Goal: Communication & Community: Participate in discussion

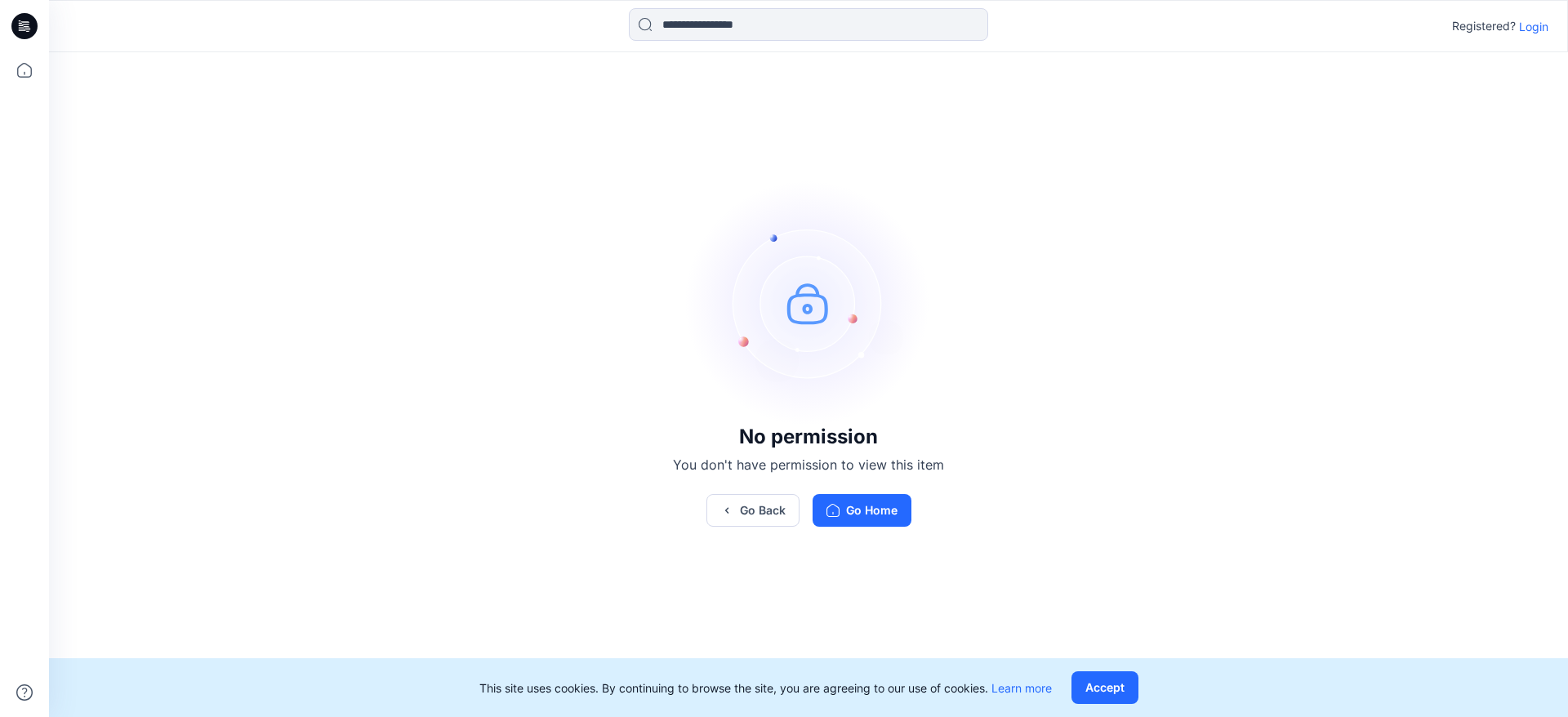
click at [1538, 28] on p "Login" at bounding box center [1534, 26] width 29 height 17
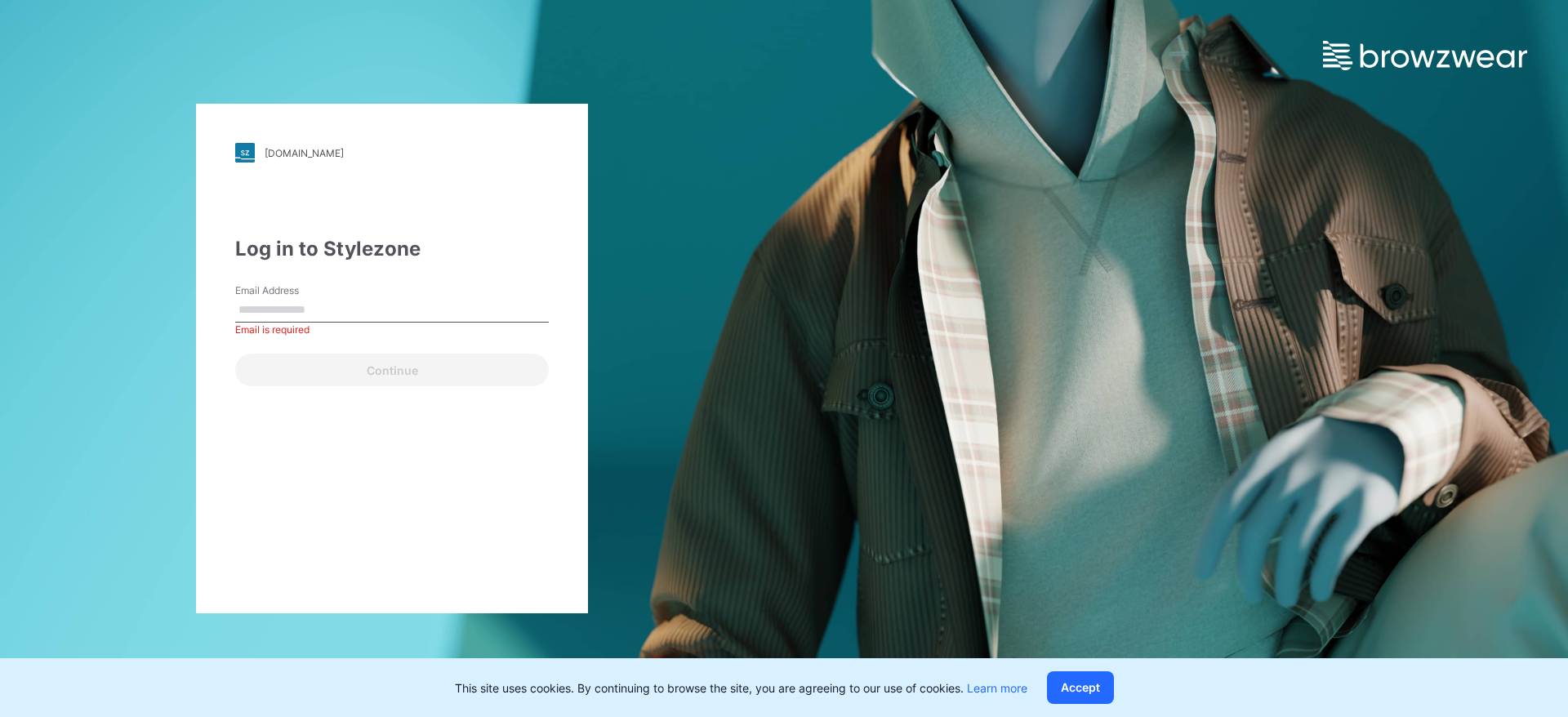
click at [413, 313] on input "Email Address" at bounding box center [392, 310] width 313 height 25
type input "**********"
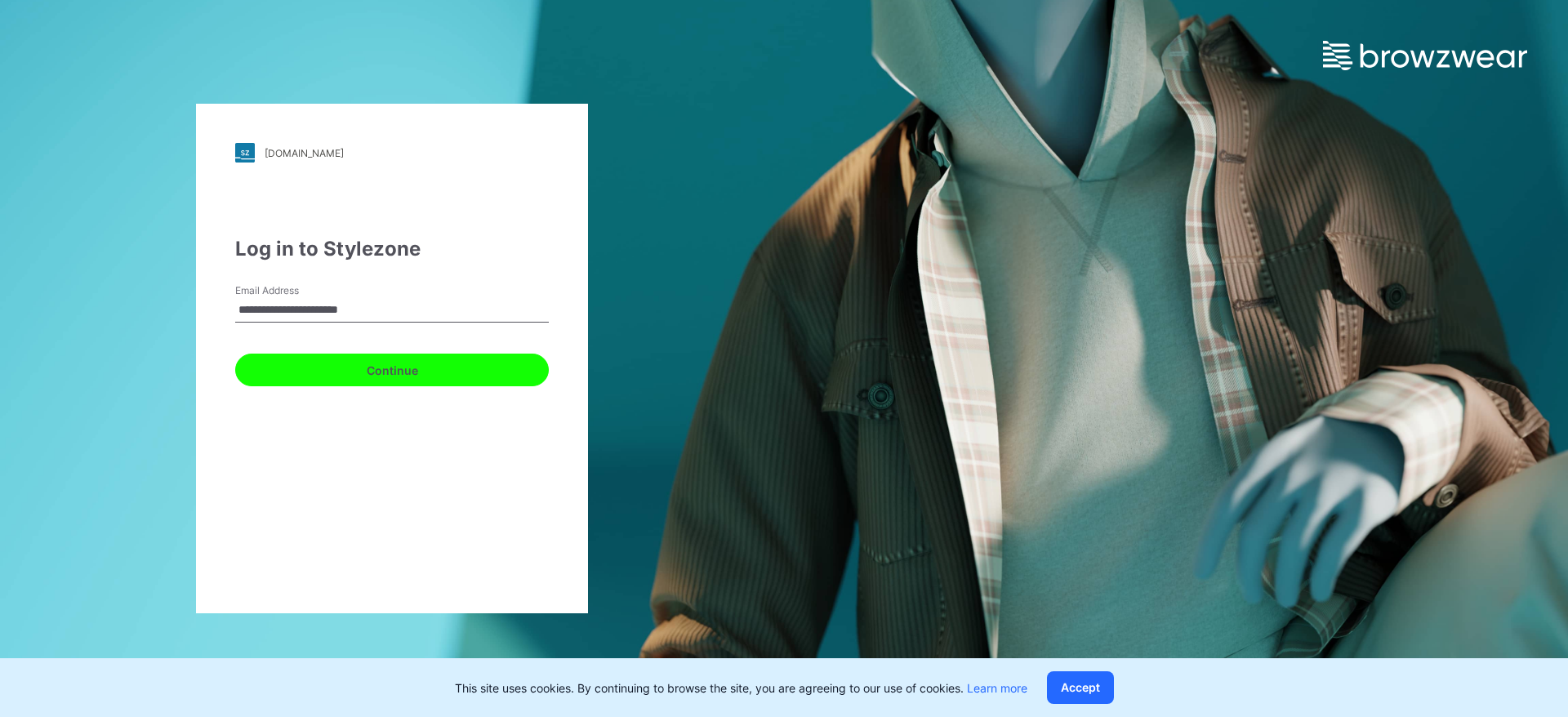
click at [443, 379] on button "Continue" at bounding box center [392, 369] width 313 height 32
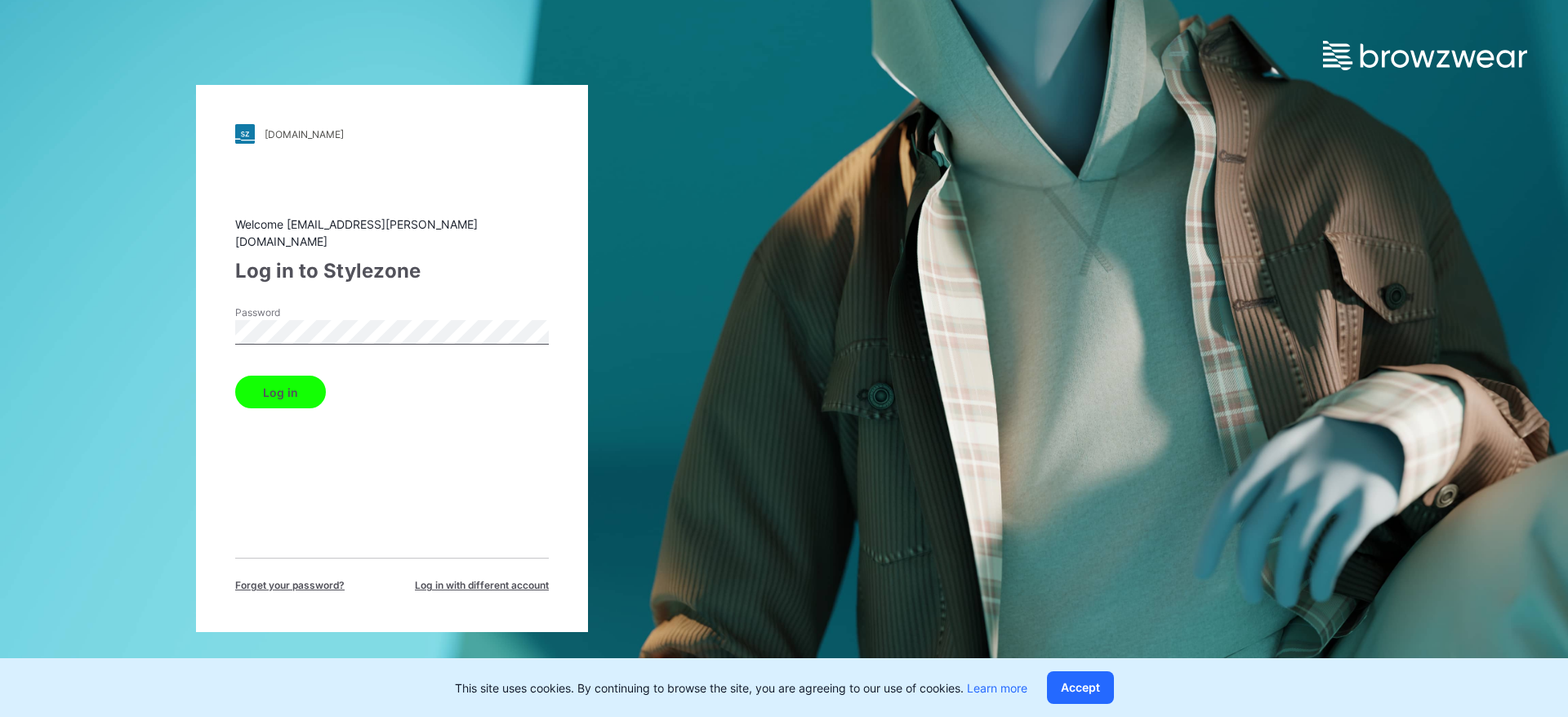
click at [275, 382] on button "Log in" at bounding box center [281, 392] width 90 height 32
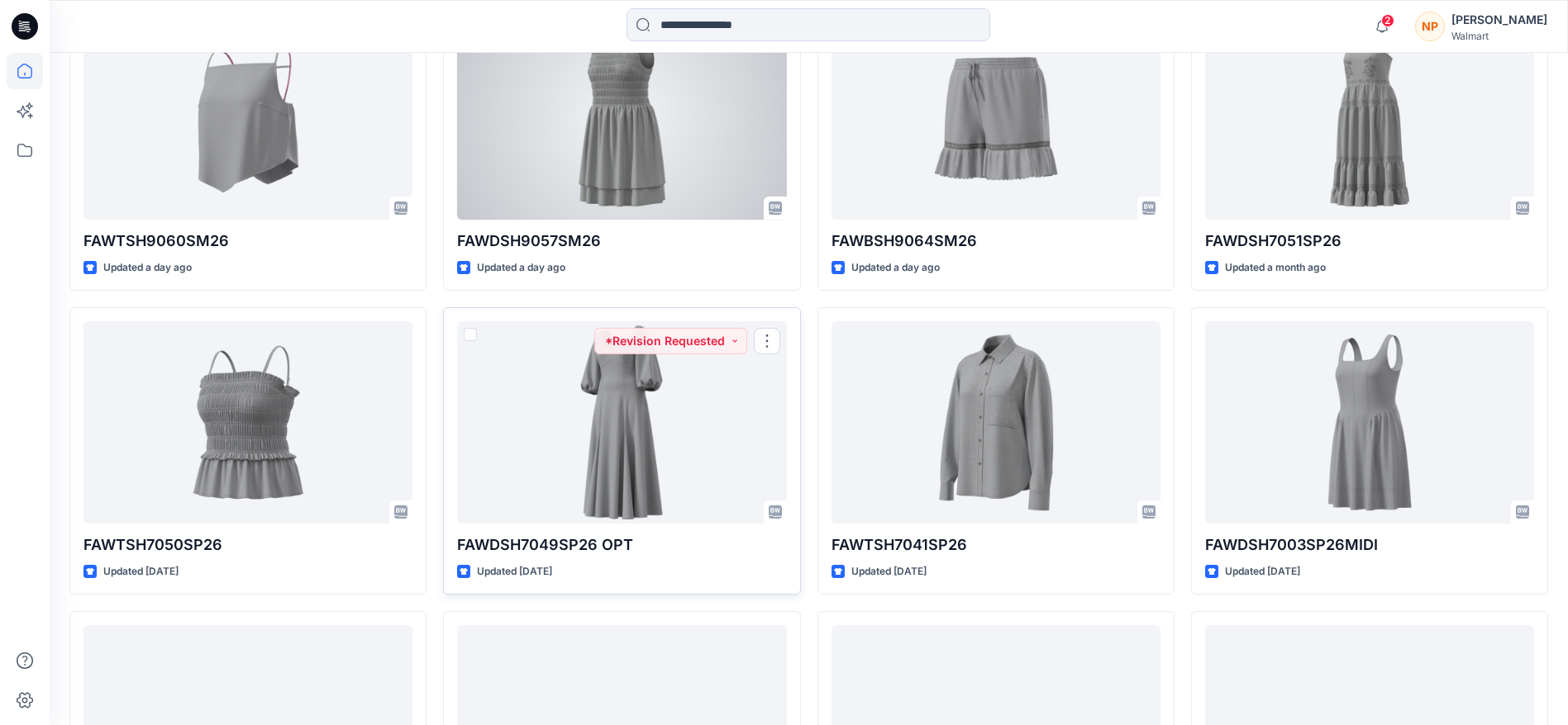
scroll to position [371, 0]
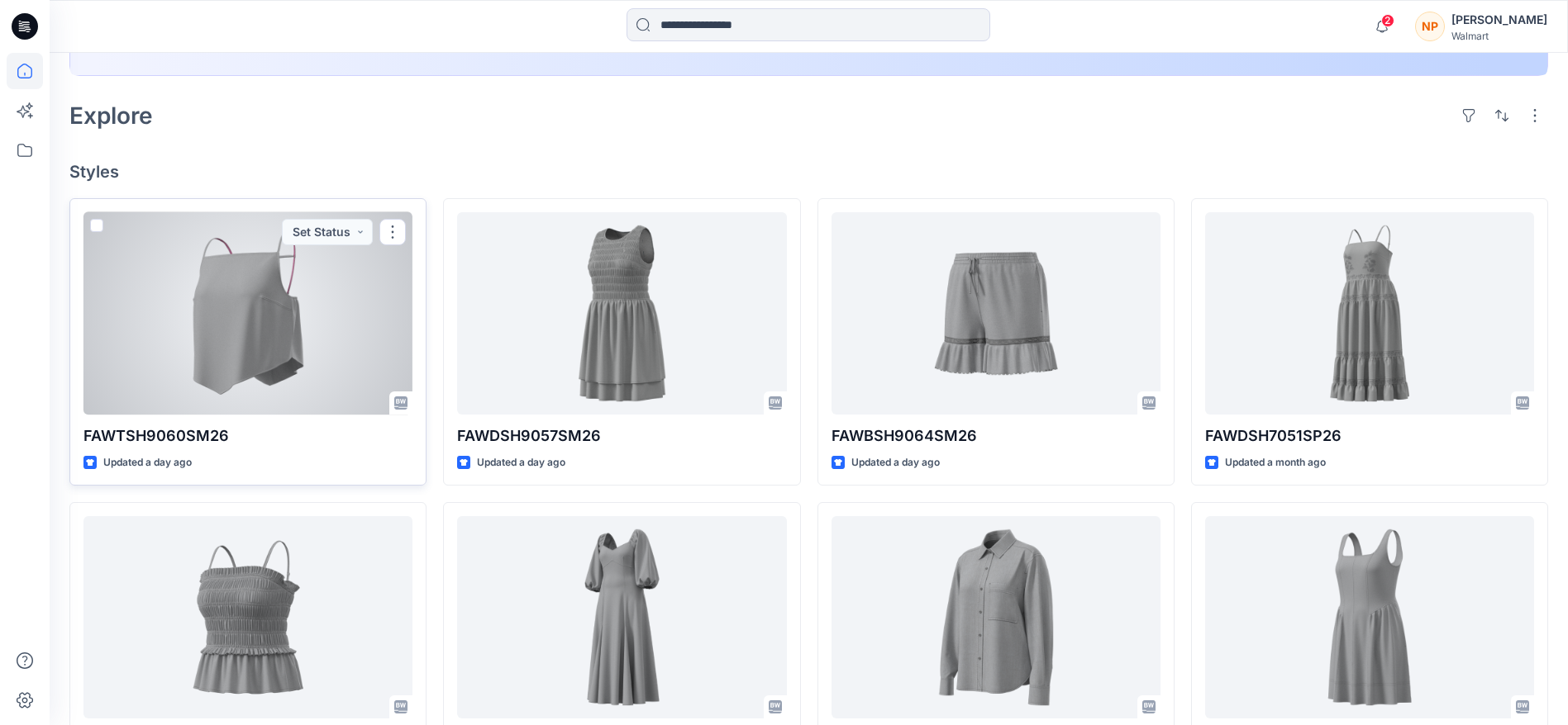
click at [239, 334] on div at bounding box center [247, 314] width 329 height 203
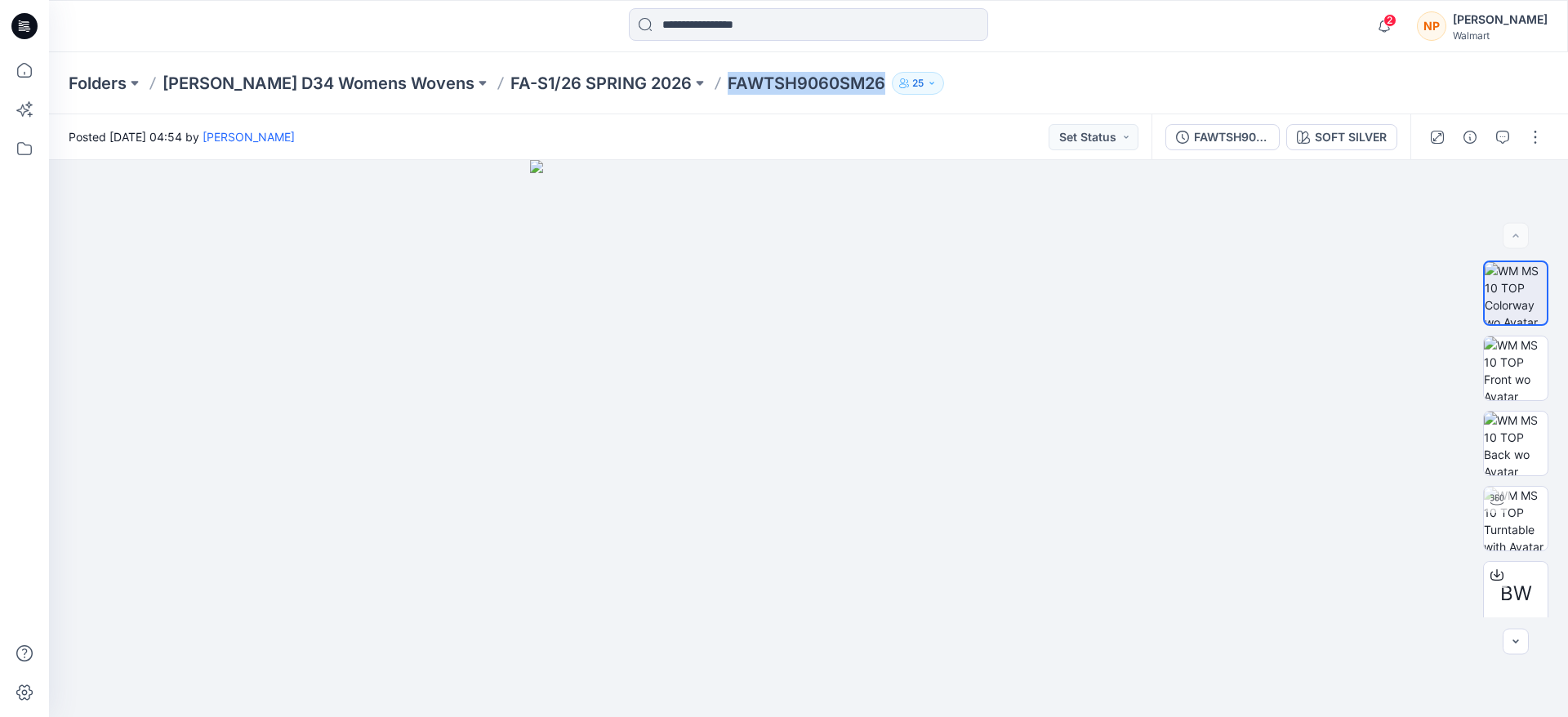
drag, startPoint x: 824, startPoint y: 80, endPoint x: 659, endPoint y: 85, distance: 165.1
click at [659, 85] on div "Folders [PERSON_NAME] D34 Womens Wovens FA-S1/26 SPRING 2026 FAWTSH9060SM26 25" at bounding box center [745, 83] width 1353 height 23
copy p "FAWTSH9060SM26"
click at [1514, 511] on img at bounding box center [1516, 519] width 64 height 64
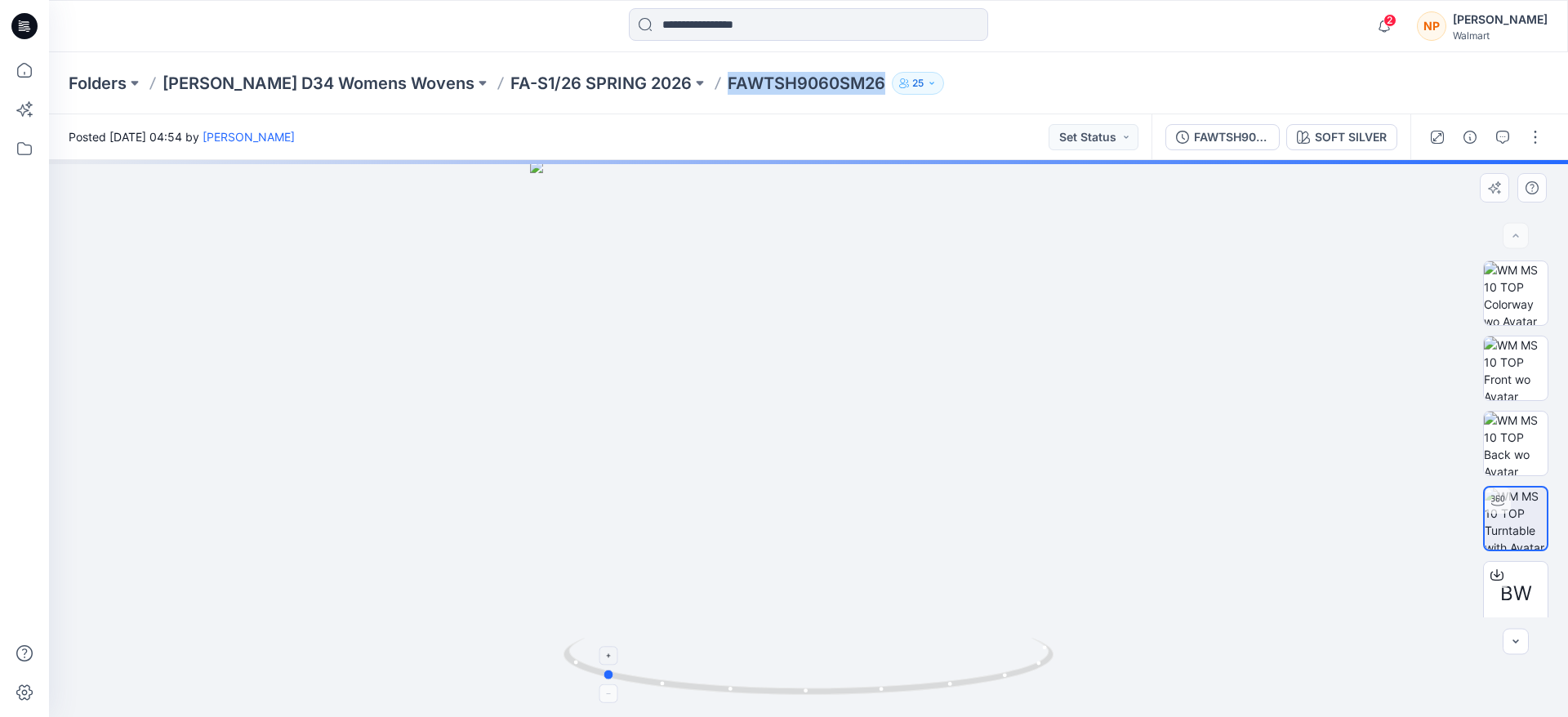
drag, startPoint x: 840, startPoint y: 692, endPoint x: 632, endPoint y: 654, distance: 211.4
click at [632, 654] on icon at bounding box center [810, 669] width 494 height 61
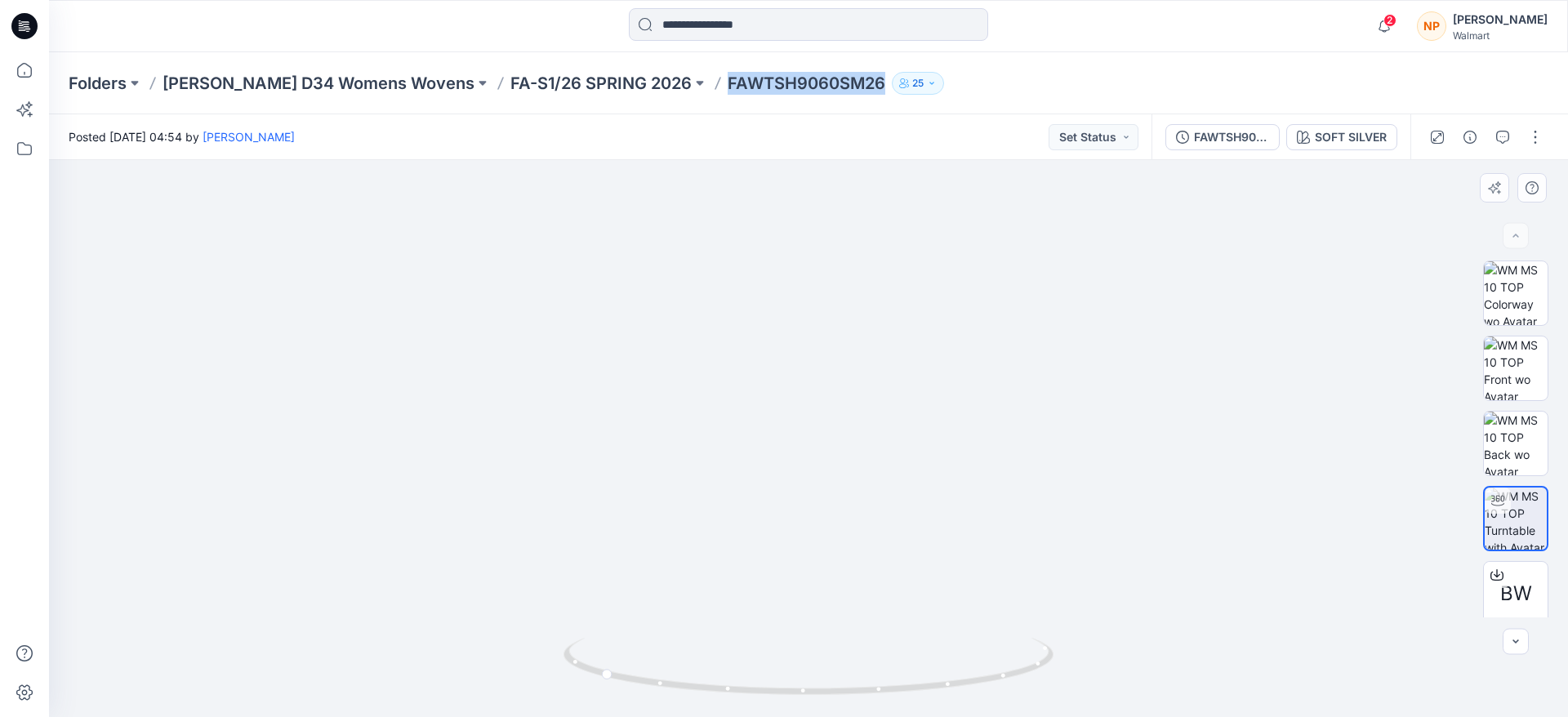
drag, startPoint x: 879, startPoint y: 250, endPoint x: 879, endPoint y: 469, distance: 219.0
click at [879, 469] on img at bounding box center [809, 343] width 1375 height 749
drag, startPoint x: 804, startPoint y: 692, endPoint x: 1062, endPoint y: 672, distance: 258.8
drag, startPoint x: 840, startPoint y: 693, endPoint x: 819, endPoint y: 690, distance: 21.2
click at [795, 717] on html "2 Notifications Your style FAWTSH9060SM26 is ready [DATE] 04:56 Your style FAWB…" at bounding box center [784, 358] width 1568 height 717
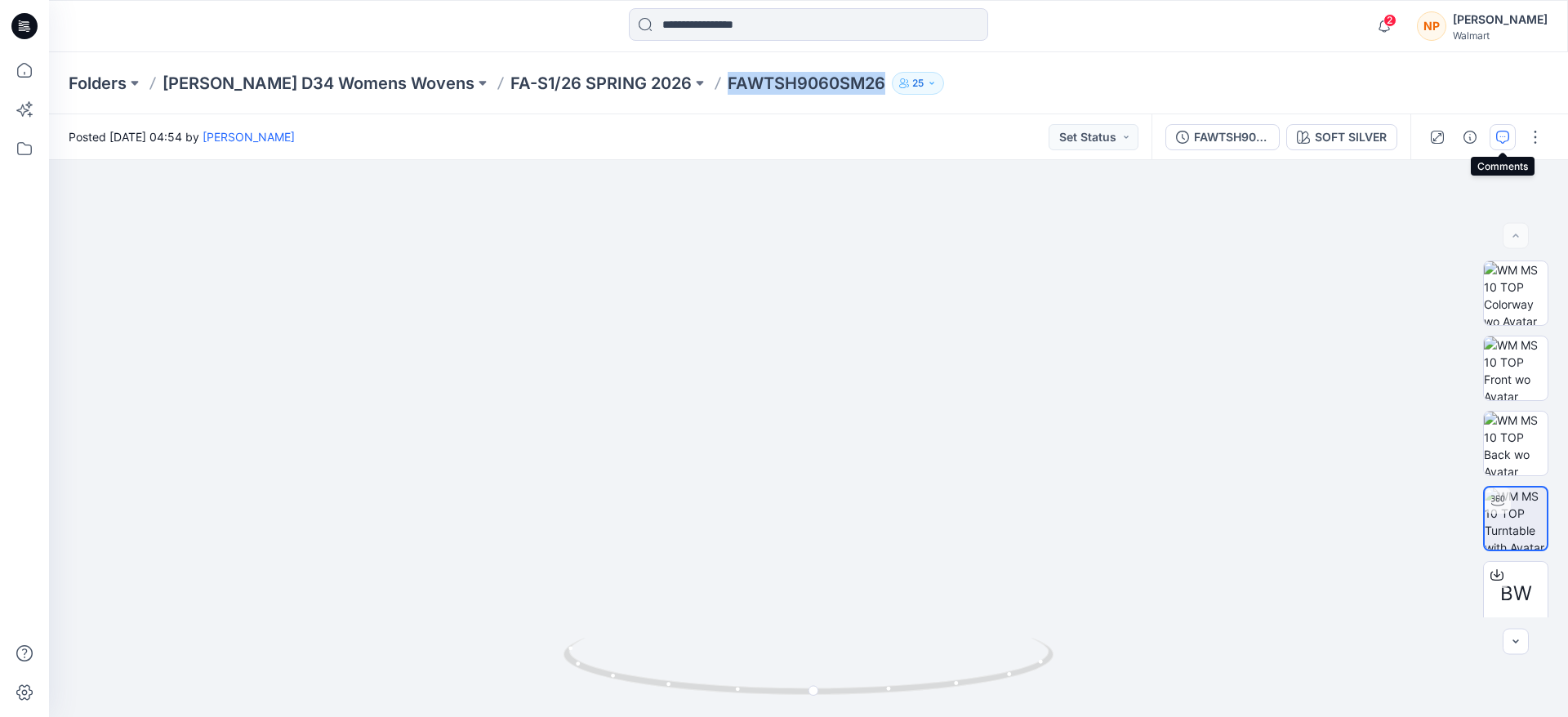
click at [1496, 139] on icon "button" at bounding box center [1502, 137] width 13 height 13
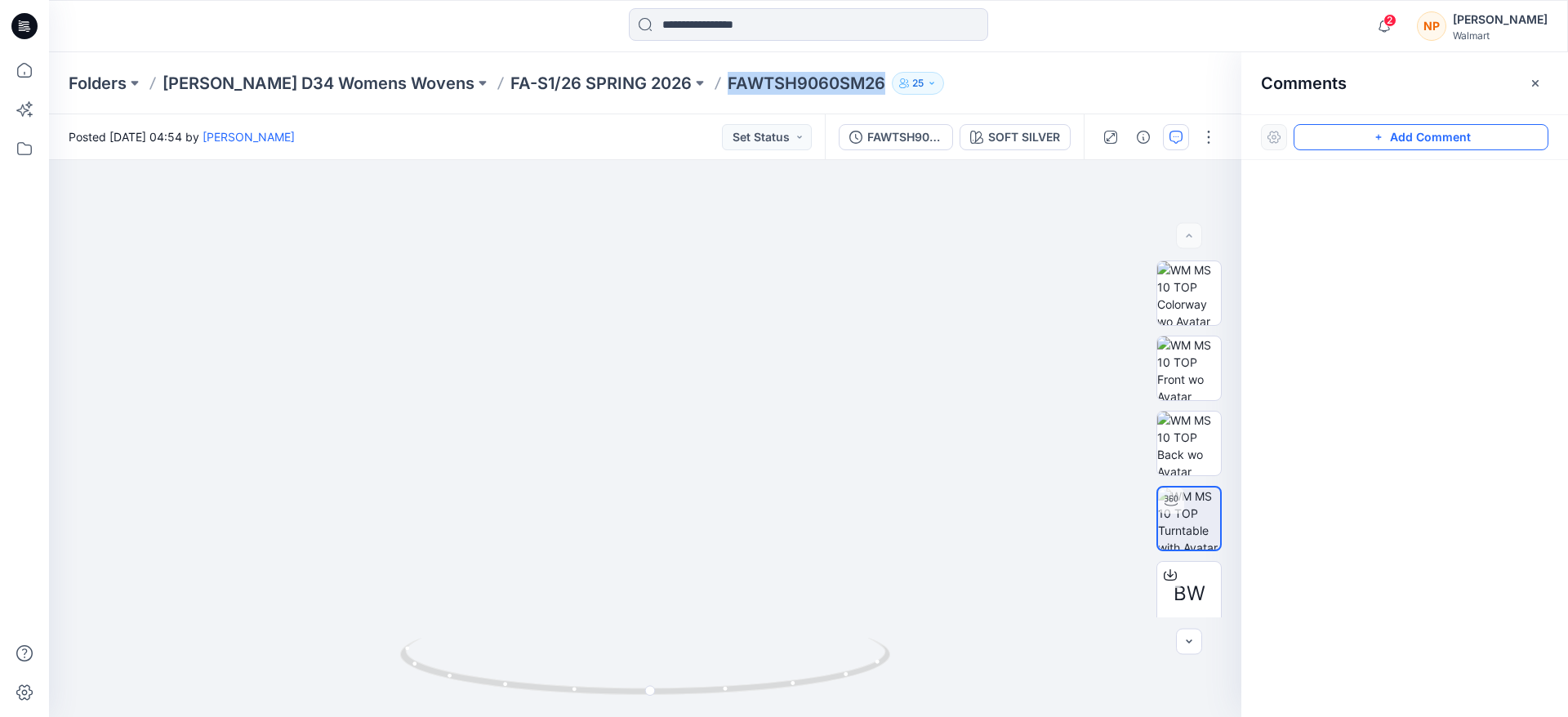
click at [1431, 143] on button "Add Comment" at bounding box center [1422, 137] width 255 height 27
click at [831, 251] on div "1" at bounding box center [645, 438] width 1193 height 557
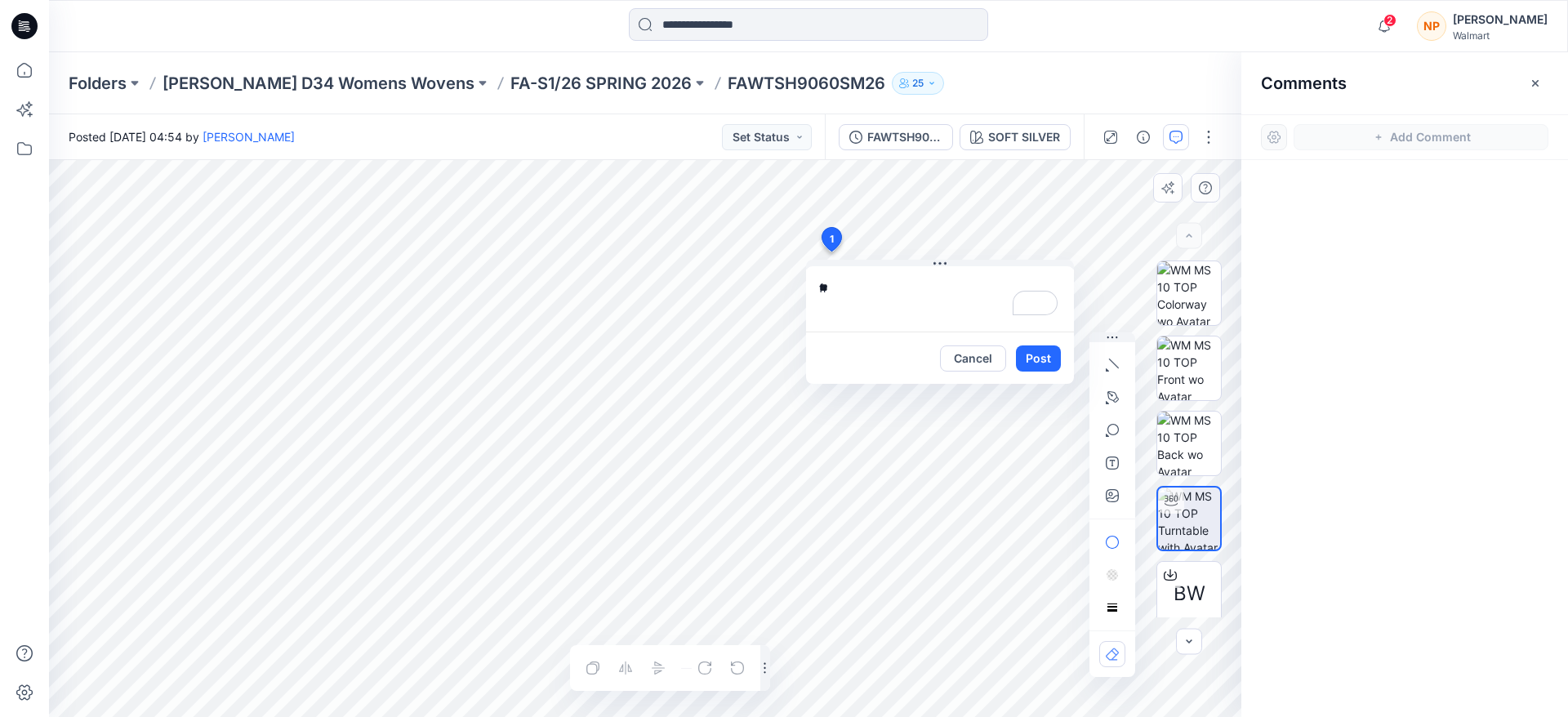
type textarea "*"
click at [946, 316] on textarea "**********" at bounding box center [940, 299] width 268 height 66
click at [977, 301] on textarea "**********" at bounding box center [940, 299] width 268 height 66
click at [958, 329] on textarea "**********" at bounding box center [940, 299] width 268 height 66
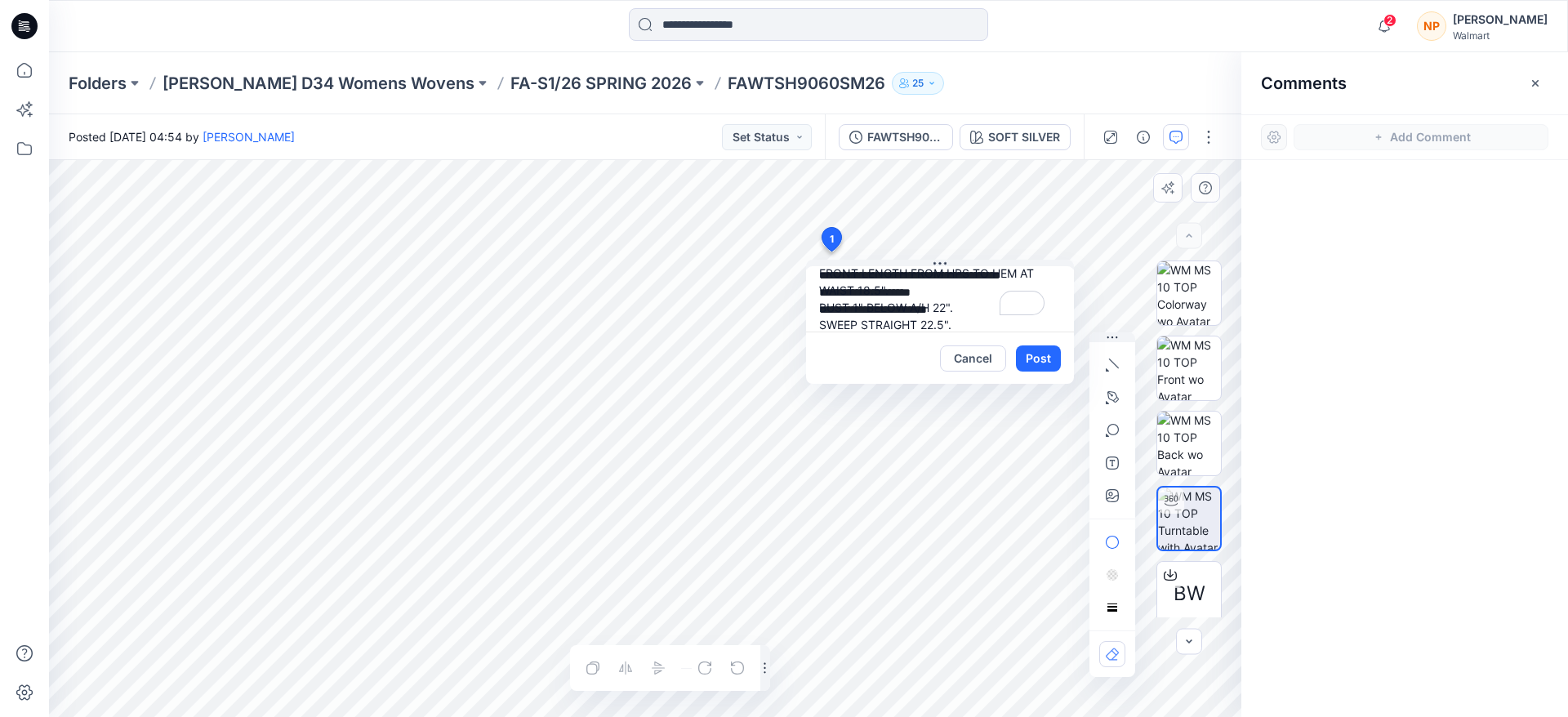
scroll to position [31, 0]
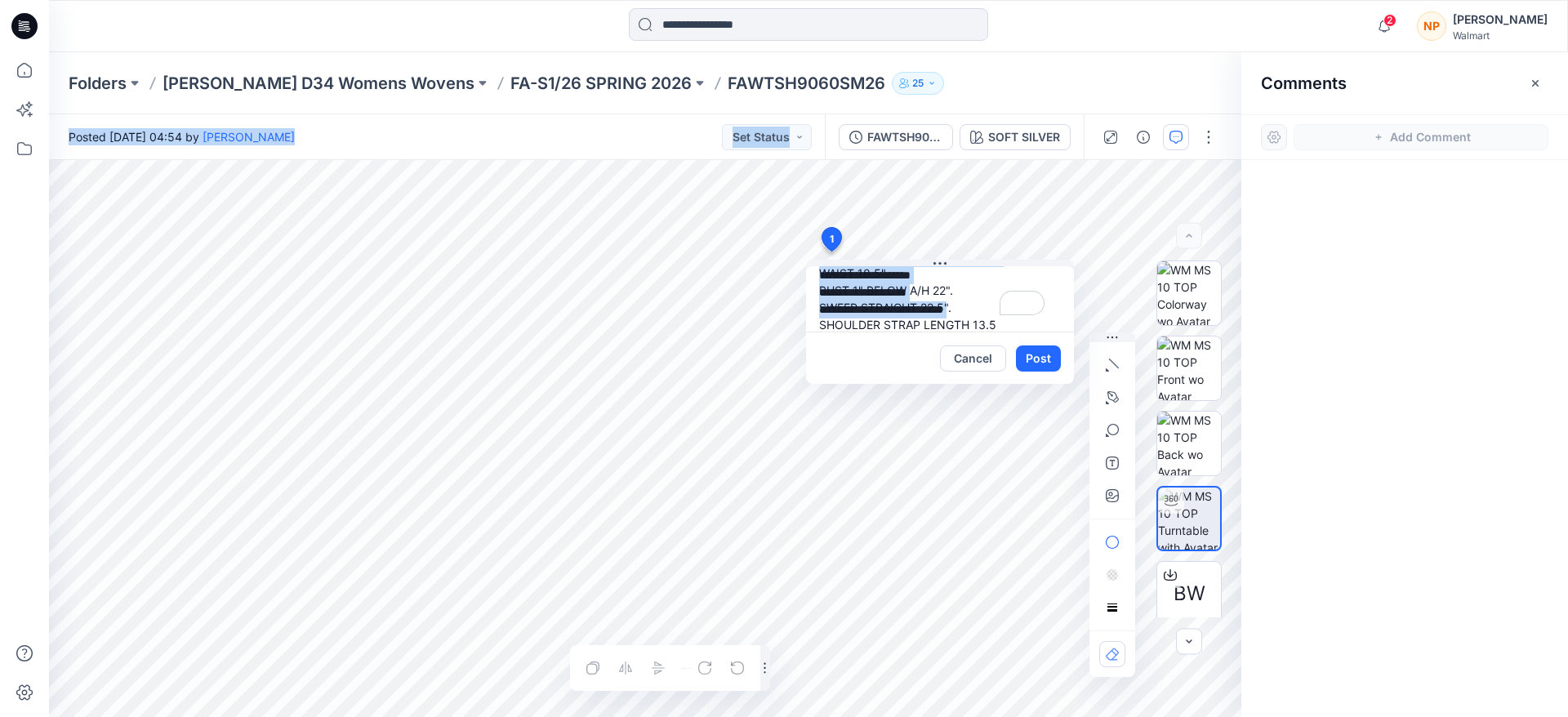
drag, startPoint x: 1228, startPoint y: 58, endPoint x: 1699, endPoint y: 3, distance: 474.2
click at [1567, 3] on html "2 Notifications Your style FAWTSH9060SM26 is ready [DATE] 04:56 Your style FAWB…" at bounding box center [784, 358] width 1568 height 717
click at [991, 318] on textarea "**********" at bounding box center [940, 299] width 268 height 66
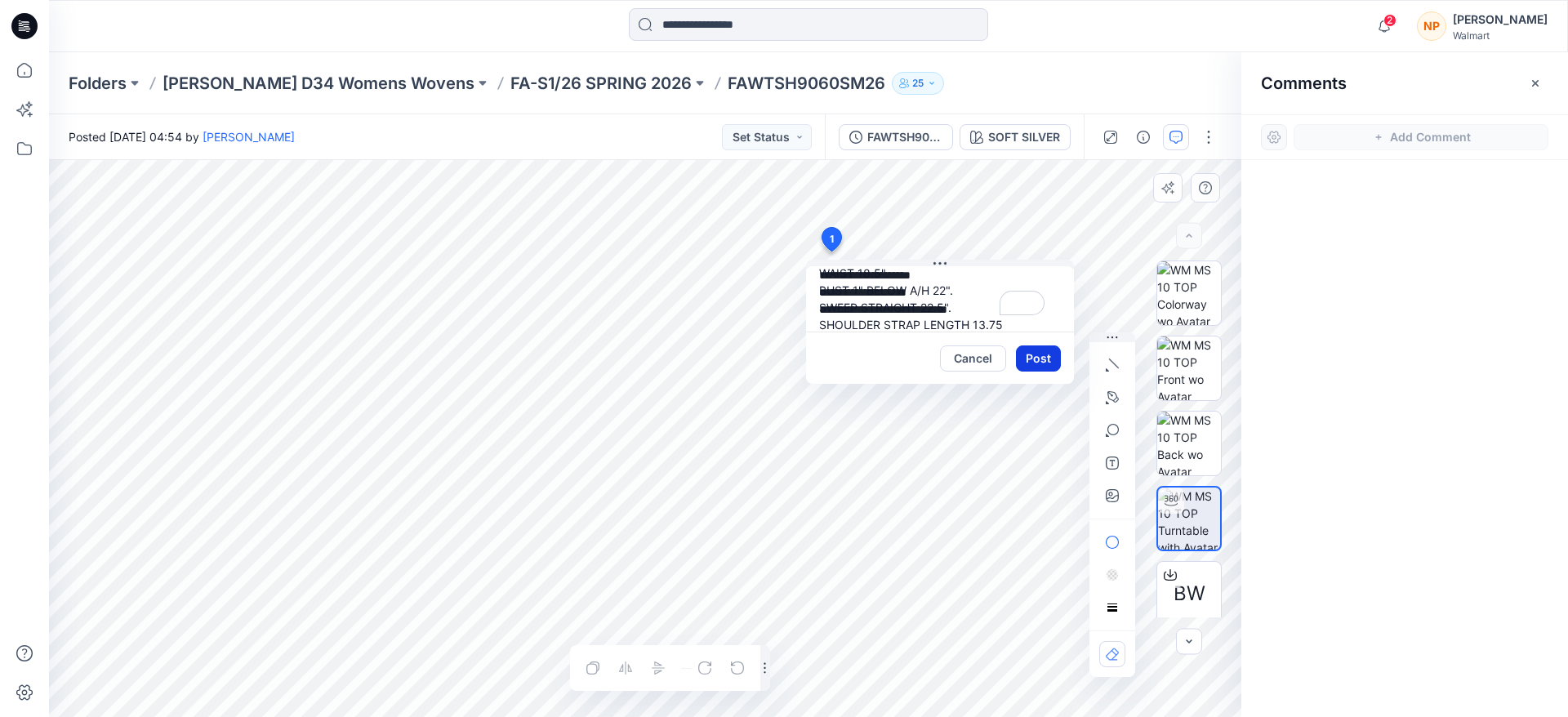
type textarea "**********"
click at [1041, 353] on button "Post" at bounding box center [1039, 358] width 45 height 27
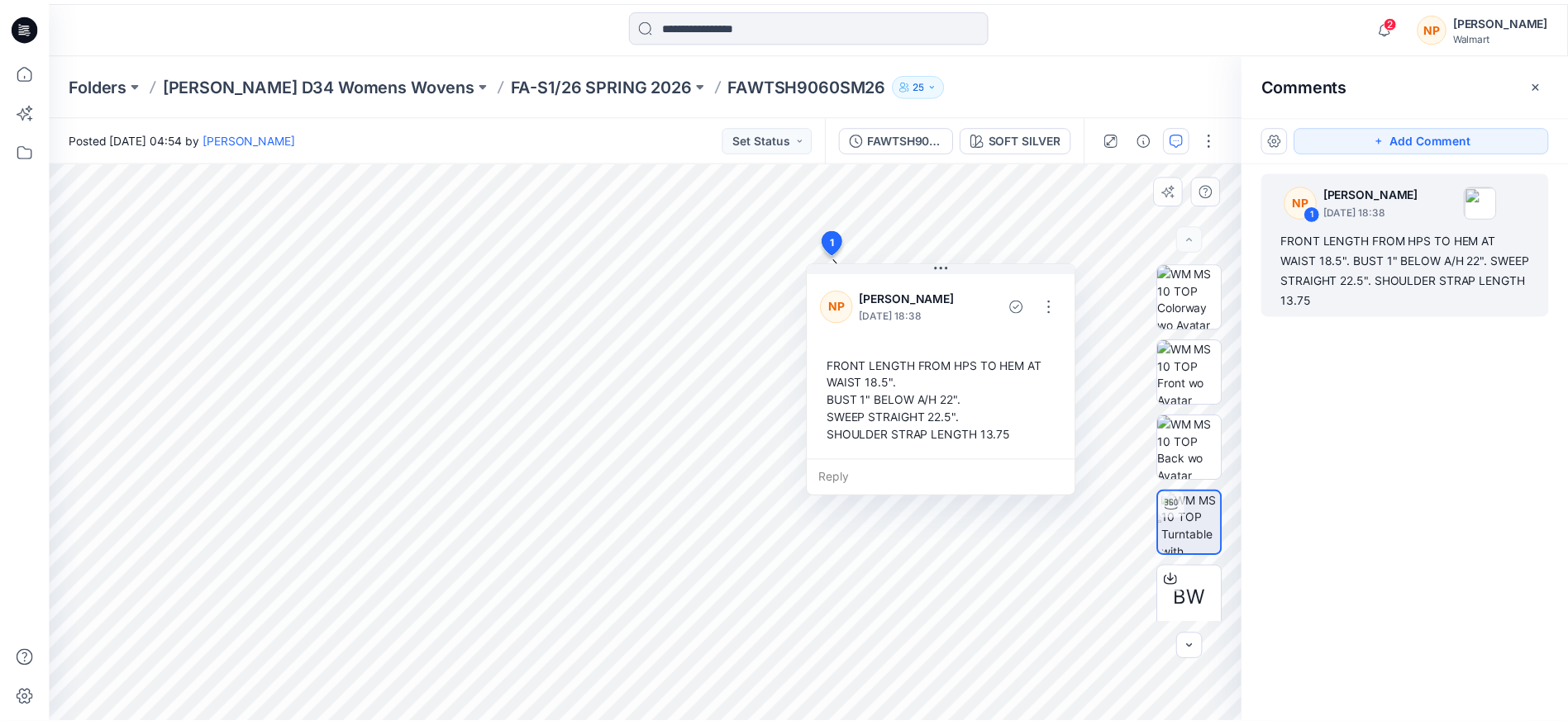
scroll to position [175, 0]
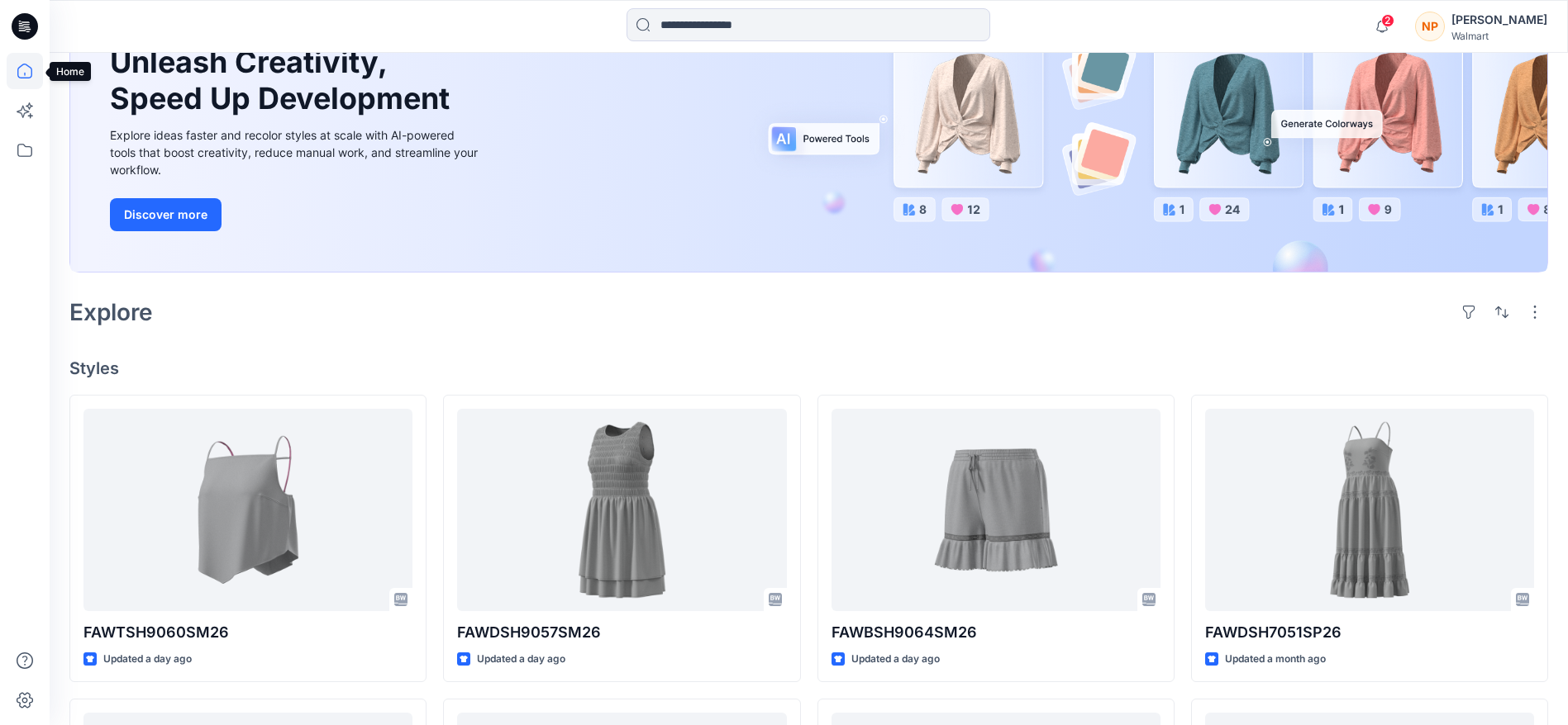
click at [20, 70] on icon at bounding box center [25, 71] width 37 height 37
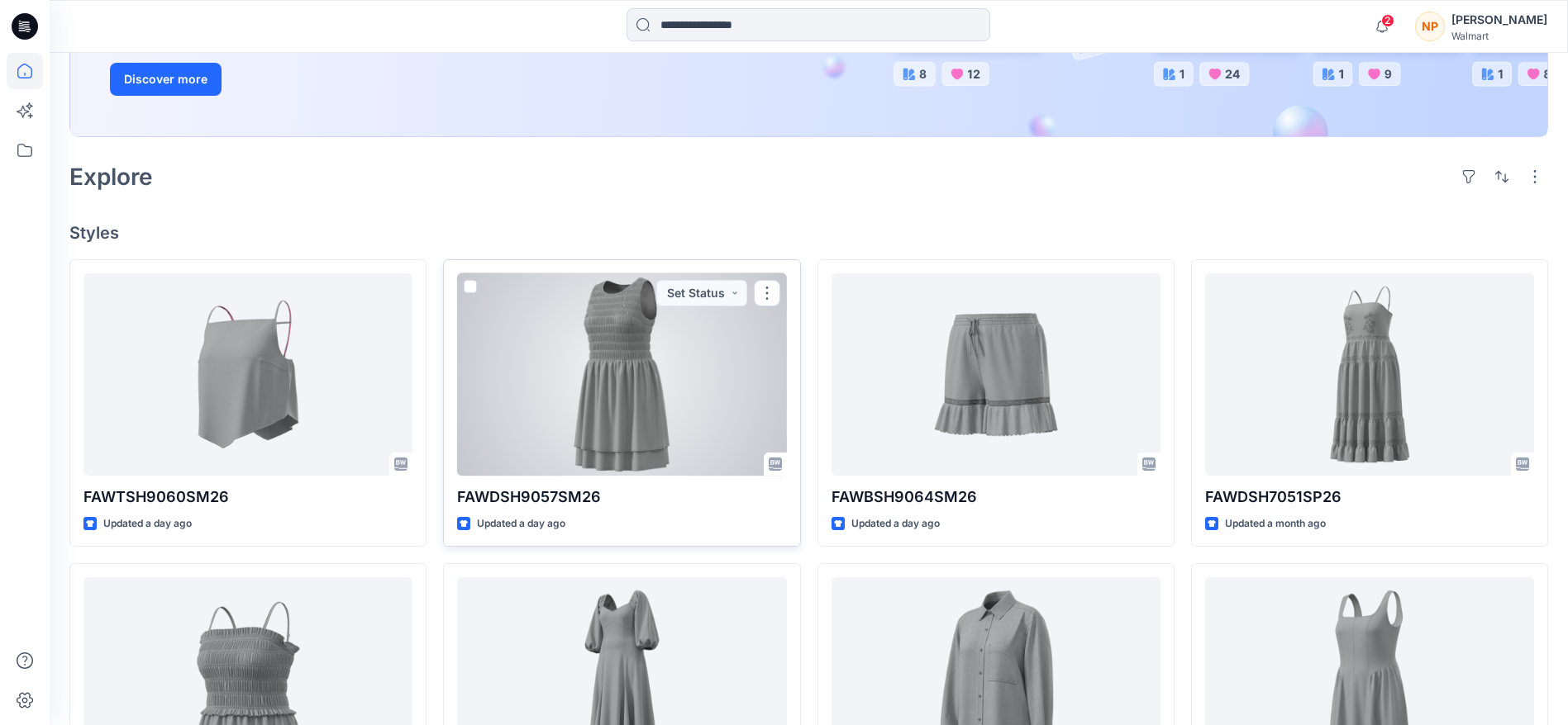
scroll to position [423, 0]
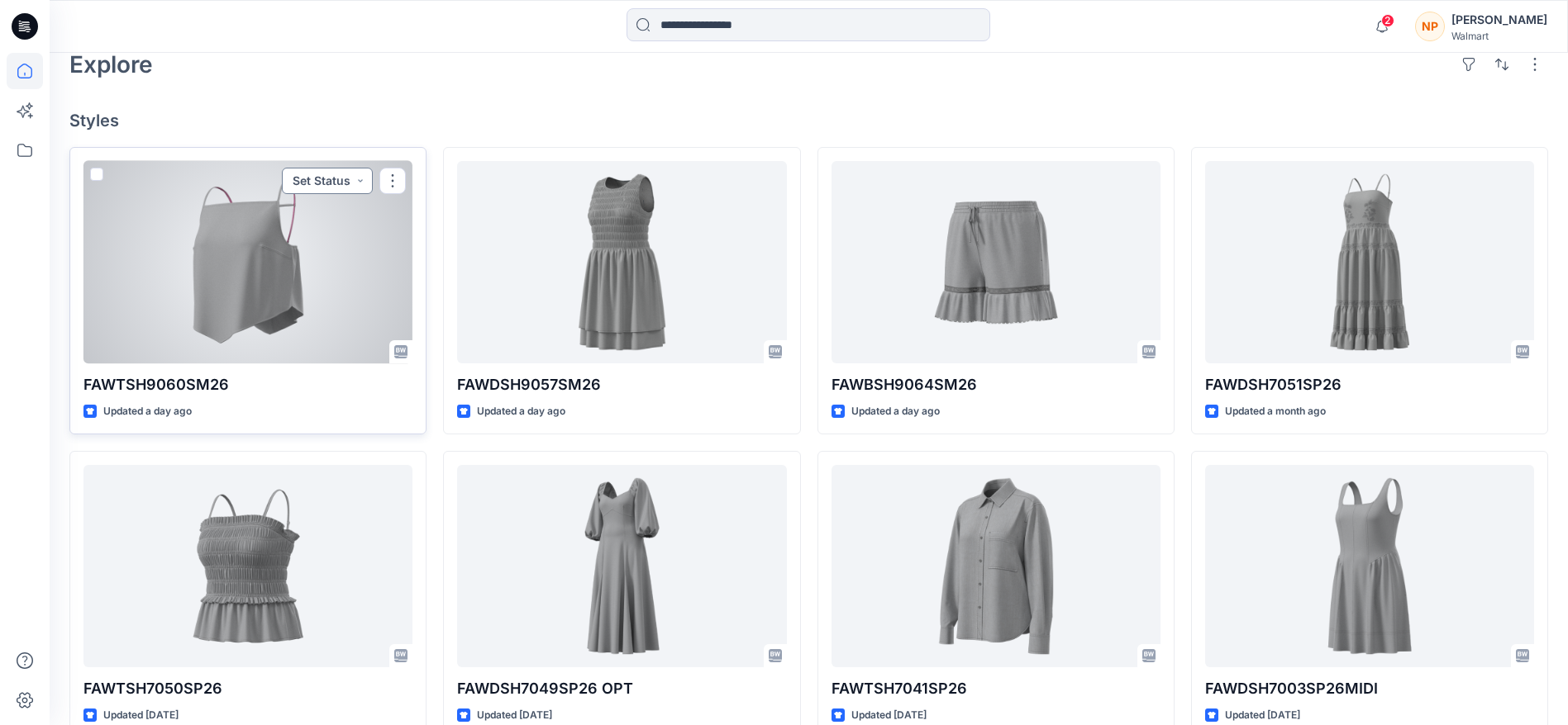
click at [355, 173] on button "Set Status" at bounding box center [328, 181] width 91 height 27
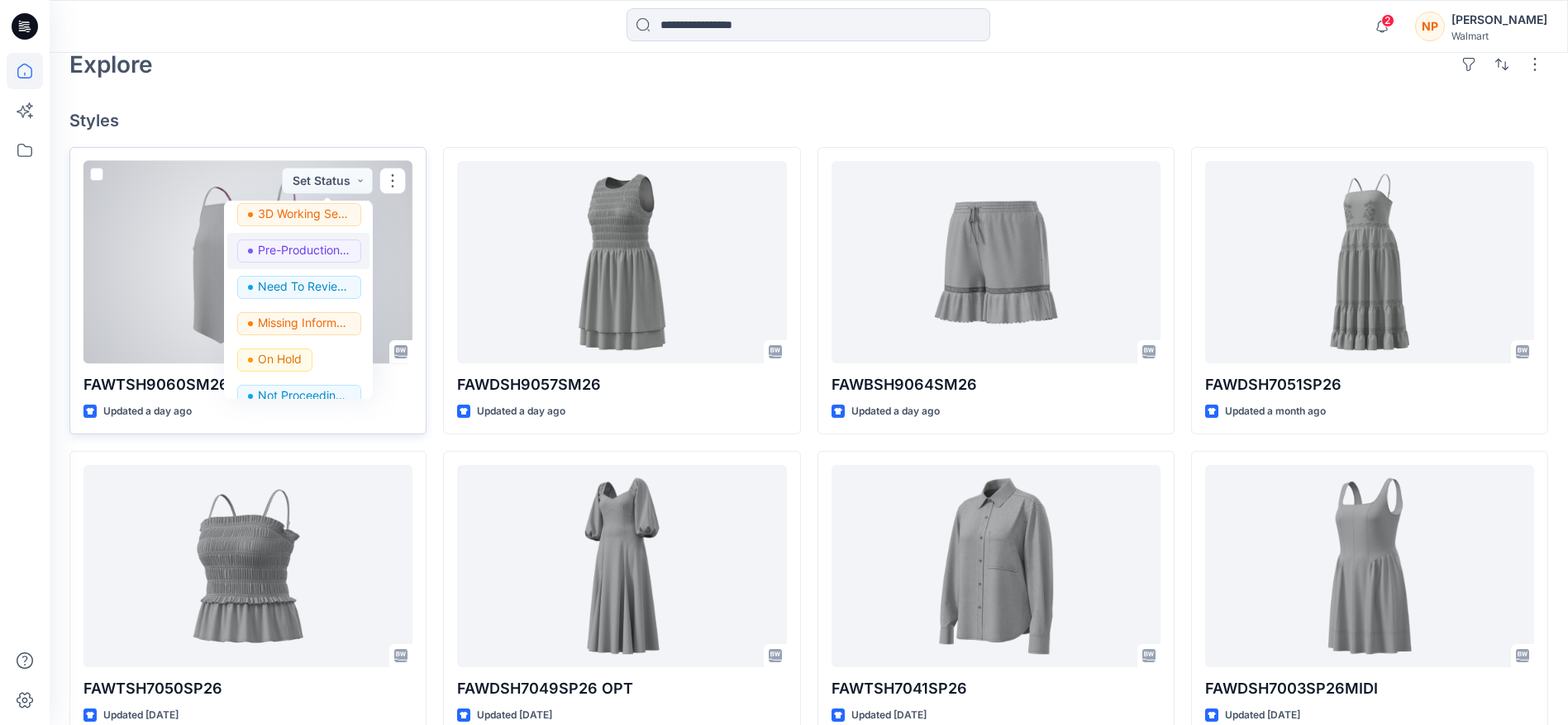
scroll to position [209, 0]
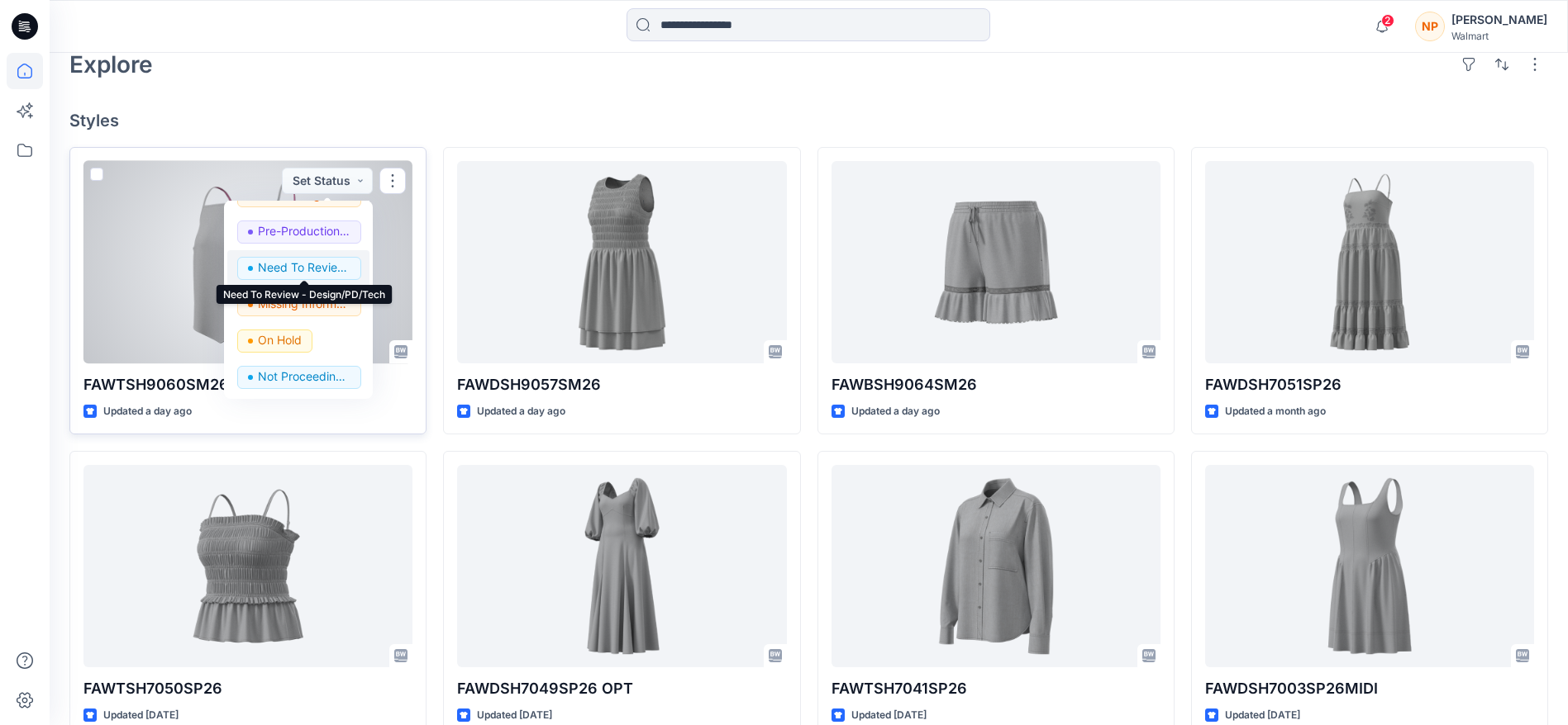
click at [330, 268] on p "Need To Review - Design/PD/Tech" at bounding box center [304, 268] width 92 height 22
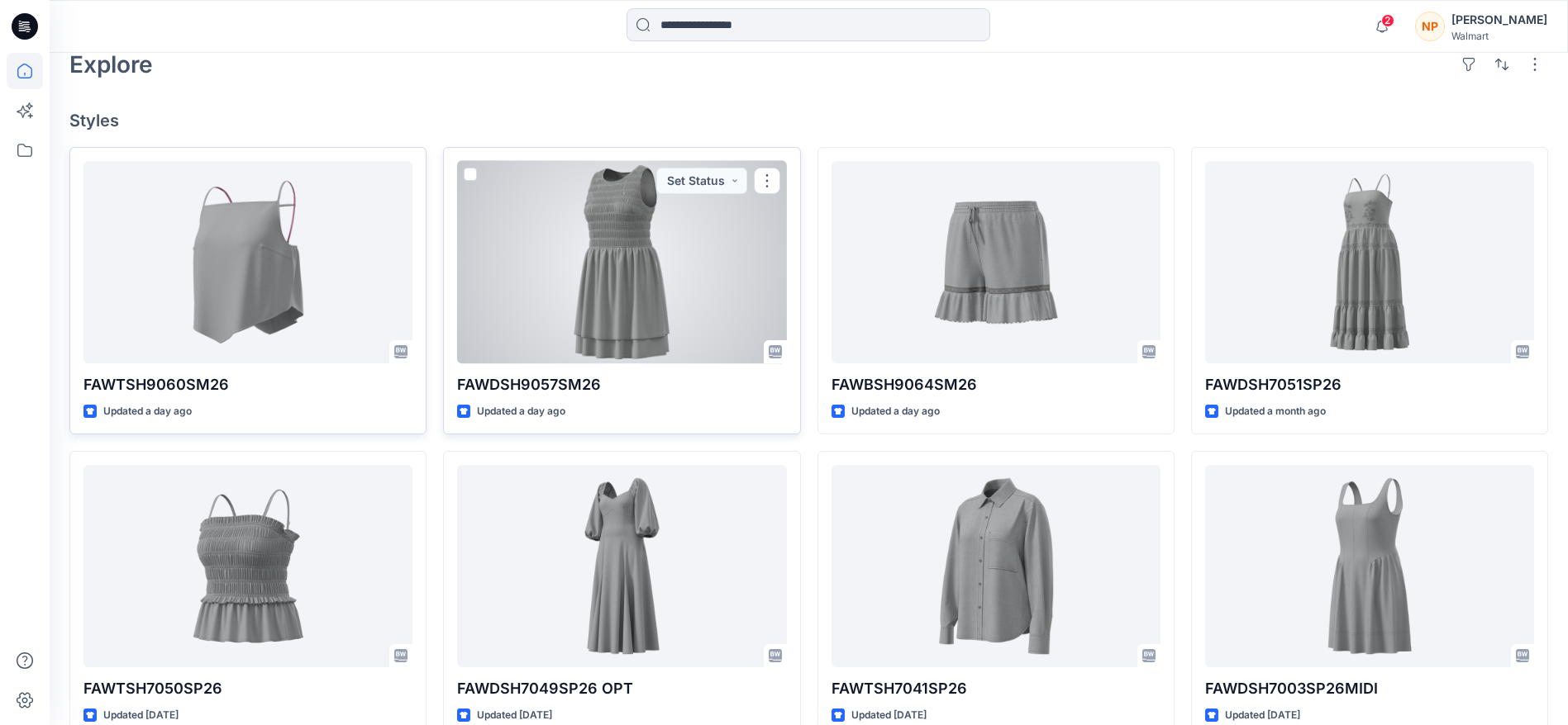
click at [653, 257] on div at bounding box center [621, 262] width 329 height 203
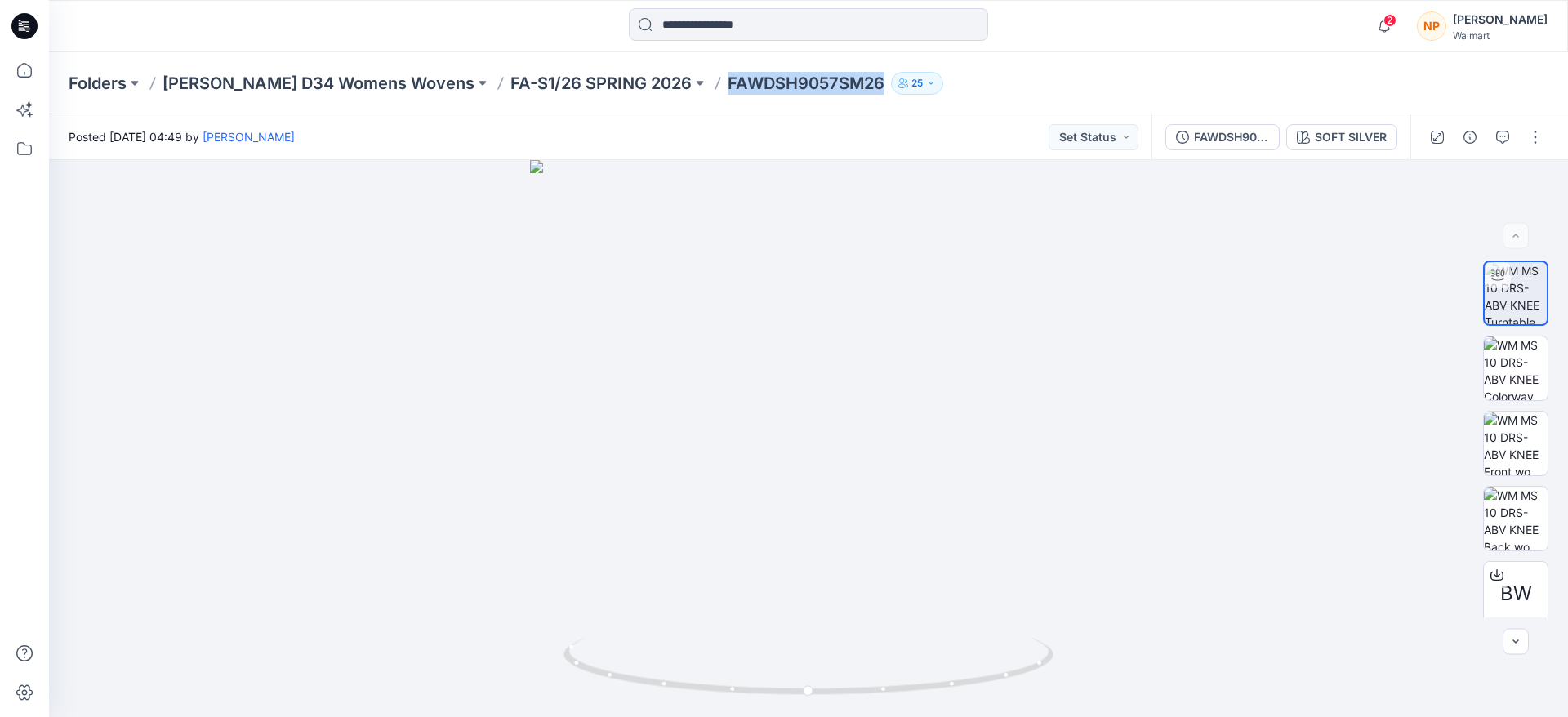
drag, startPoint x: 833, startPoint y: 85, endPoint x: 672, endPoint y: 89, distance: 161.0
click at [672, 89] on div "Folders [PERSON_NAME] D34 Womens Wovens FA-S1/26 SPRING 2026 FAWDSH9057SM26 25" at bounding box center [745, 83] width 1353 height 23
copy div "FAWDSH9057SM26 25"
click at [1509, 132] on icon "button" at bounding box center [1502, 137] width 13 height 13
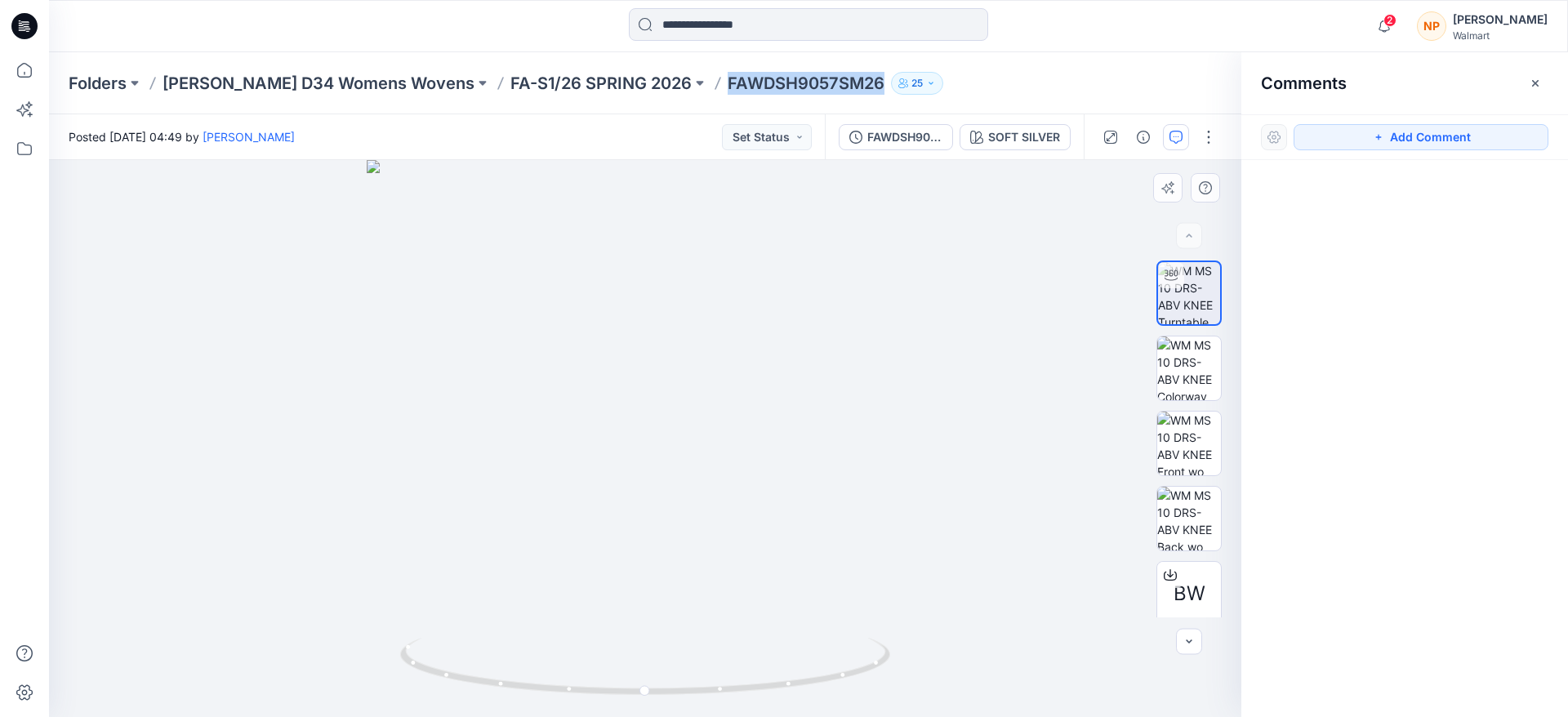
click at [803, 246] on div at bounding box center [645, 438] width 1193 height 557
click at [1440, 136] on button "Add Comment" at bounding box center [1422, 137] width 255 height 27
click at [759, 266] on div "1" at bounding box center [645, 438] width 1193 height 557
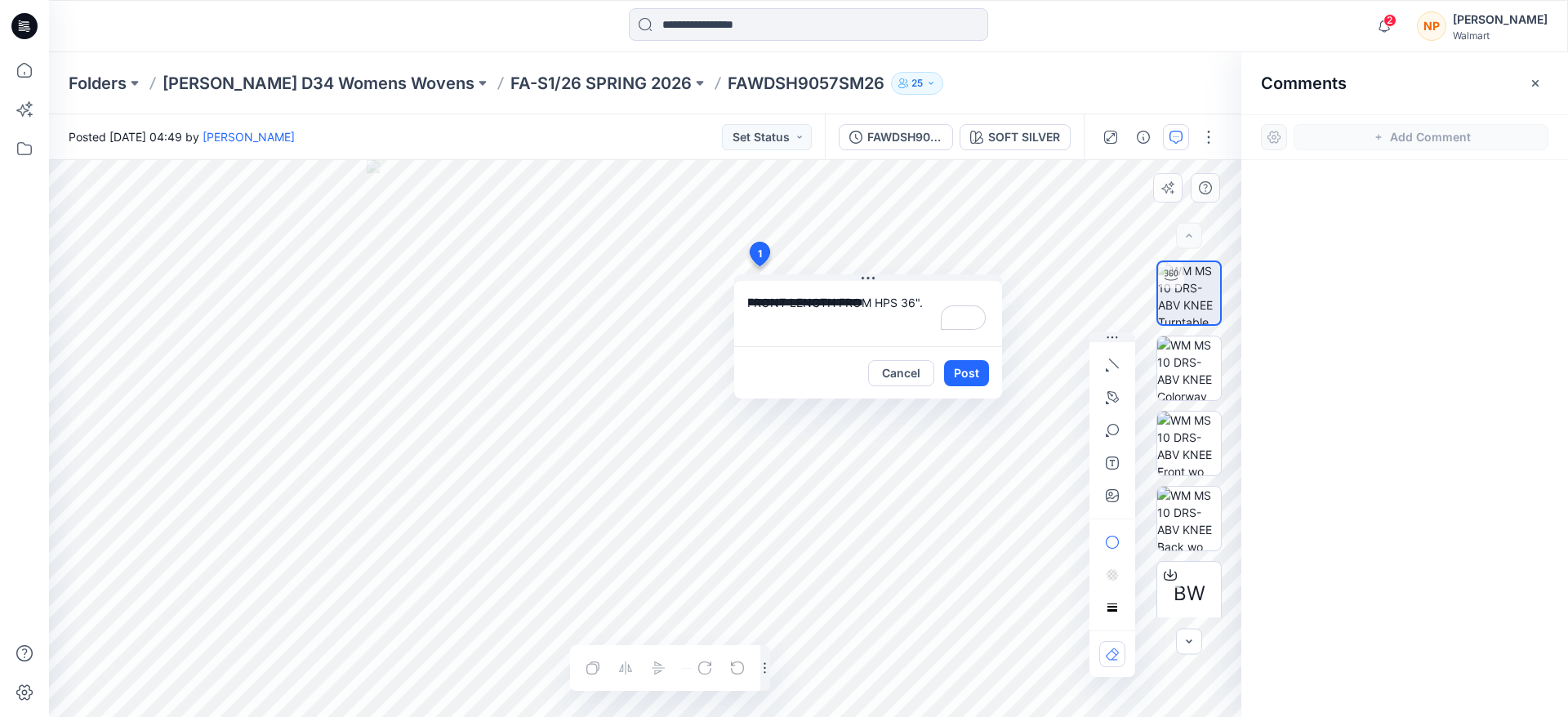
click at [929, 299] on textarea "**********" at bounding box center [868, 313] width 268 height 66
click at [946, 327] on textarea "**********" at bounding box center [868, 313] width 268 height 66
click at [948, 335] on textarea "**********" at bounding box center [868, 313] width 268 height 66
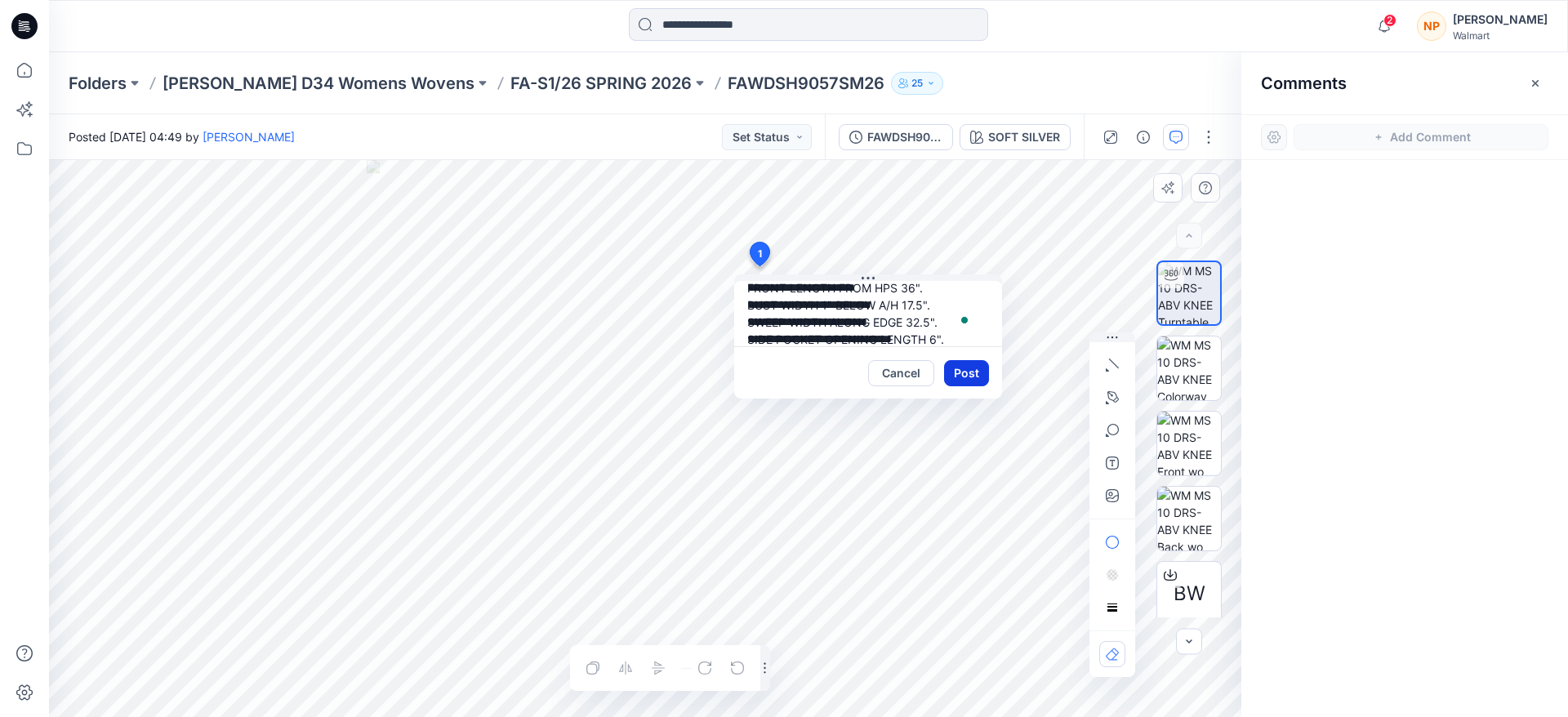
type textarea "**********"
click at [969, 371] on button "Post" at bounding box center [967, 373] width 45 height 27
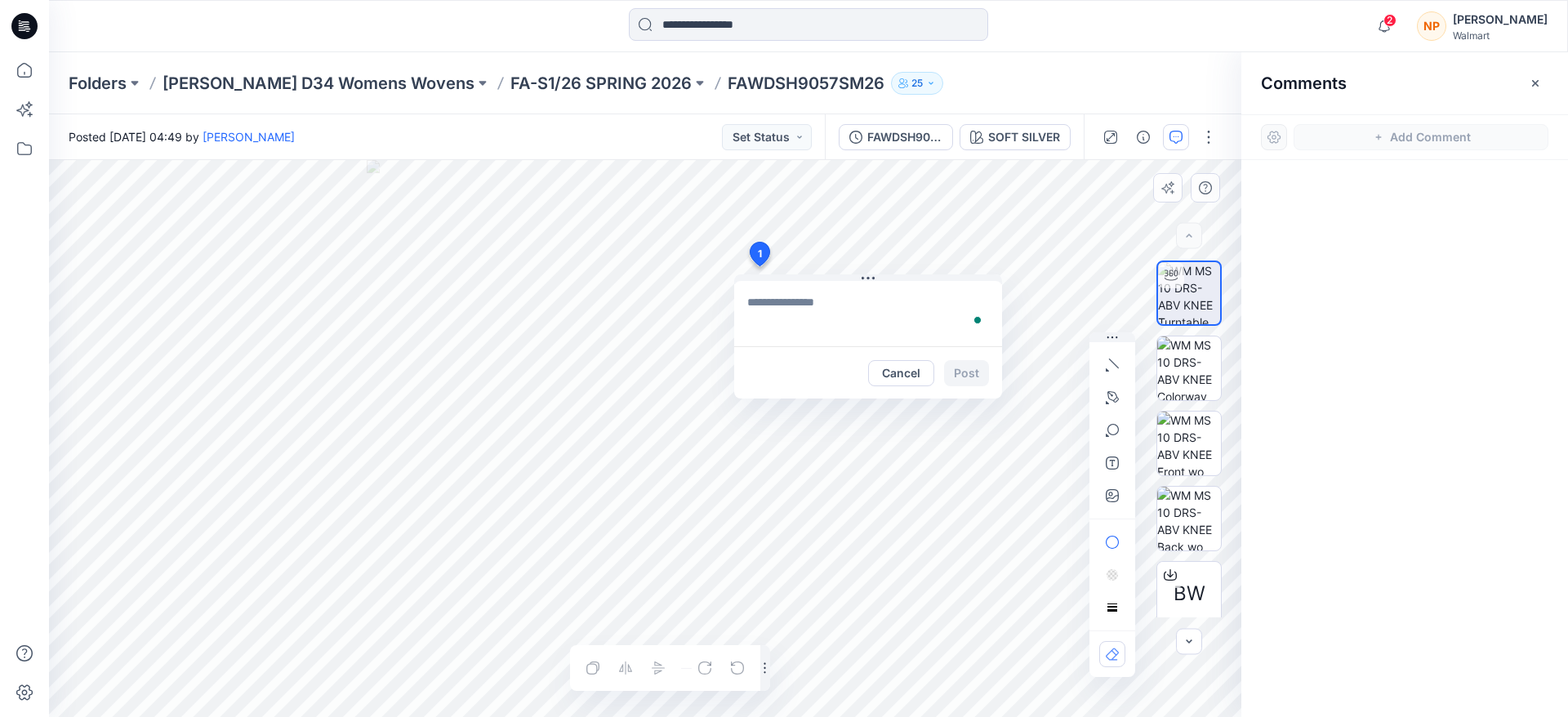
scroll to position [0, 0]
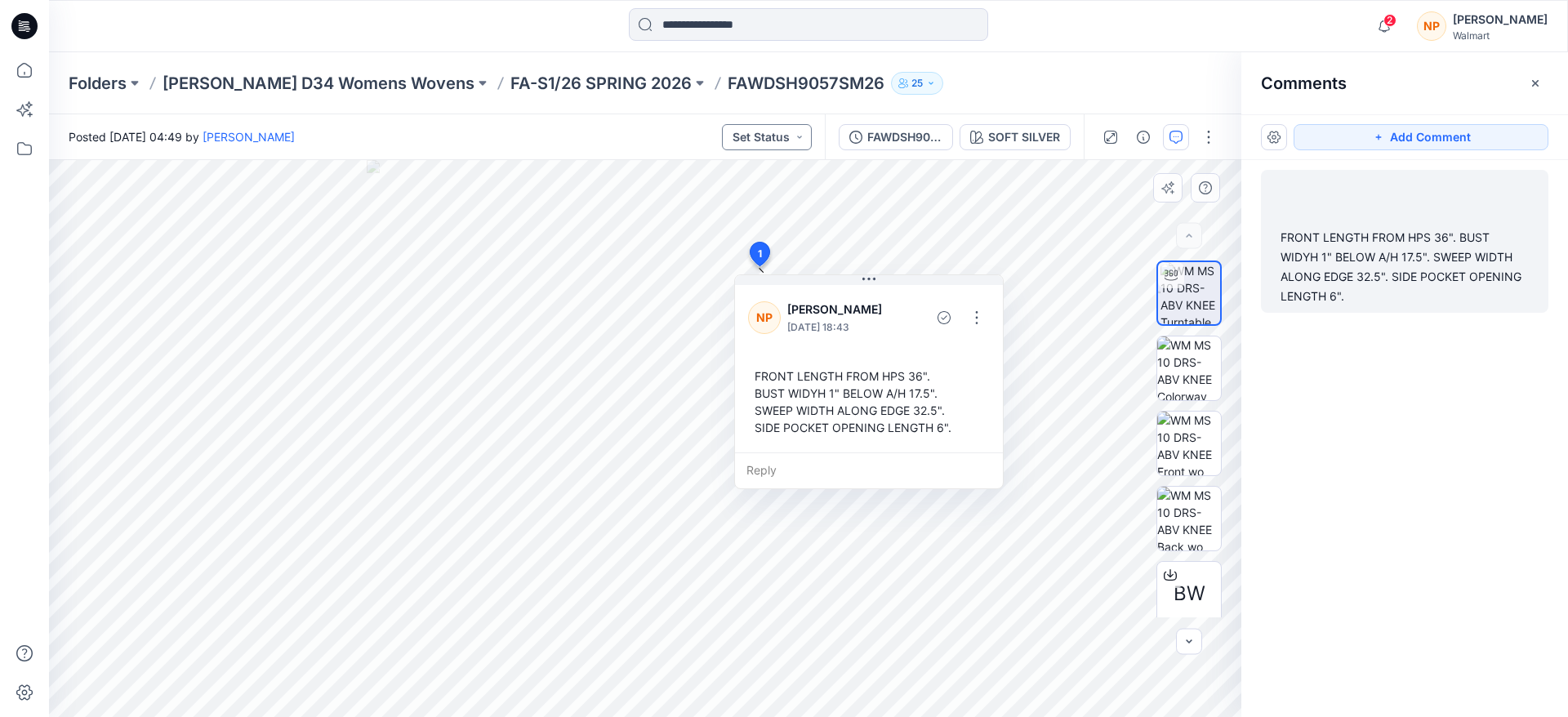
click at [784, 132] on button "Set Status" at bounding box center [767, 137] width 90 height 27
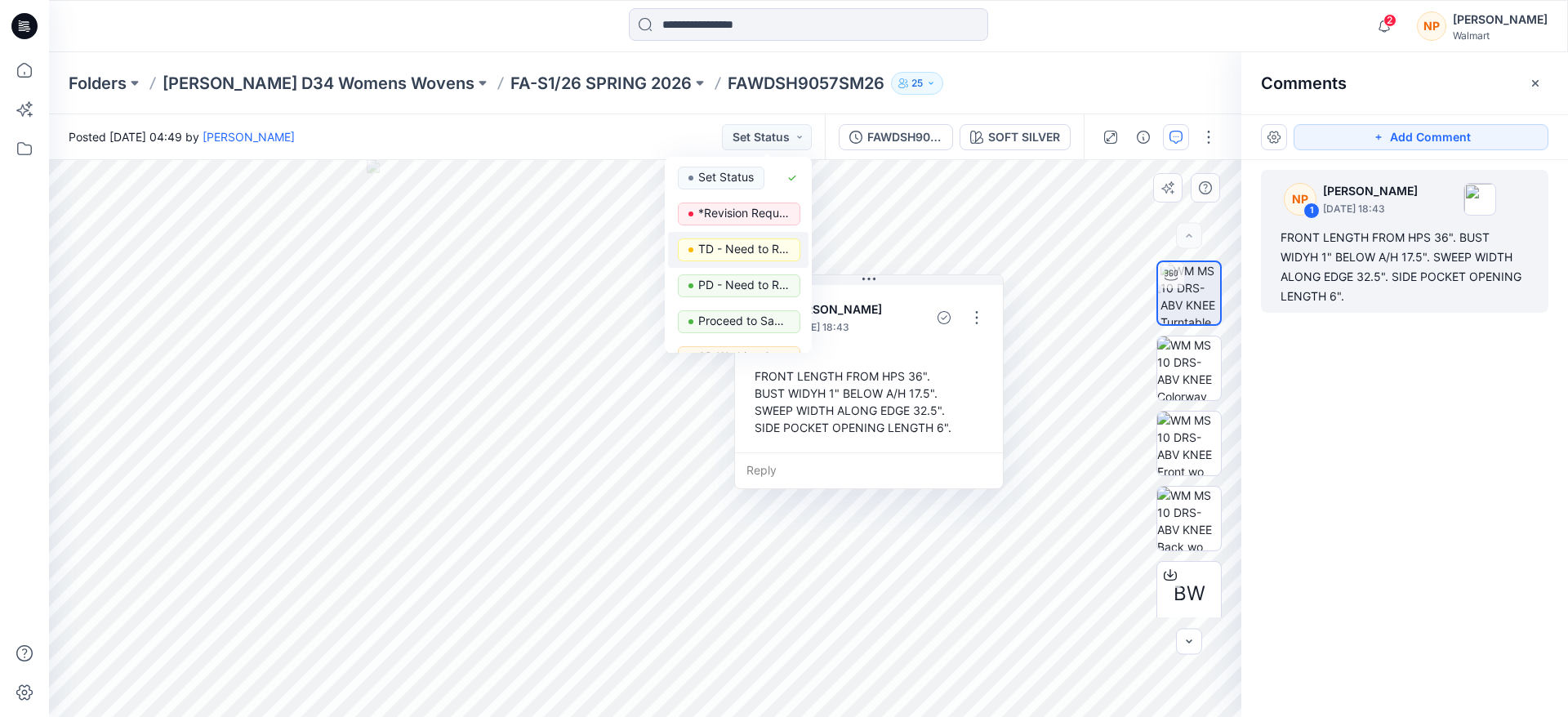
scroll to position [206, 0]
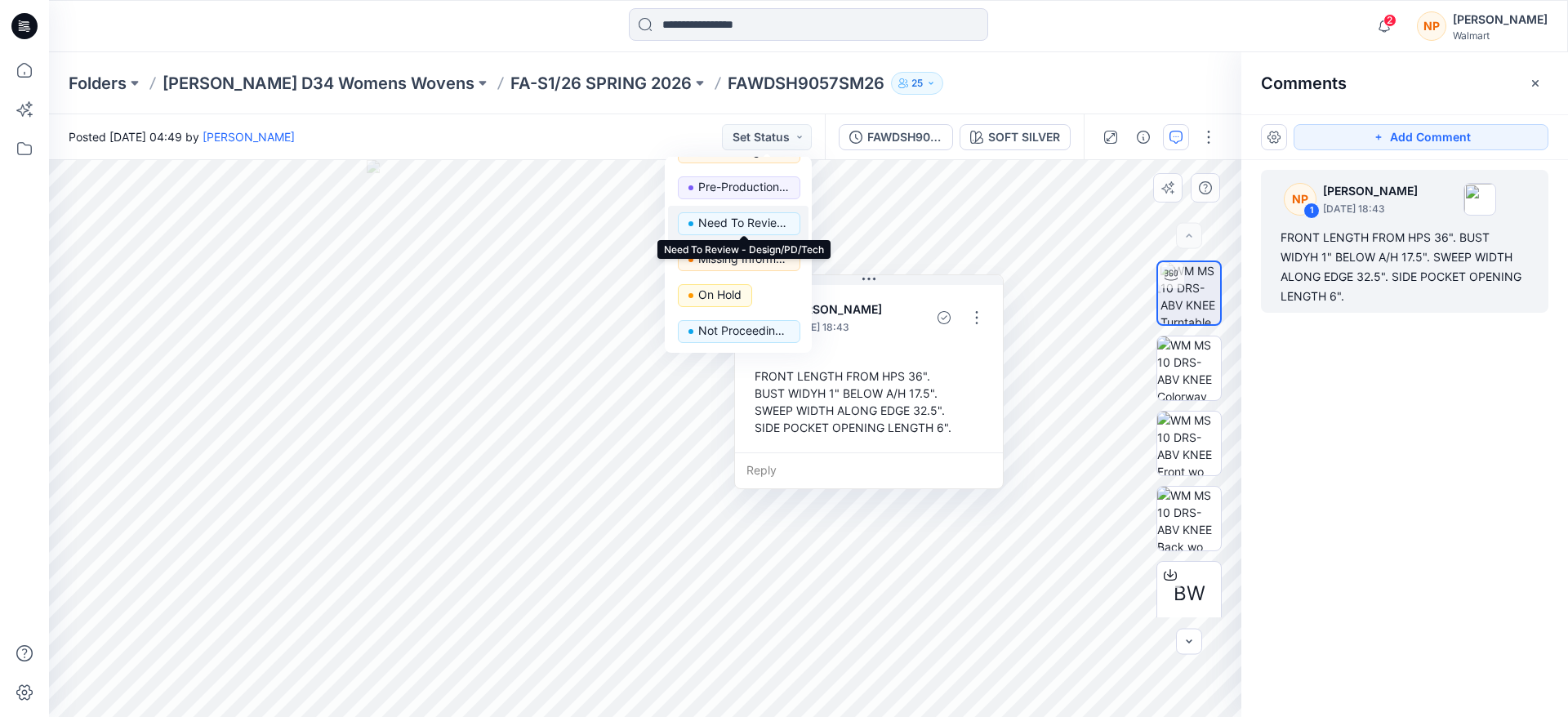
click at [763, 225] on p "Need To Review - Design/PD/Tech" at bounding box center [743, 223] width 91 height 22
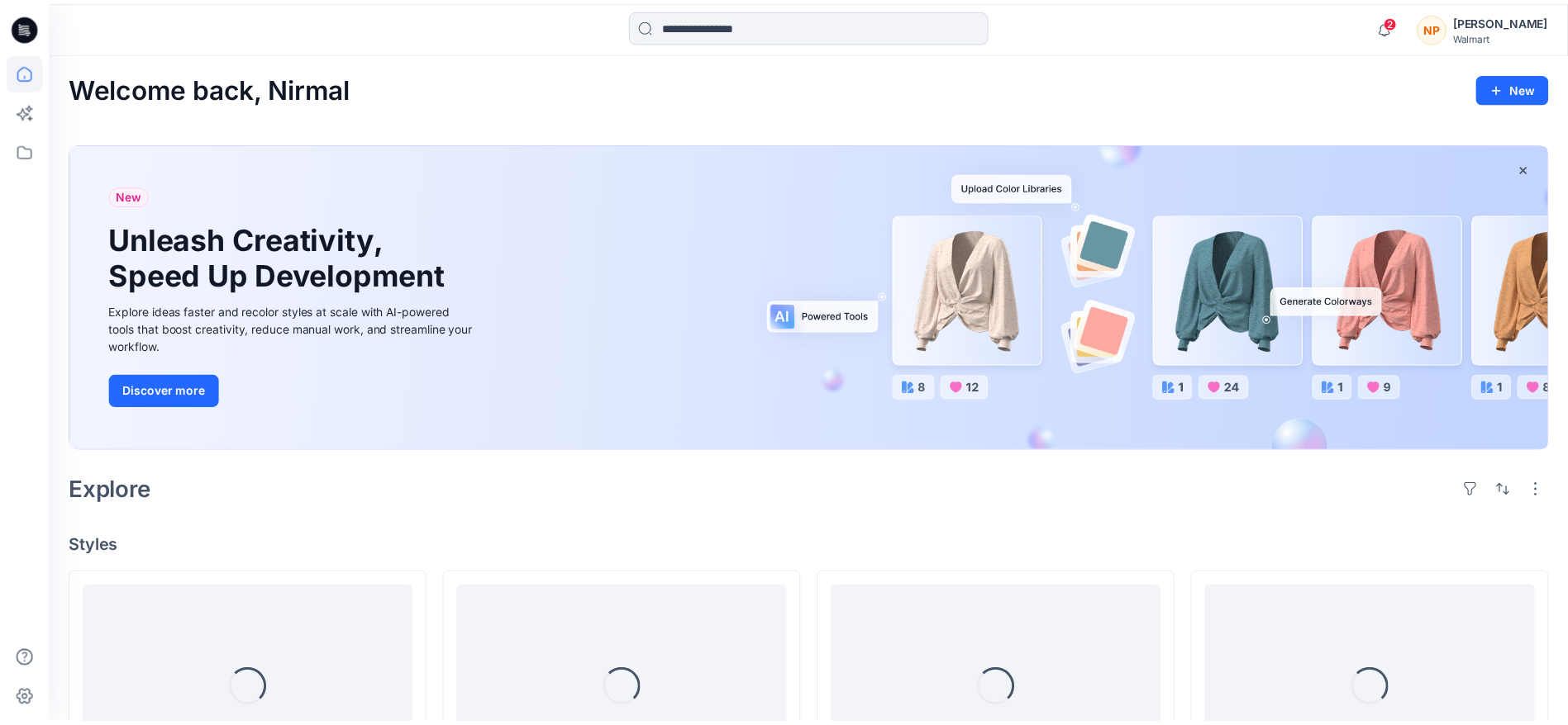
scroll to position [423, 0]
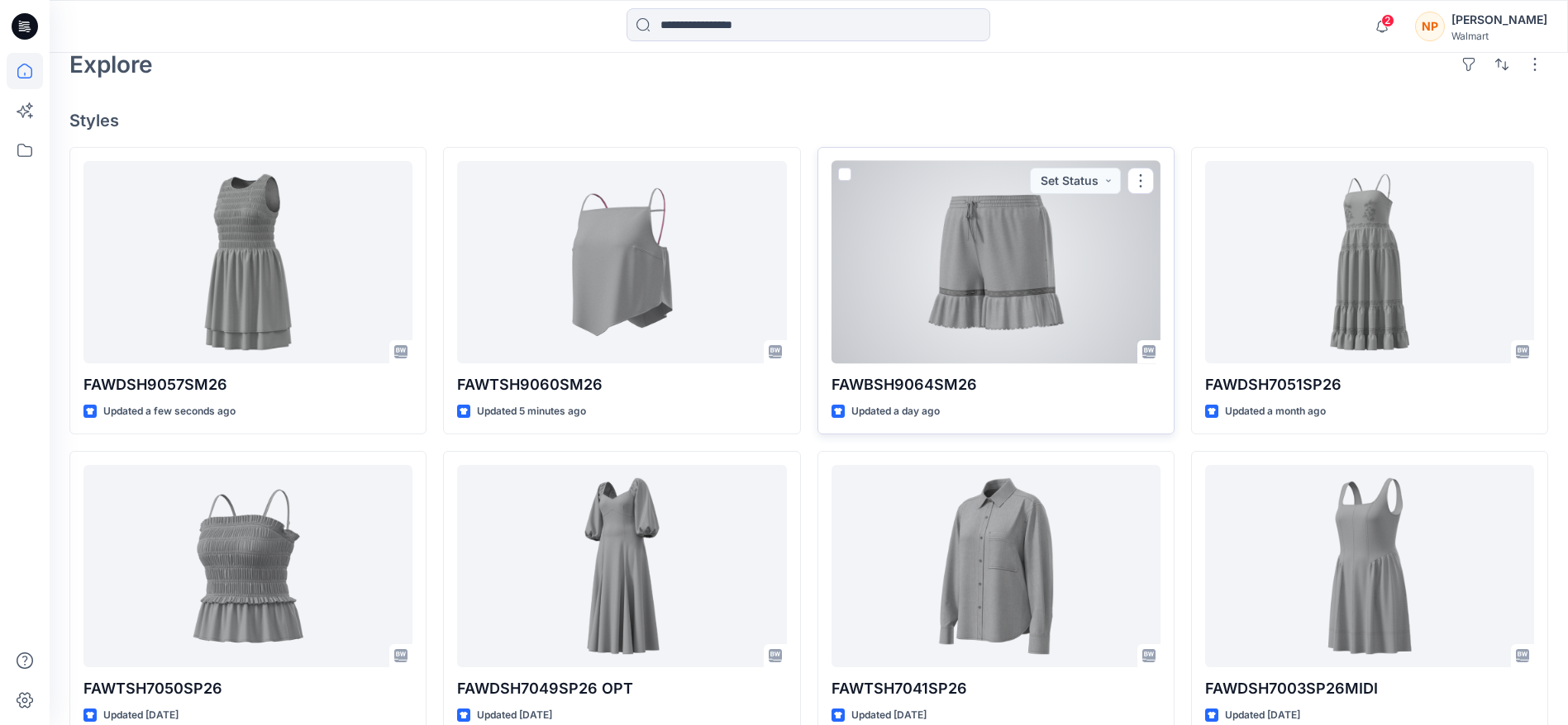
click at [1020, 273] on div at bounding box center [996, 262] width 329 height 203
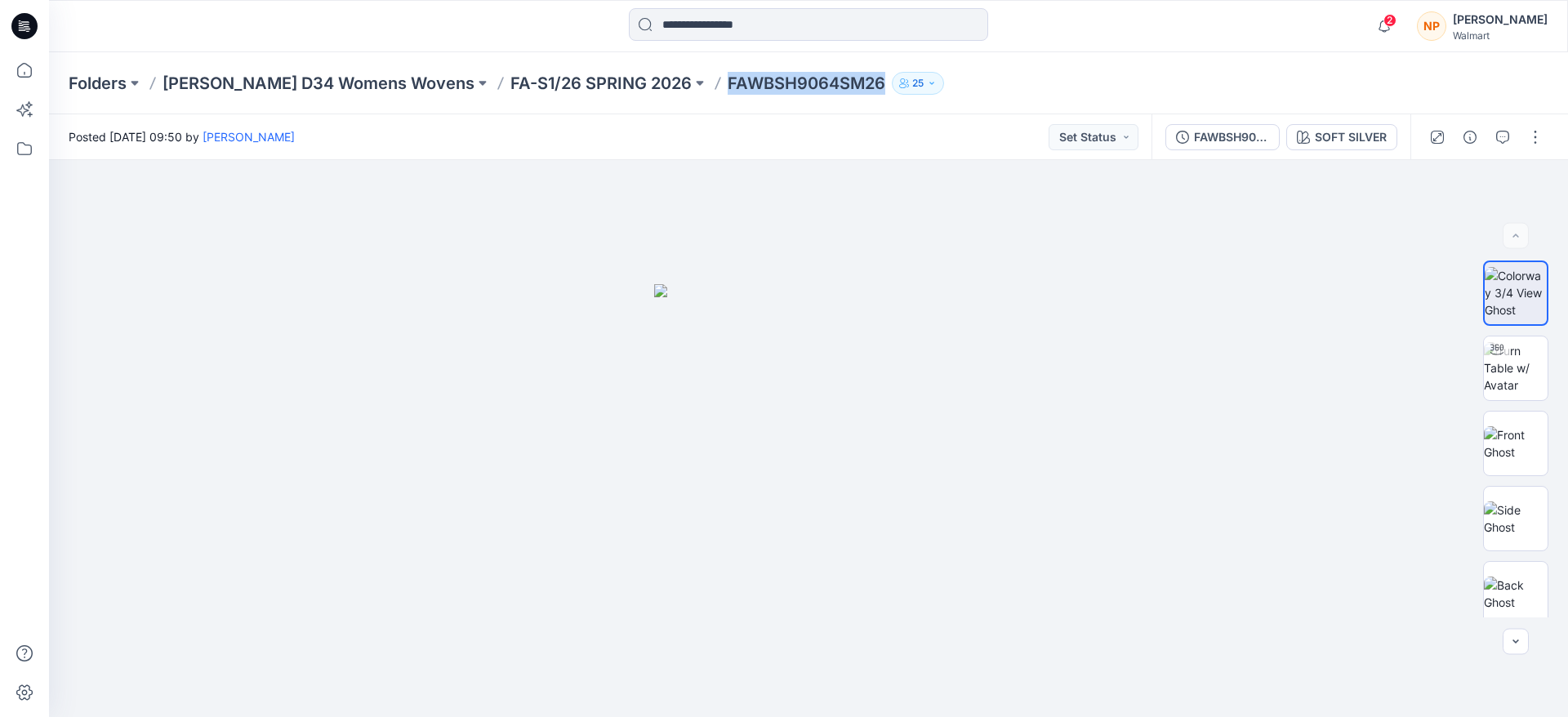
drag, startPoint x: 832, startPoint y: 85, endPoint x: 670, endPoint y: 82, distance: 162.0
click at [670, 82] on div "Folders [PERSON_NAME] D34 Womens Wovens FA-S1/26 SPRING 2026 FAWBSH9064SM26 25" at bounding box center [745, 83] width 1353 height 23
copy div "FAWBSH9064SM26 25"
click at [22, 71] on icon at bounding box center [25, 70] width 36 height 36
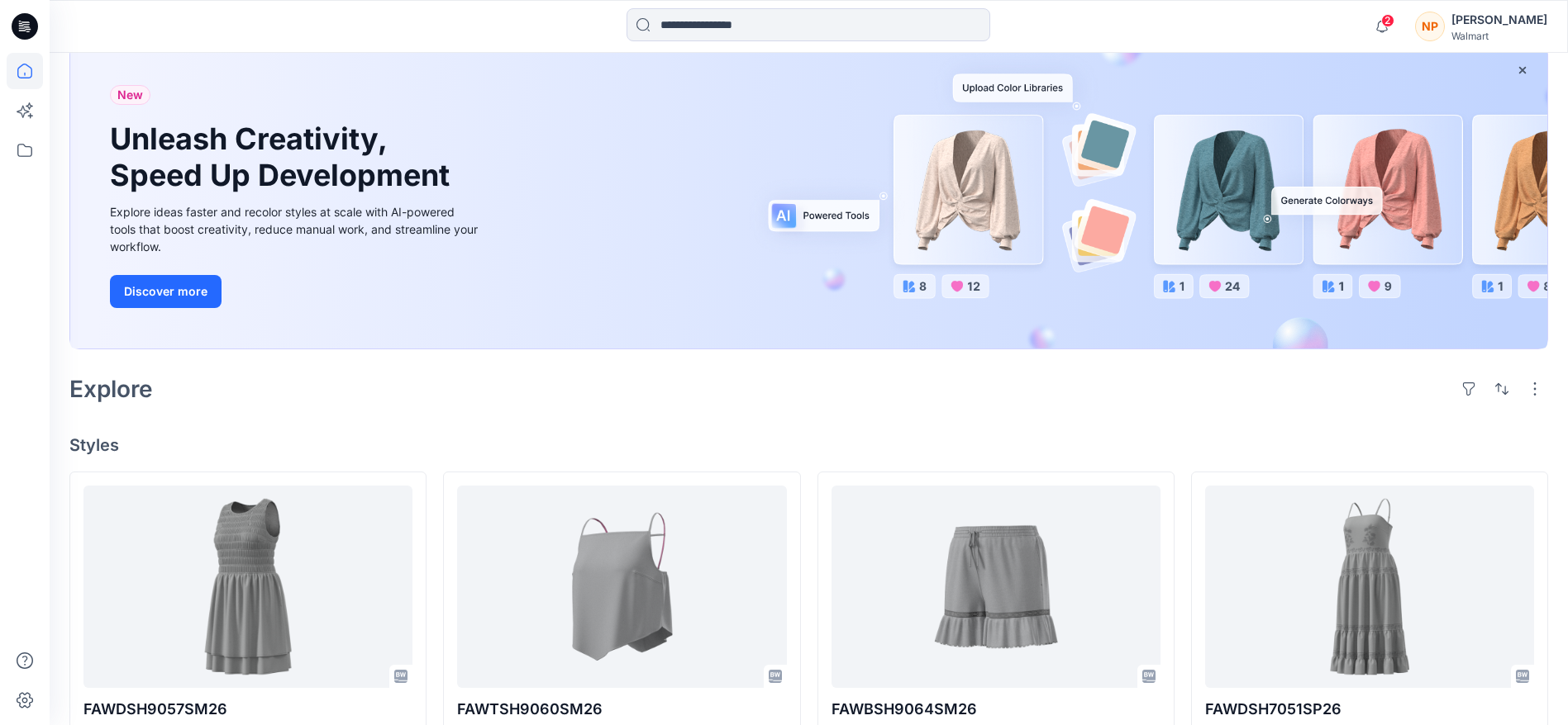
scroll to position [371, 0]
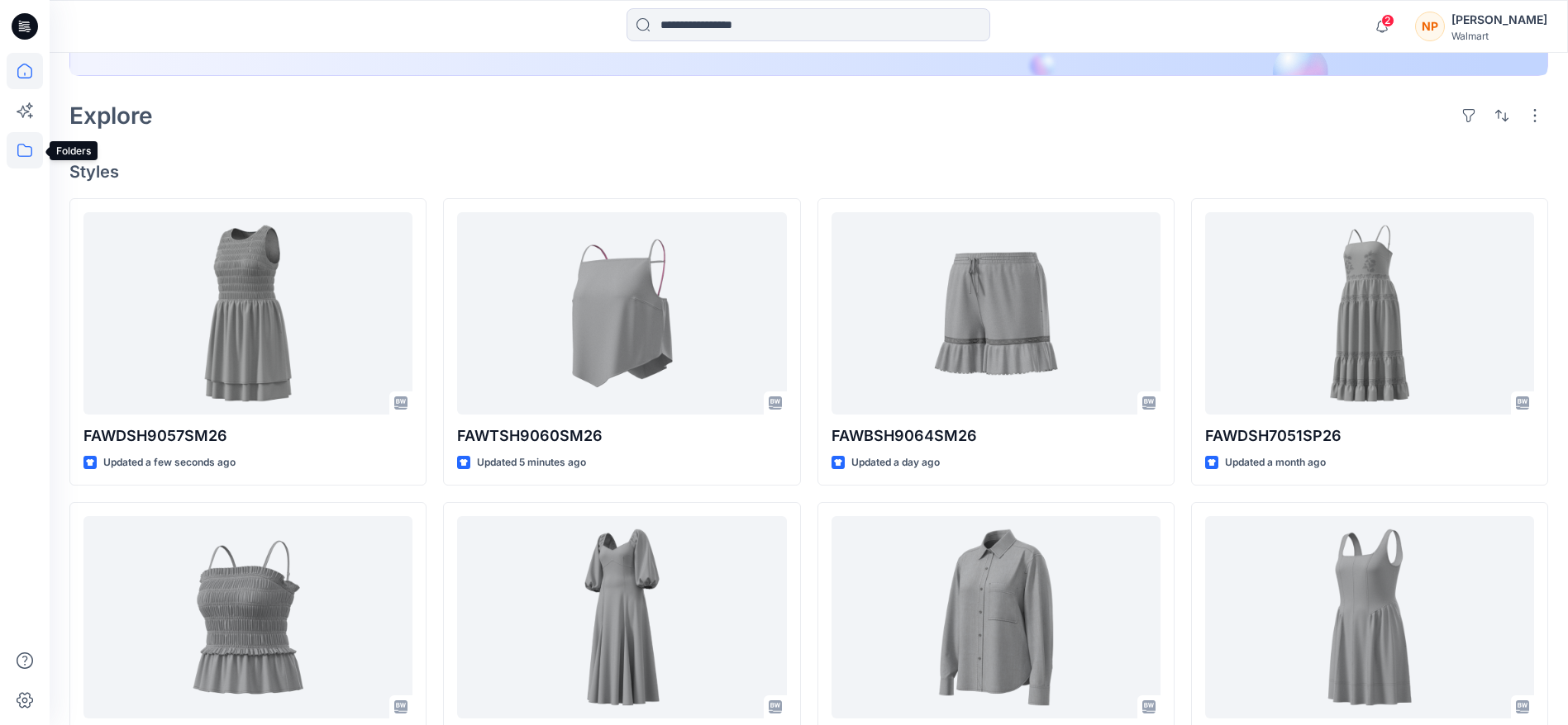
click at [21, 149] on icon at bounding box center [25, 150] width 37 height 37
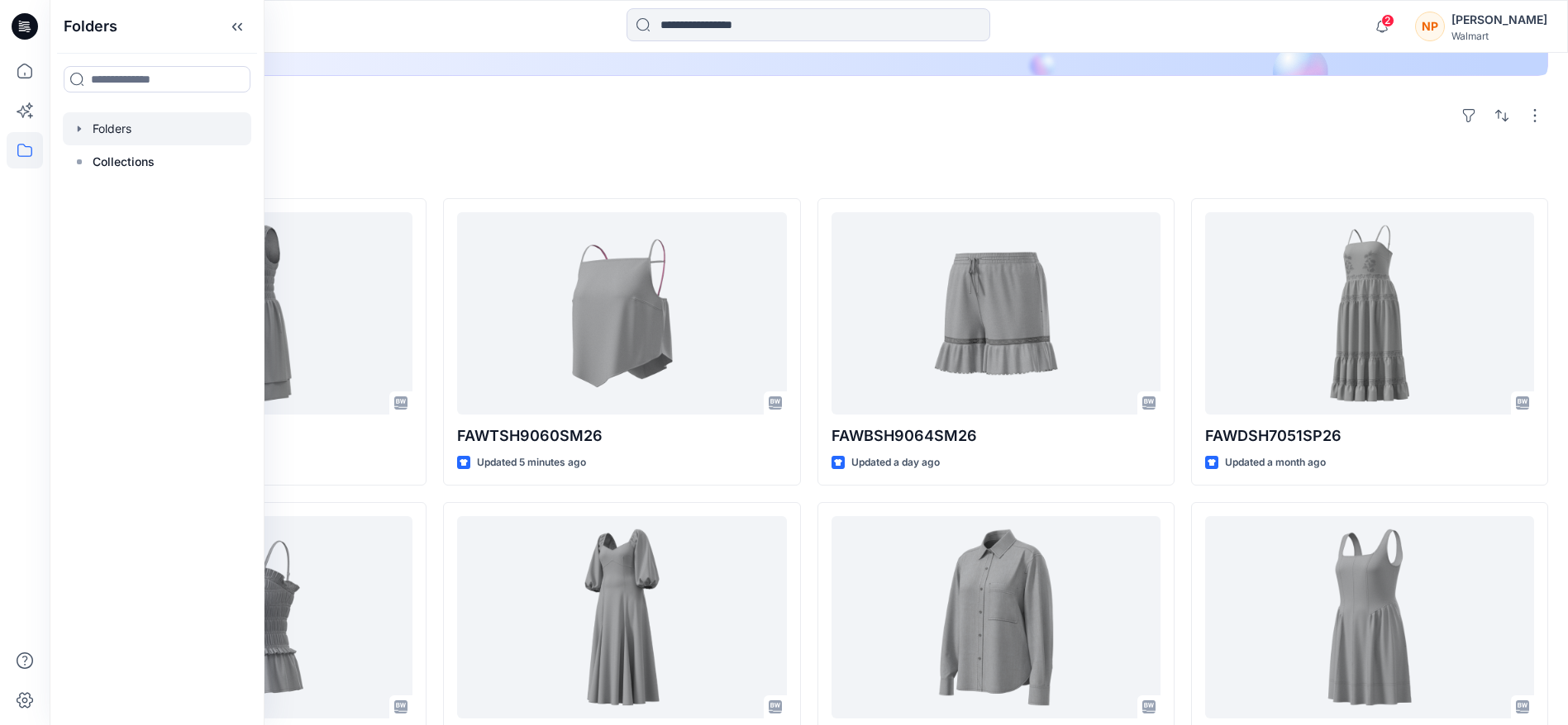
click at [149, 119] on div at bounding box center [157, 128] width 189 height 33
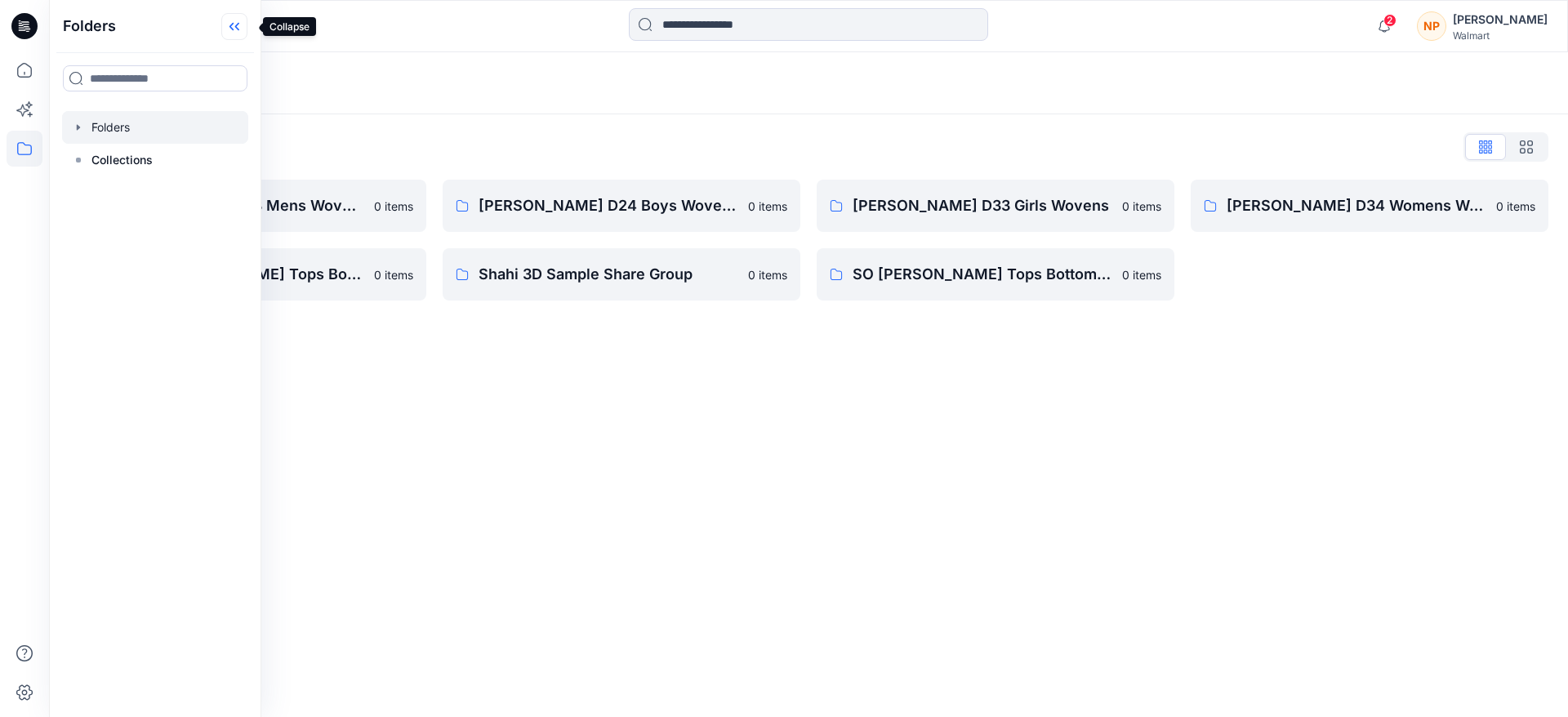
click at [247, 23] on icon at bounding box center [234, 26] width 27 height 27
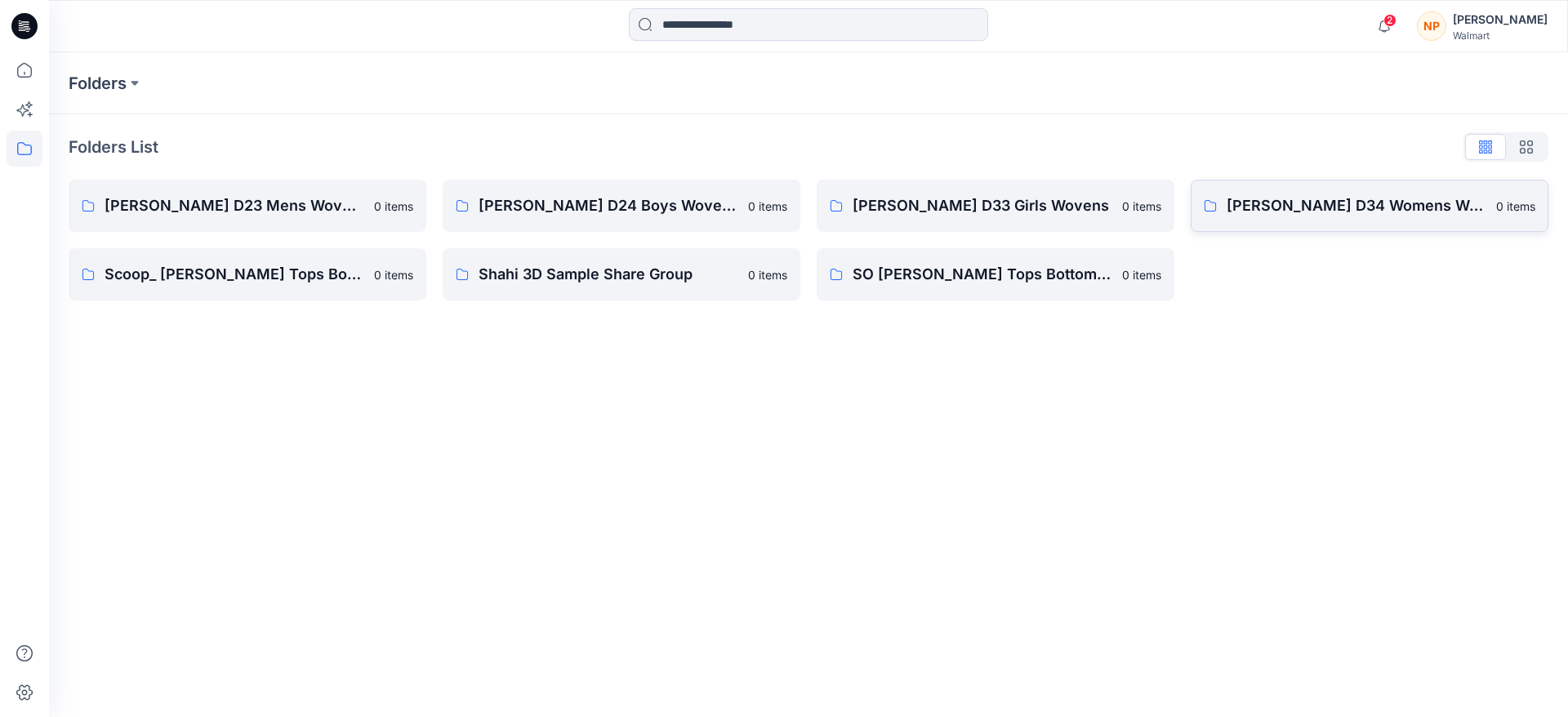
click at [1361, 204] on p "[PERSON_NAME] D34 Womens Wovens" at bounding box center [1357, 205] width 260 height 23
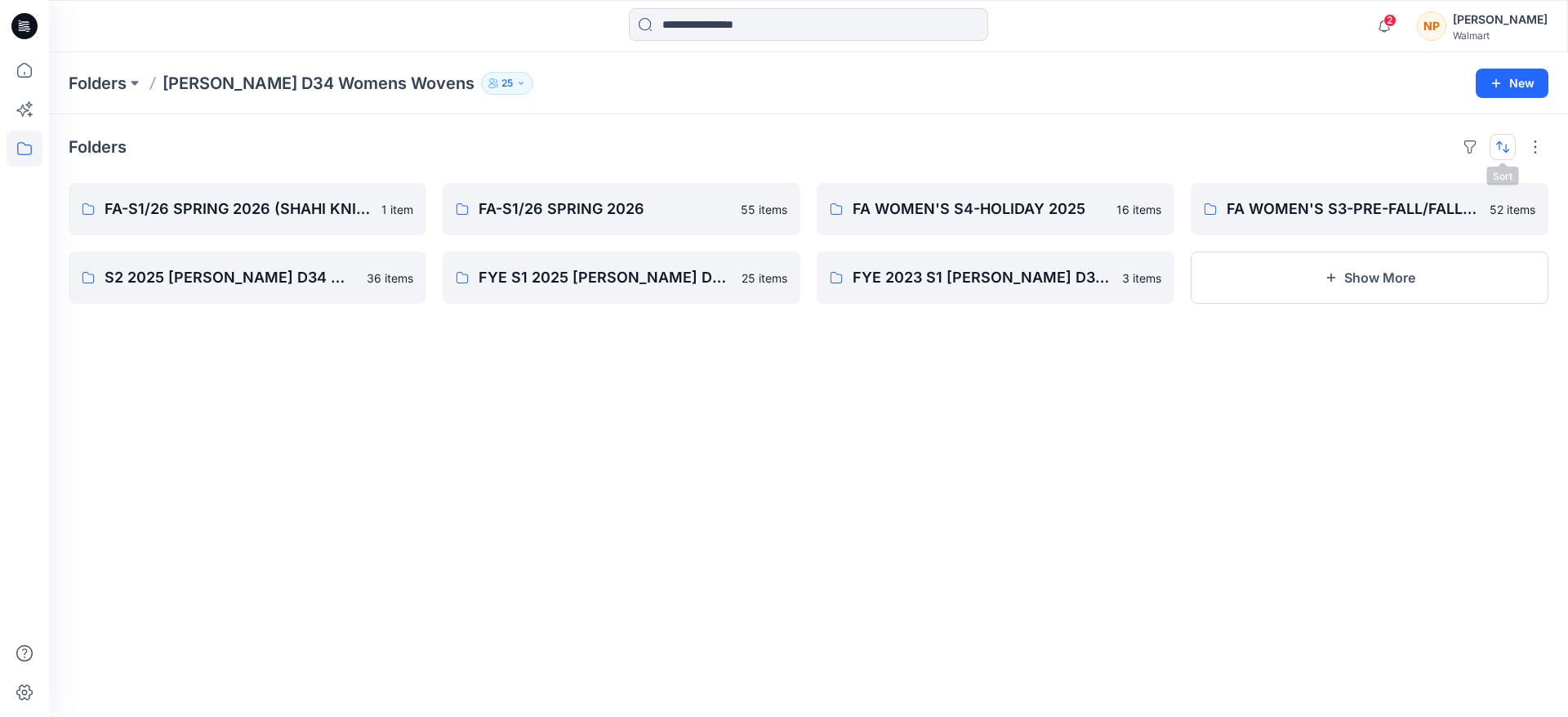
click at [1503, 148] on button "button" at bounding box center [1502, 146] width 27 height 27
click at [1417, 218] on p "A to Z" at bounding box center [1448, 224] width 103 height 17
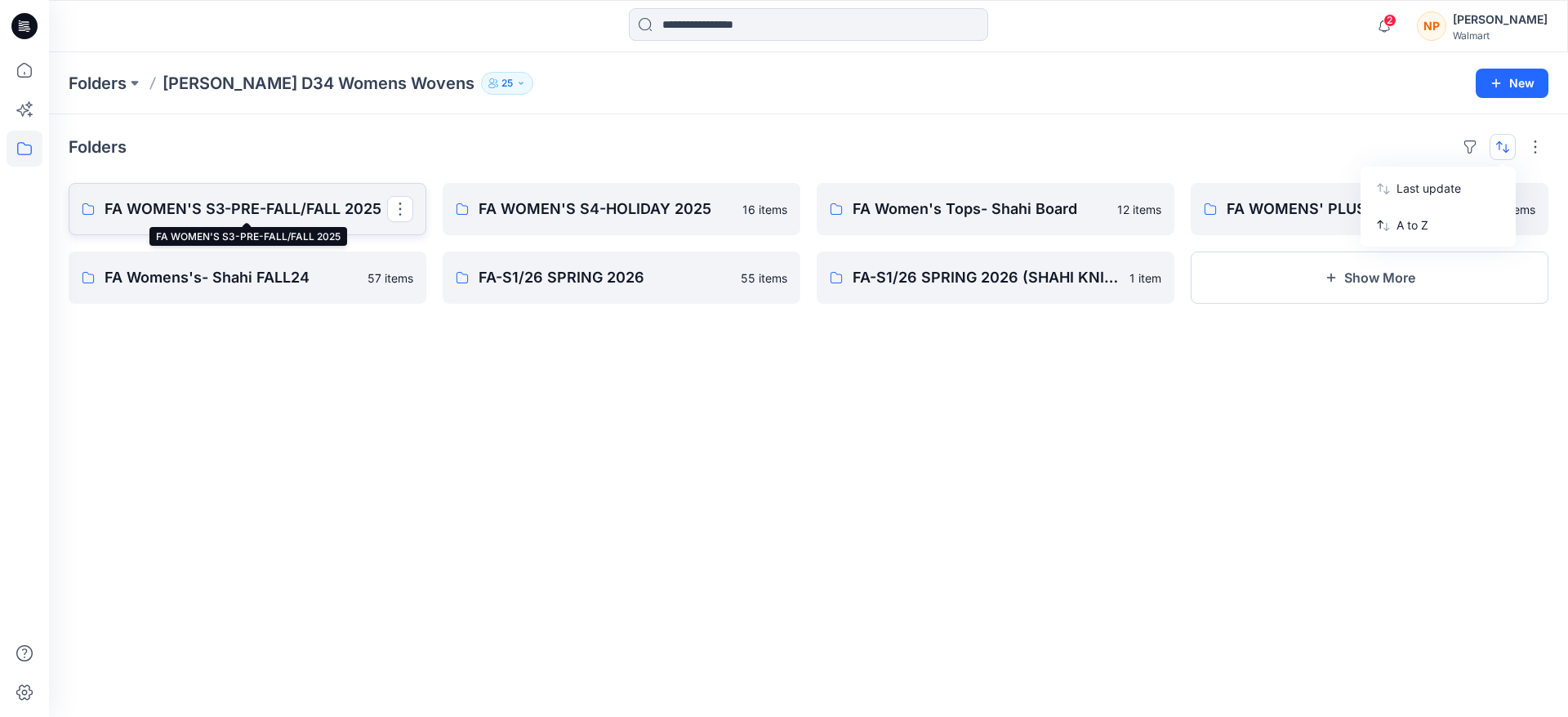
click at [231, 197] on p "FA WOMEN'S S3-PRE-FALL/FALL 2025" at bounding box center [245, 208] width 283 height 23
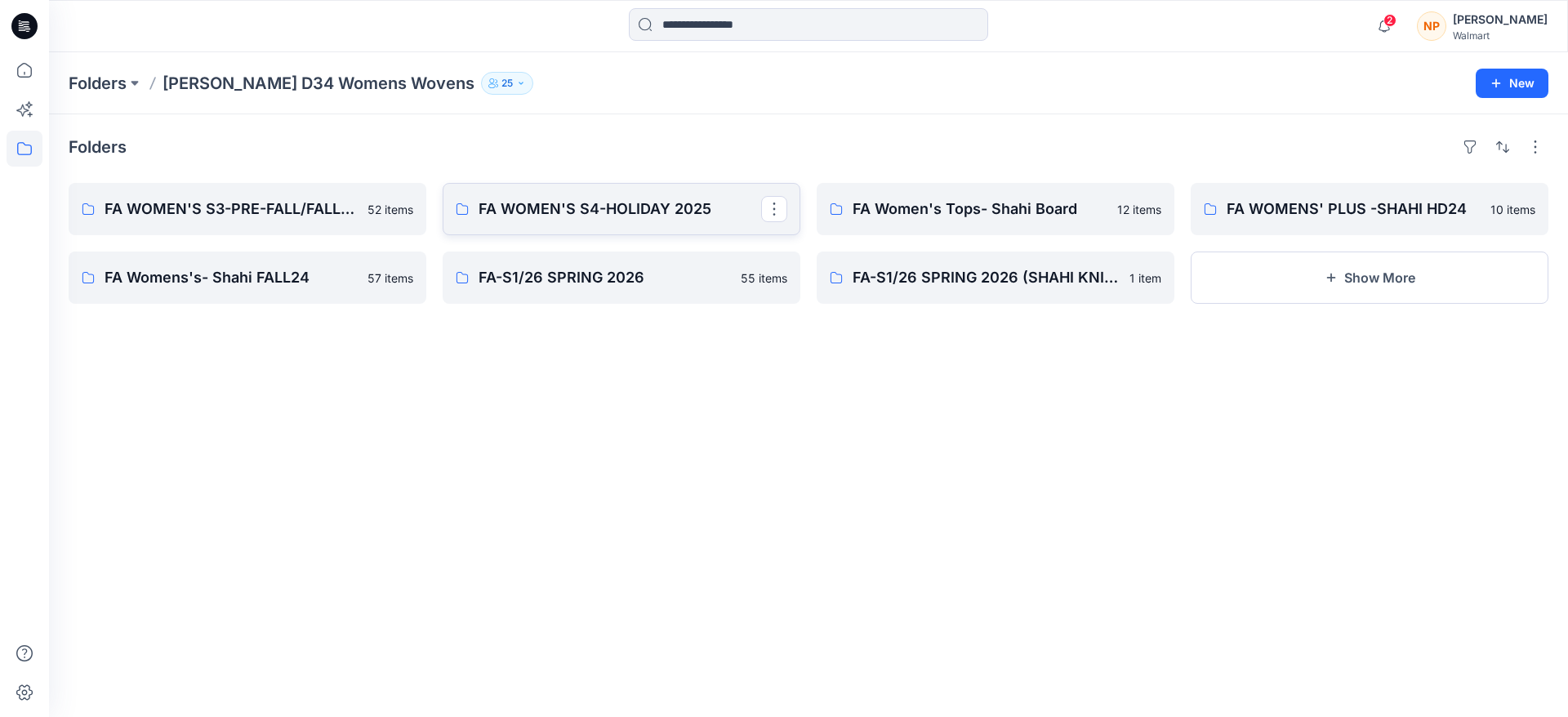
click at [554, 217] on p "FA WOMEN'S S4-HOLIDAY 2025" at bounding box center [620, 208] width 283 height 23
click at [936, 215] on p "FA Women's Tops- Shahi Board" at bounding box center [995, 208] width 283 height 23
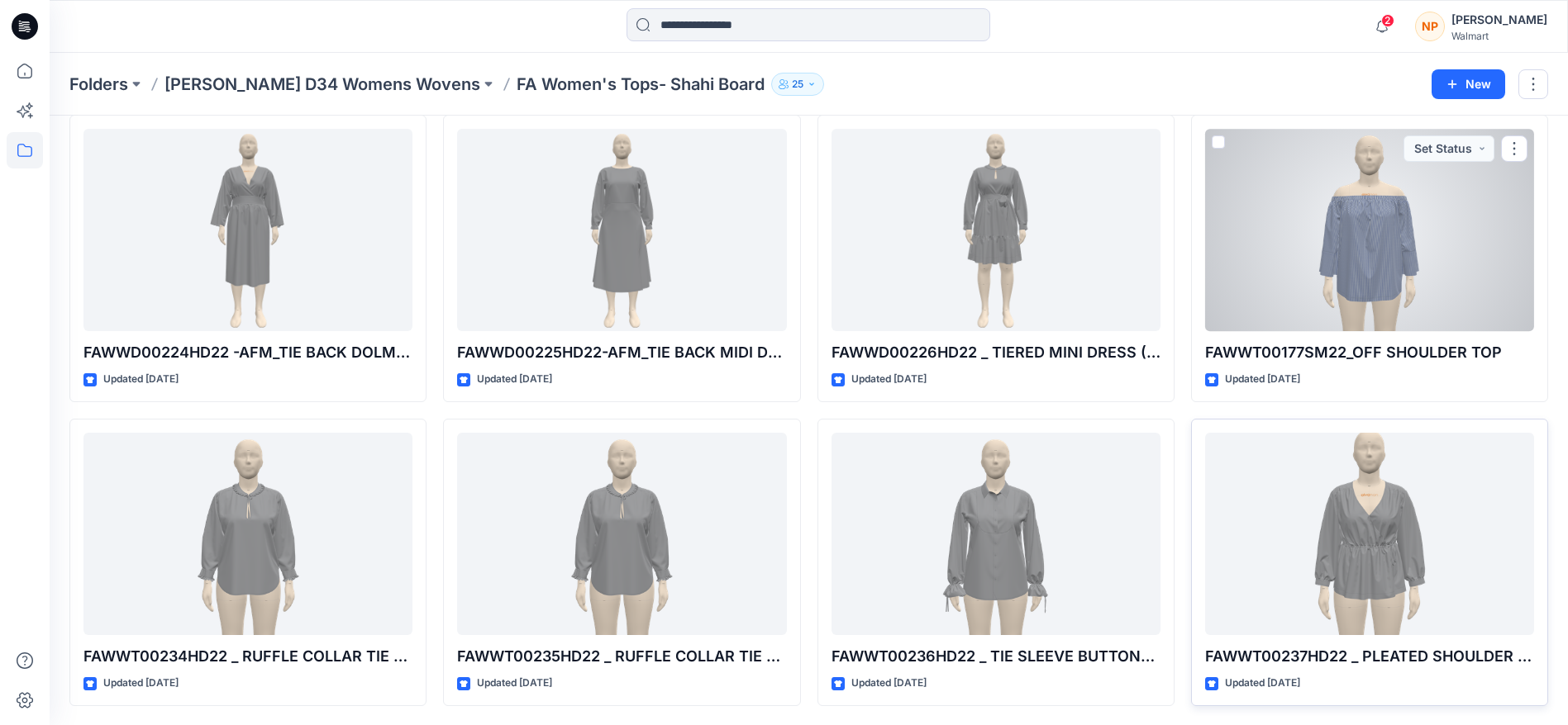
scroll to position [375, 0]
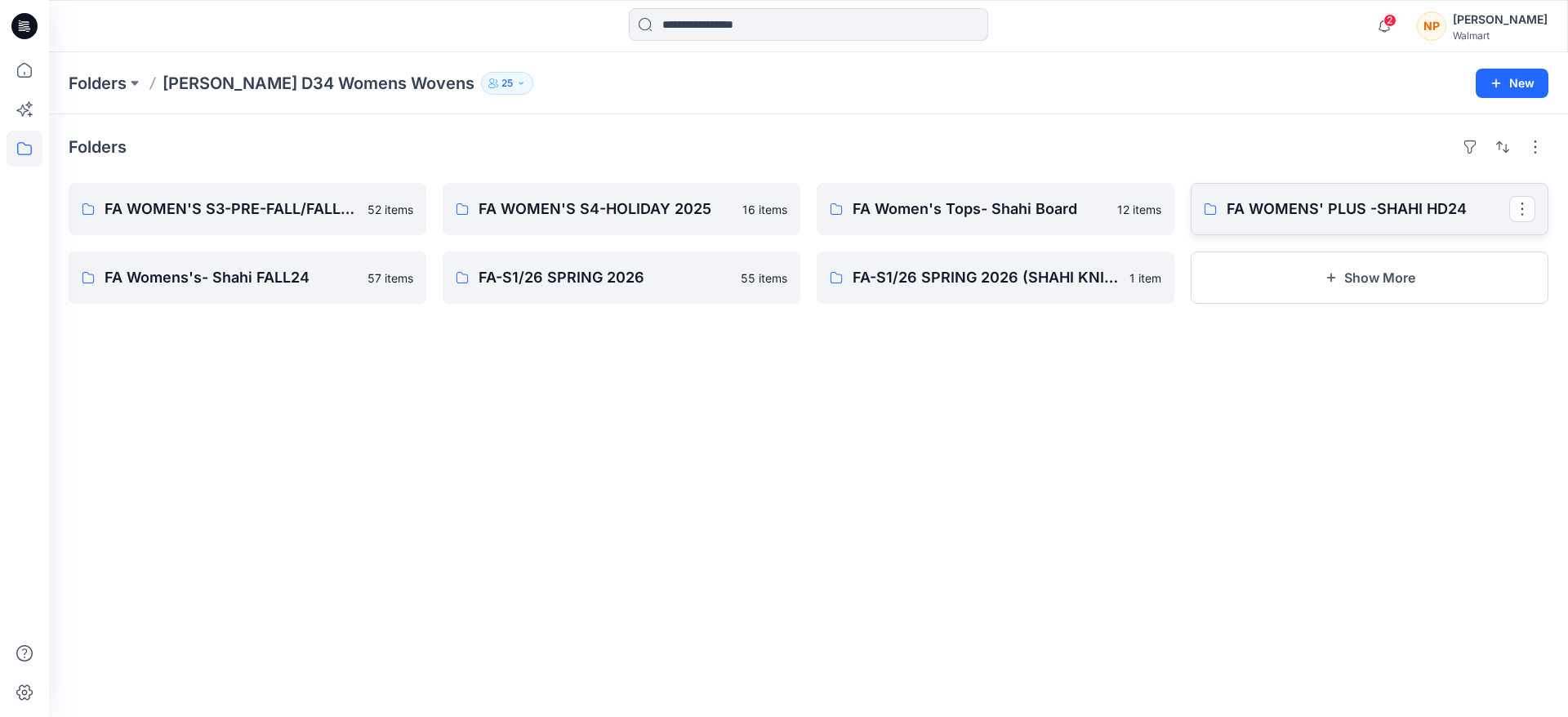
click at [1335, 215] on p "FA WOMENS' PLUS -SHAHI HD24" at bounding box center [1369, 208] width 283 height 23
click at [223, 268] on p "FA Womens's- Shahi FALL24" at bounding box center [245, 277] width 283 height 23
click at [975, 276] on p "FA-S1/26 SPRING 2026 (SHAHI KNITS)" at bounding box center [995, 277] width 283 height 23
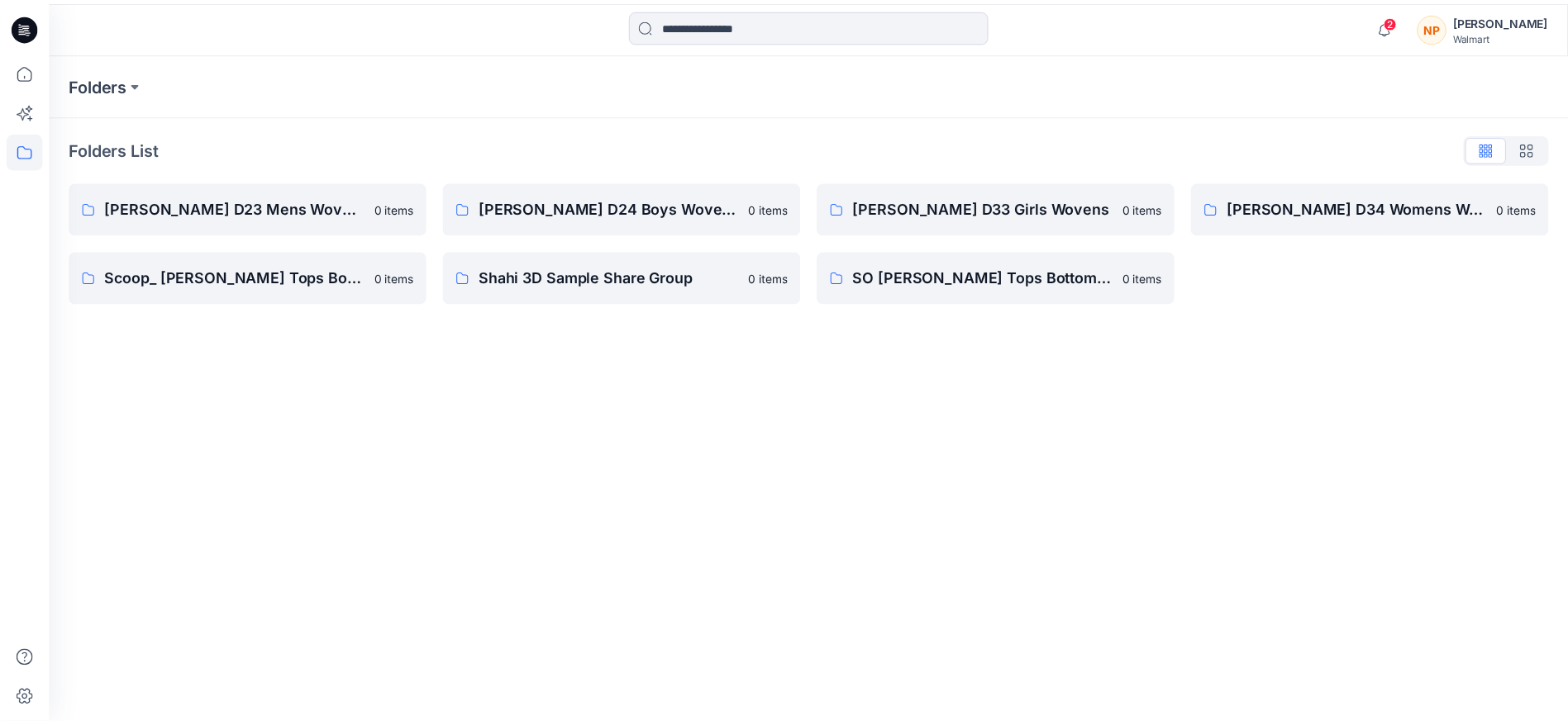
scroll to position [175, 0]
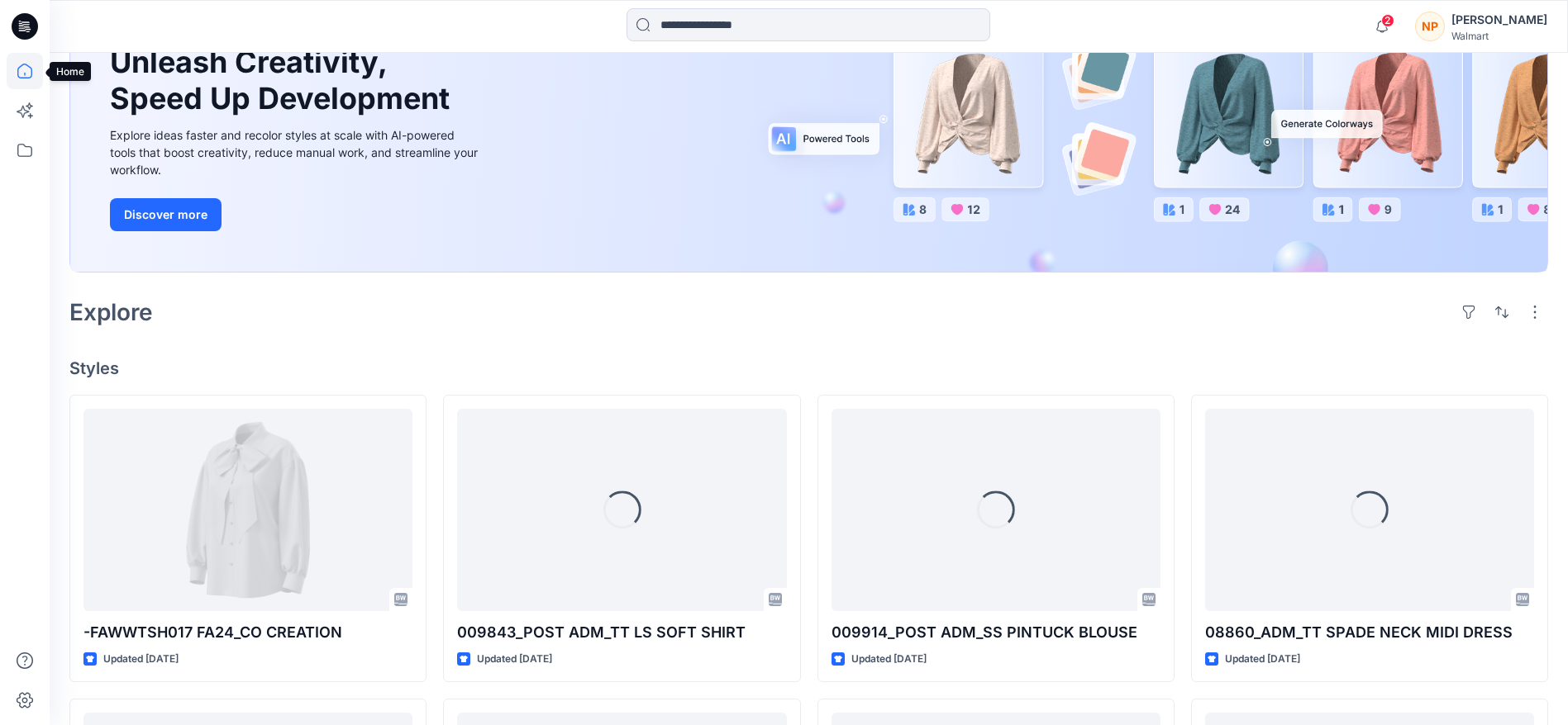
click at [27, 72] on icon at bounding box center [25, 71] width 37 height 37
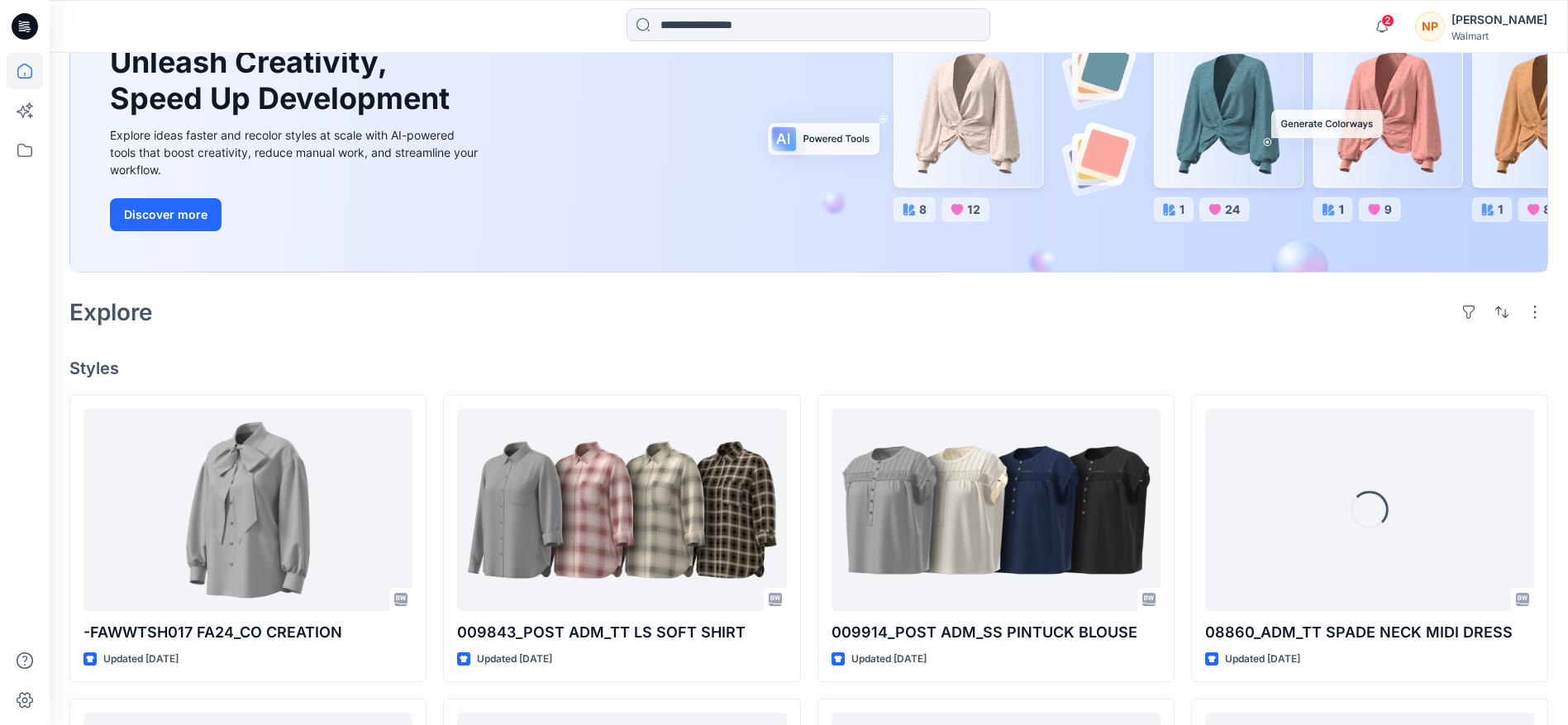
click at [27, 72] on icon at bounding box center [25, 71] width 37 height 37
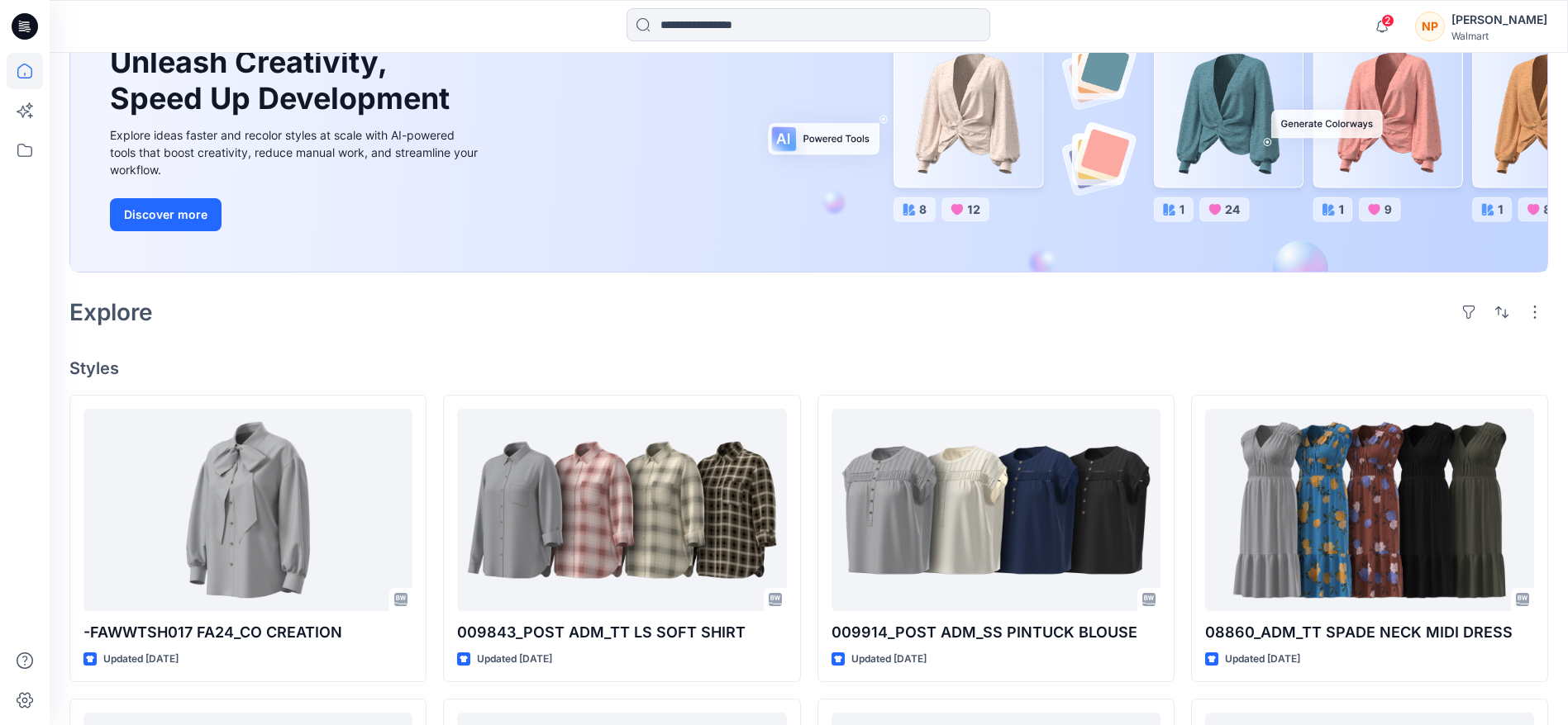
click at [26, 32] on icon at bounding box center [25, 26] width 27 height 53
click at [22, 64] on icon at bounding box center [25, 71] width 37 height 37
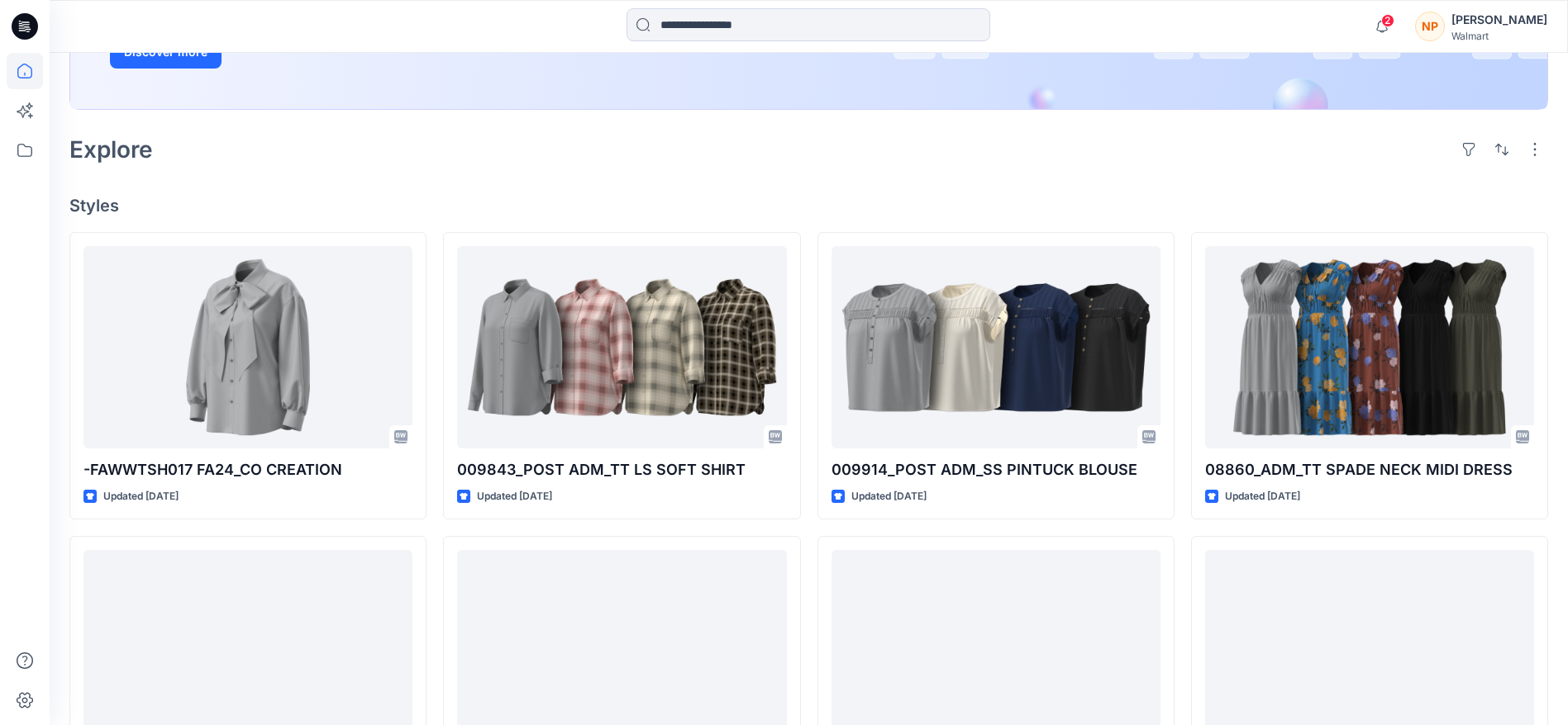
scroll to position [299, 0]
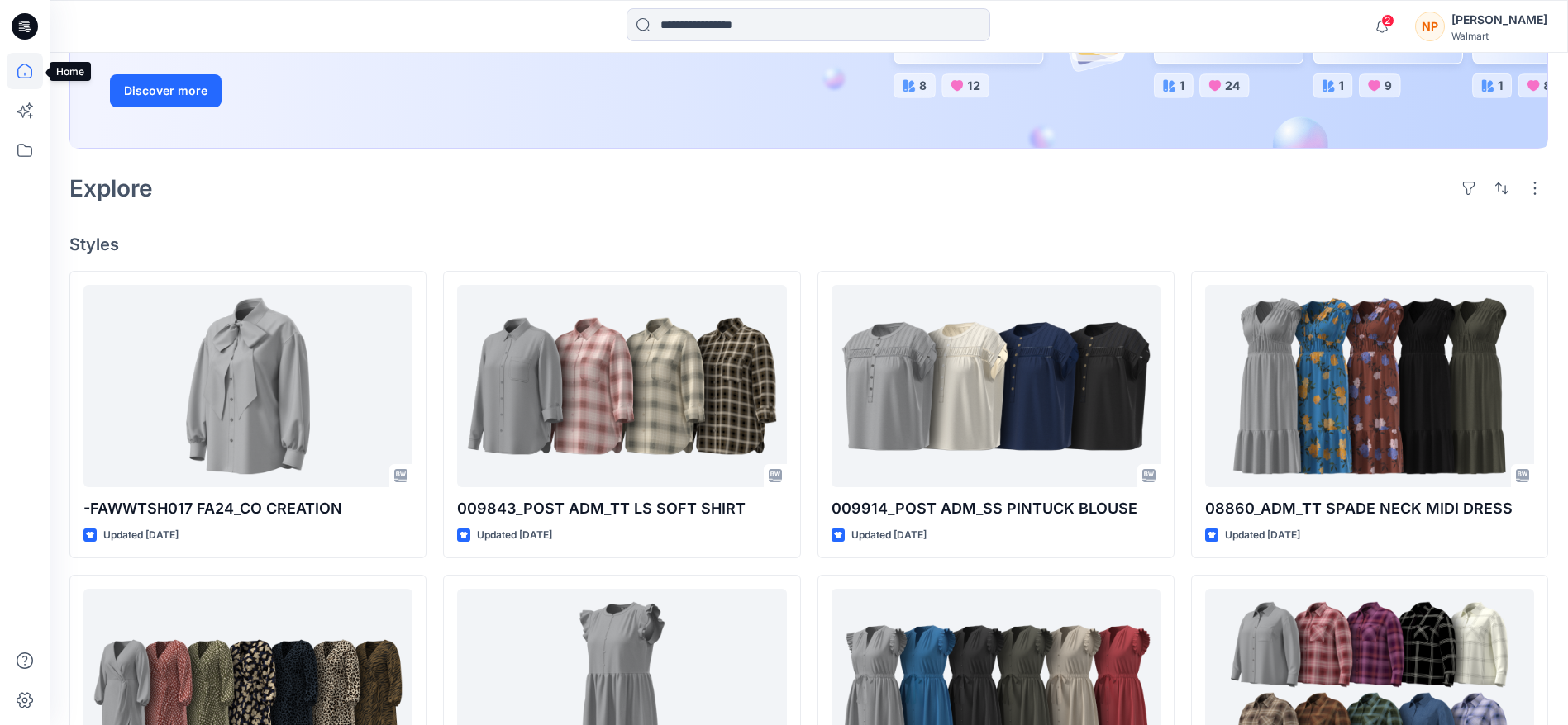
click at [21, 62] on icon at bounding box center [25, 71] width 37 height 37
click at [25, 144] on icon at bounding box center [25, 150] width 37 height 37
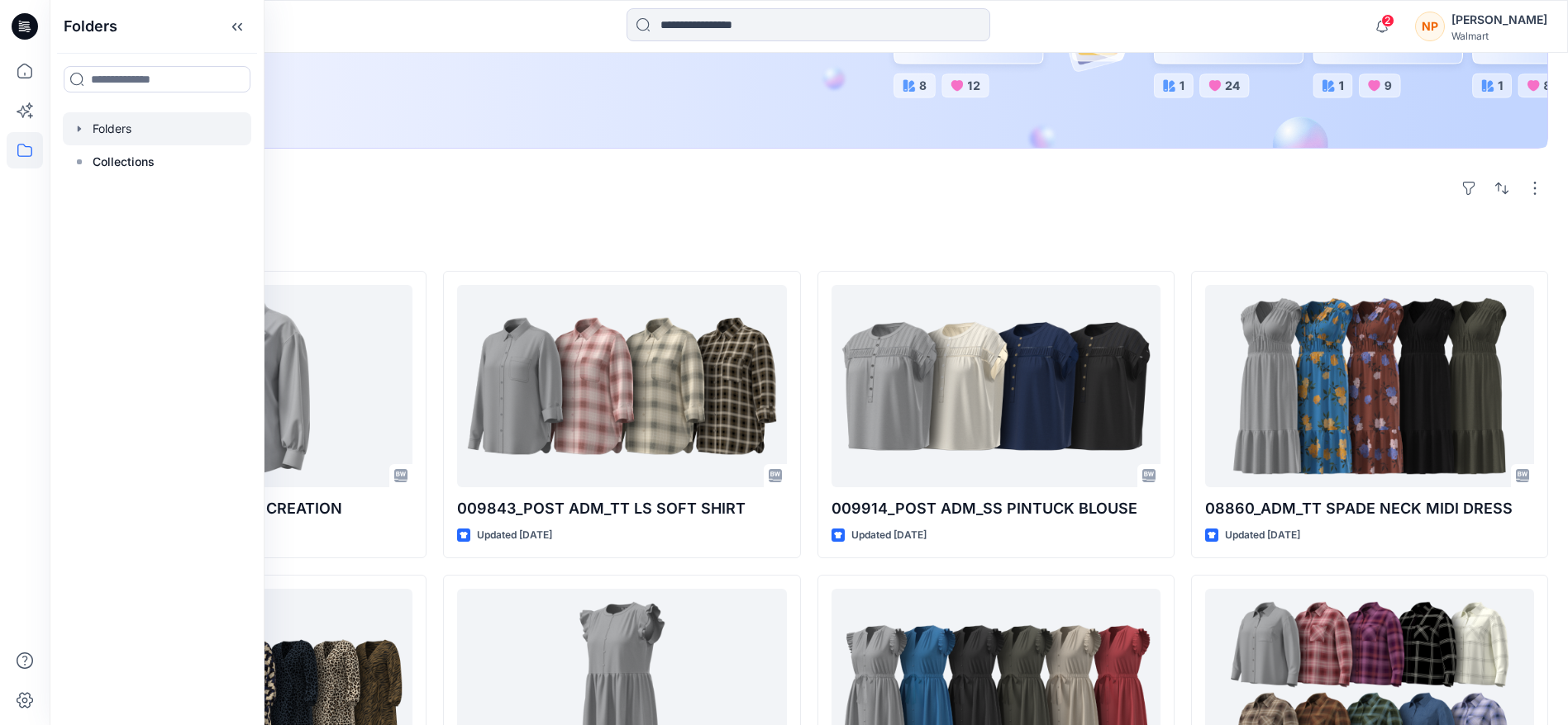
click at [192, 130] on div at bounding box center [157, 128] width 189 height 33
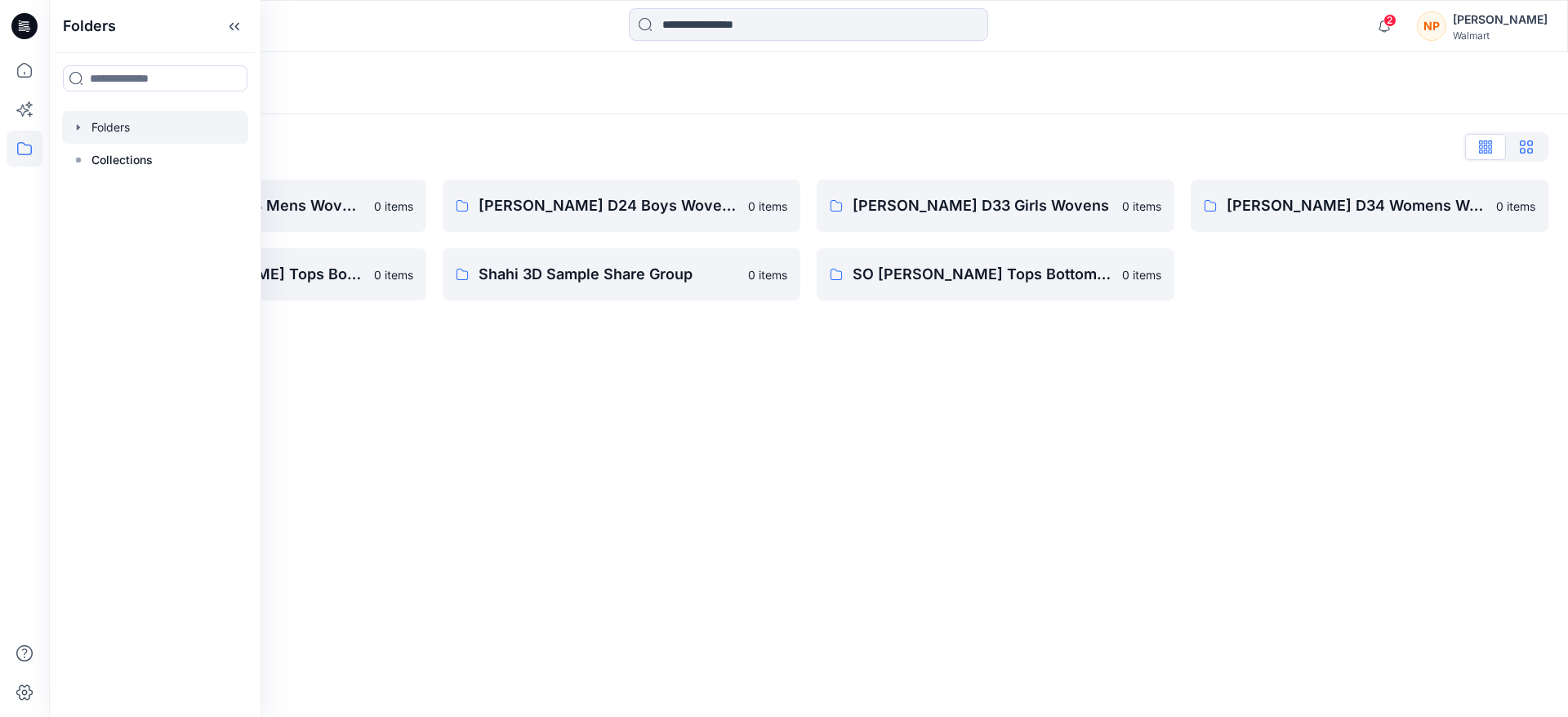
click at [1524, 145] on icon "button" at bounding box center [1526, 146] width 13 height 13
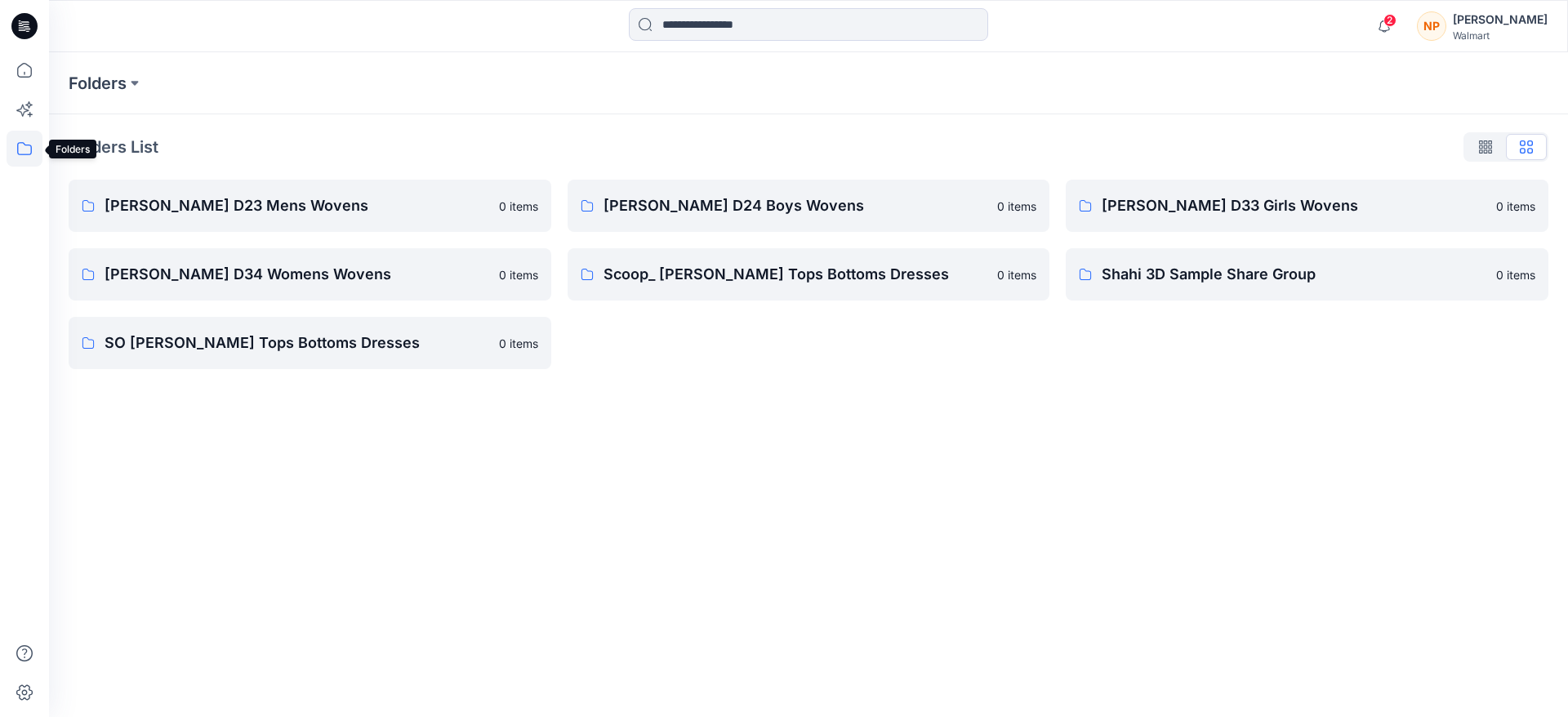
click at [27, 141] on icon at bounding box center [25, 148] width 36 height 36
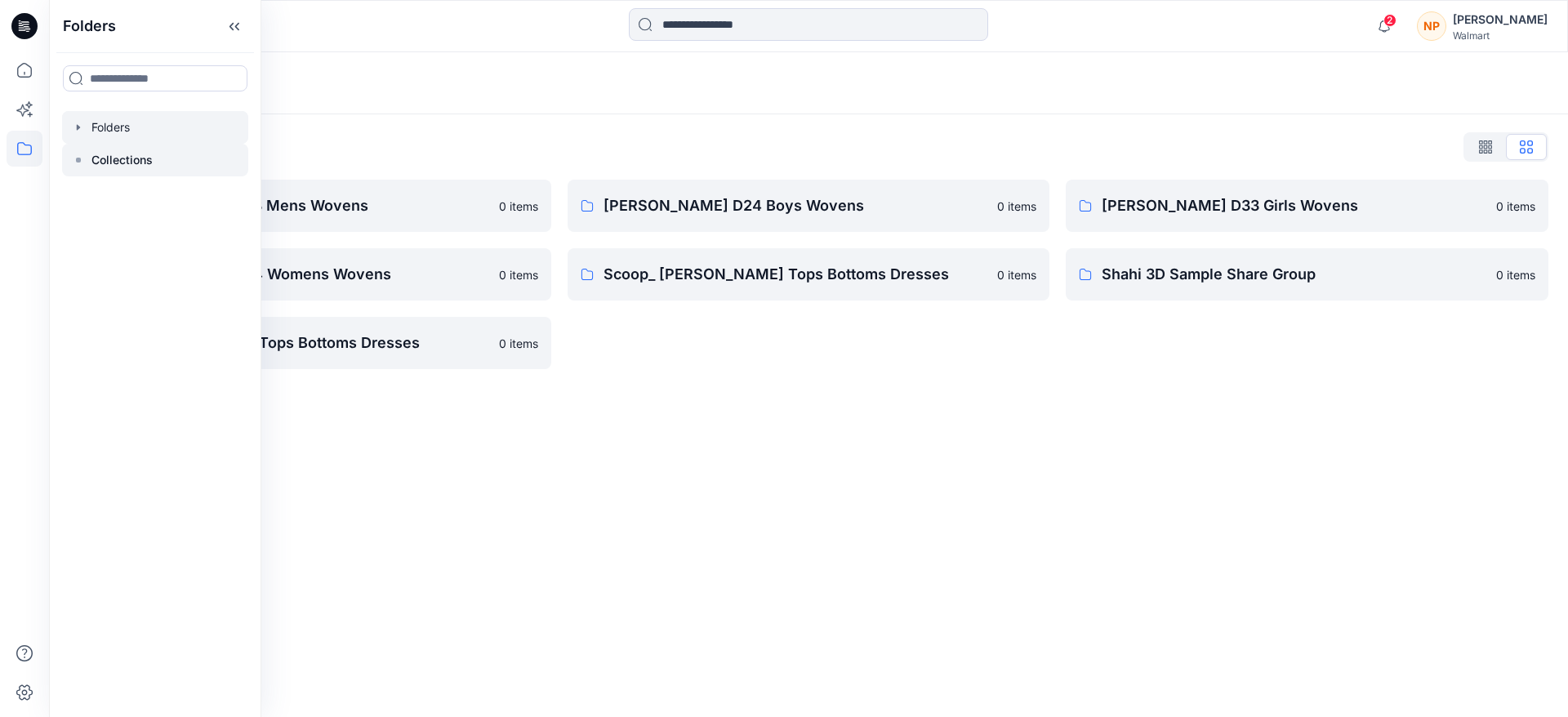
click at [143, 155] on p "Collections" at bounding box center [122, 160] width 61 height 20
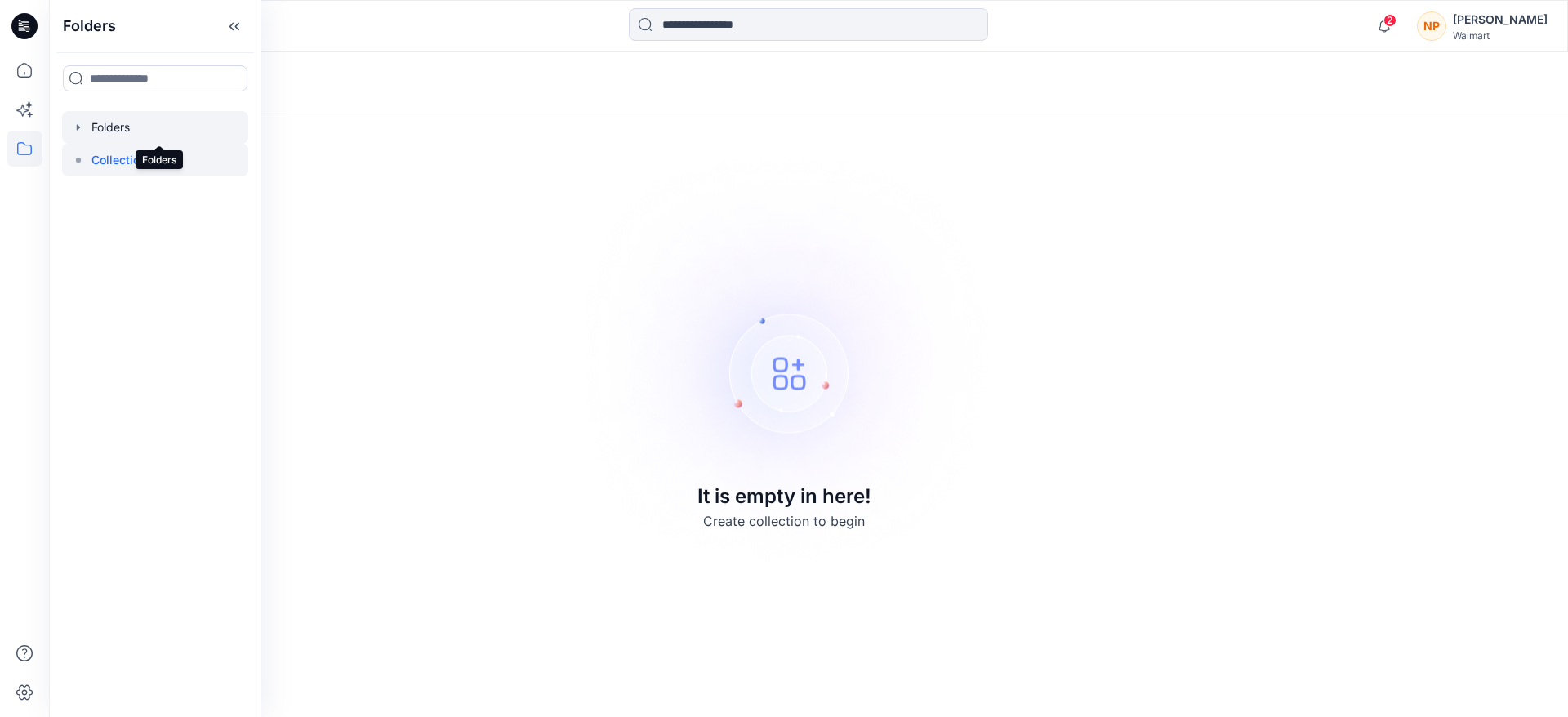
click at [116, 124] on div at bounding box center [155, 127] width 187 height 32
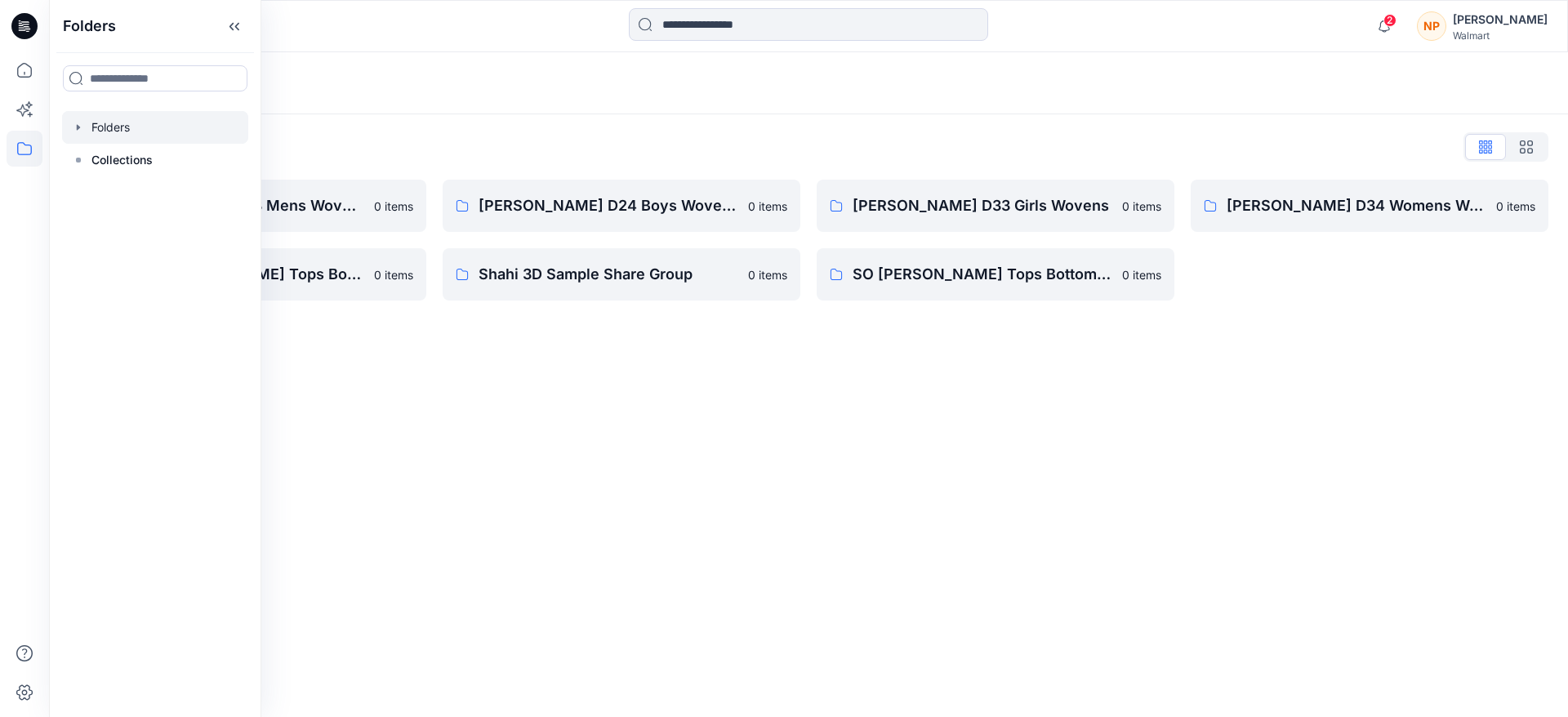
click at [633, 501] on div "Folders Folders List [PERSON_NAME] D23 Mens Wovens 0 items Scoop_ [PERSON_NAME]…" at bounding box center [808, 384] width 1519 height 665
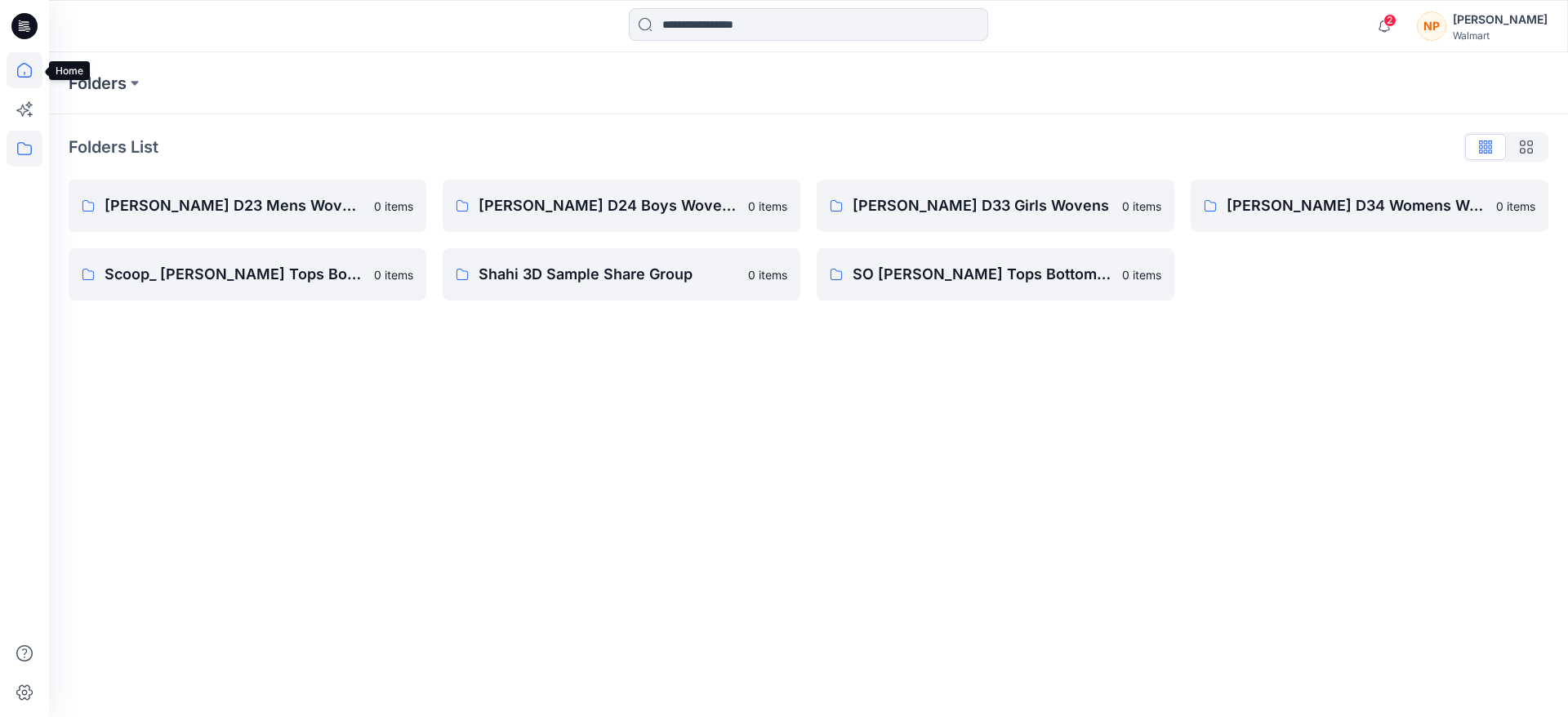
click at [31, 63] on icon at bounding box center [25, 70] width 36 height 36
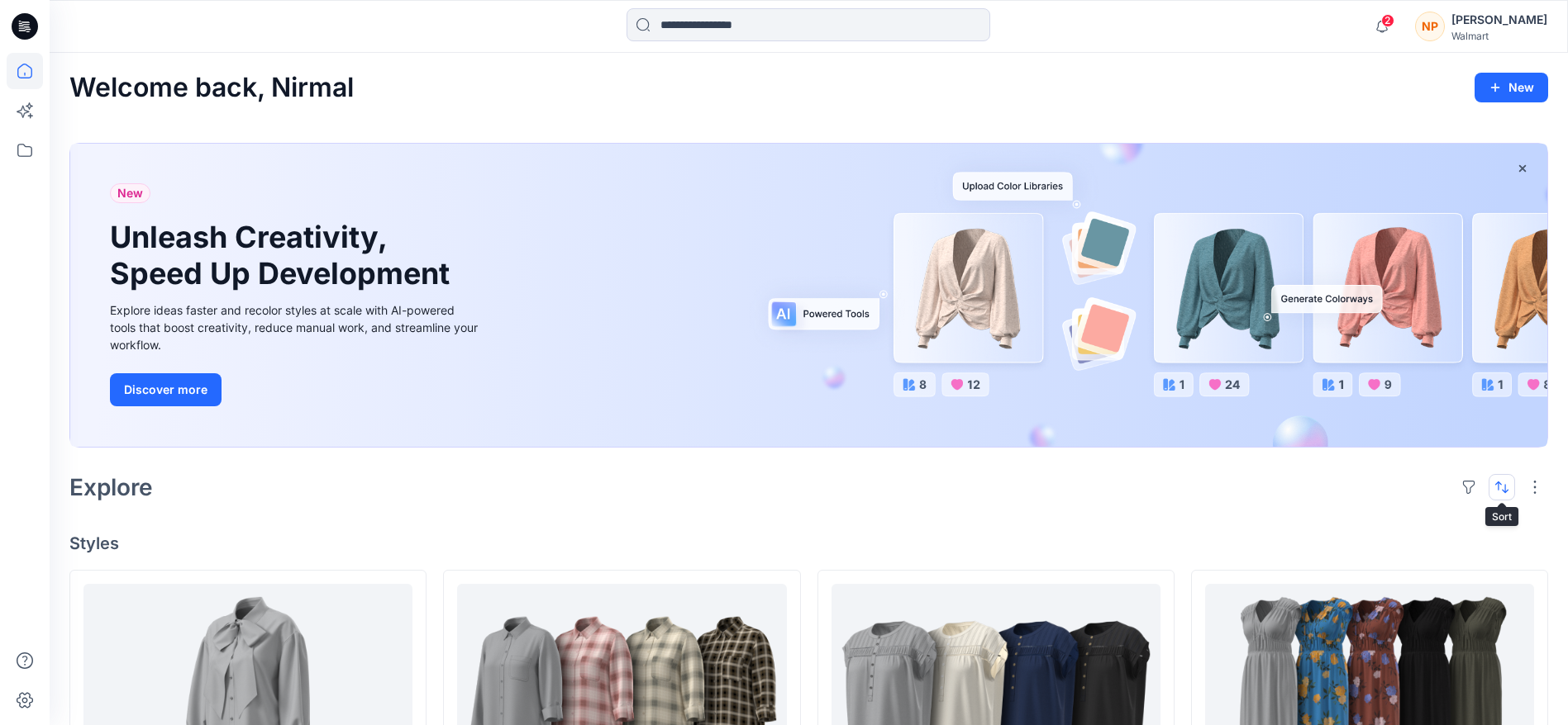
click at [1512, 484] on button "button" at bounding box center [1501, 488] width 27 height 27
click at [1409, 570] on p "A to Z" at bounding box center [1446, 566] width 104 height 17
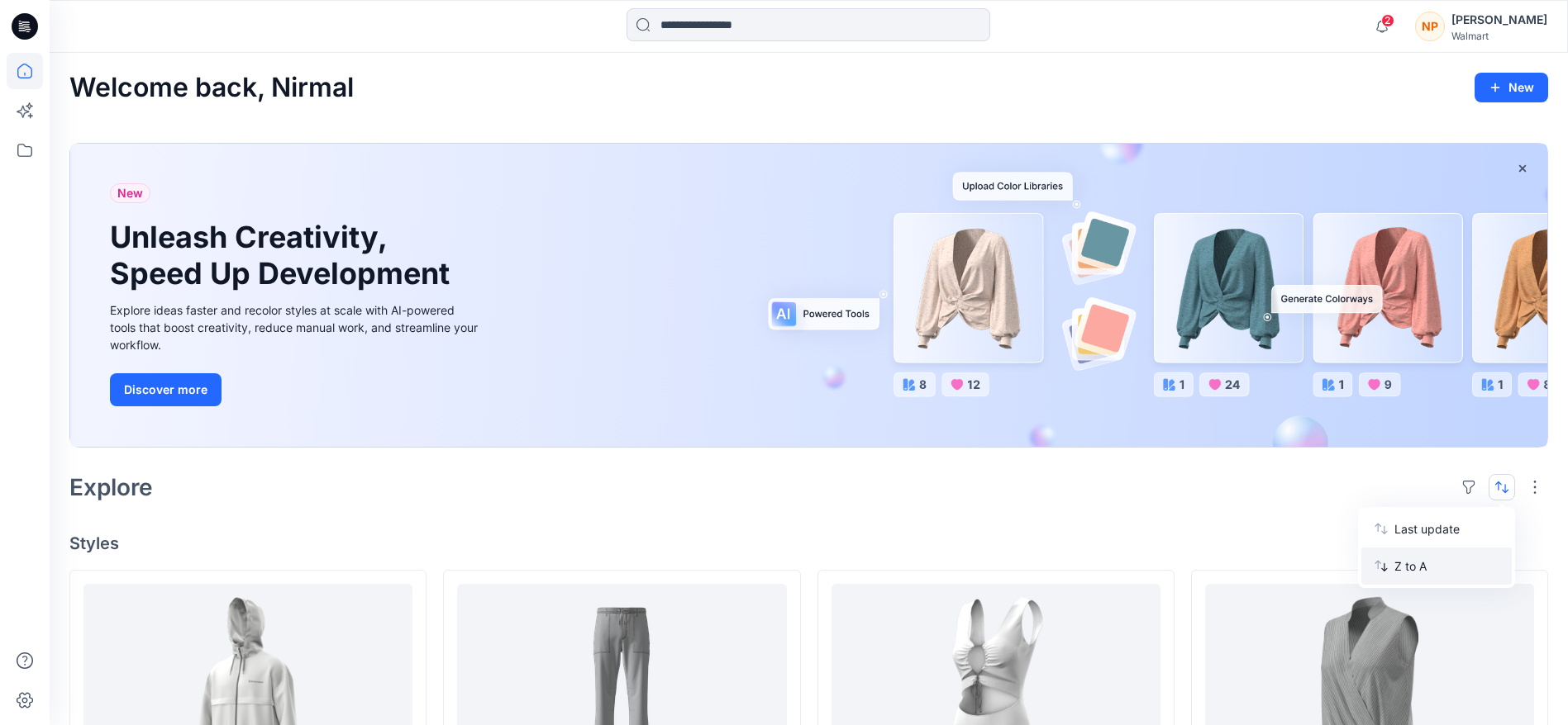
click at [1446, 568] on p "Z to A" at bounding box center [1446, 566] width 104 height 17
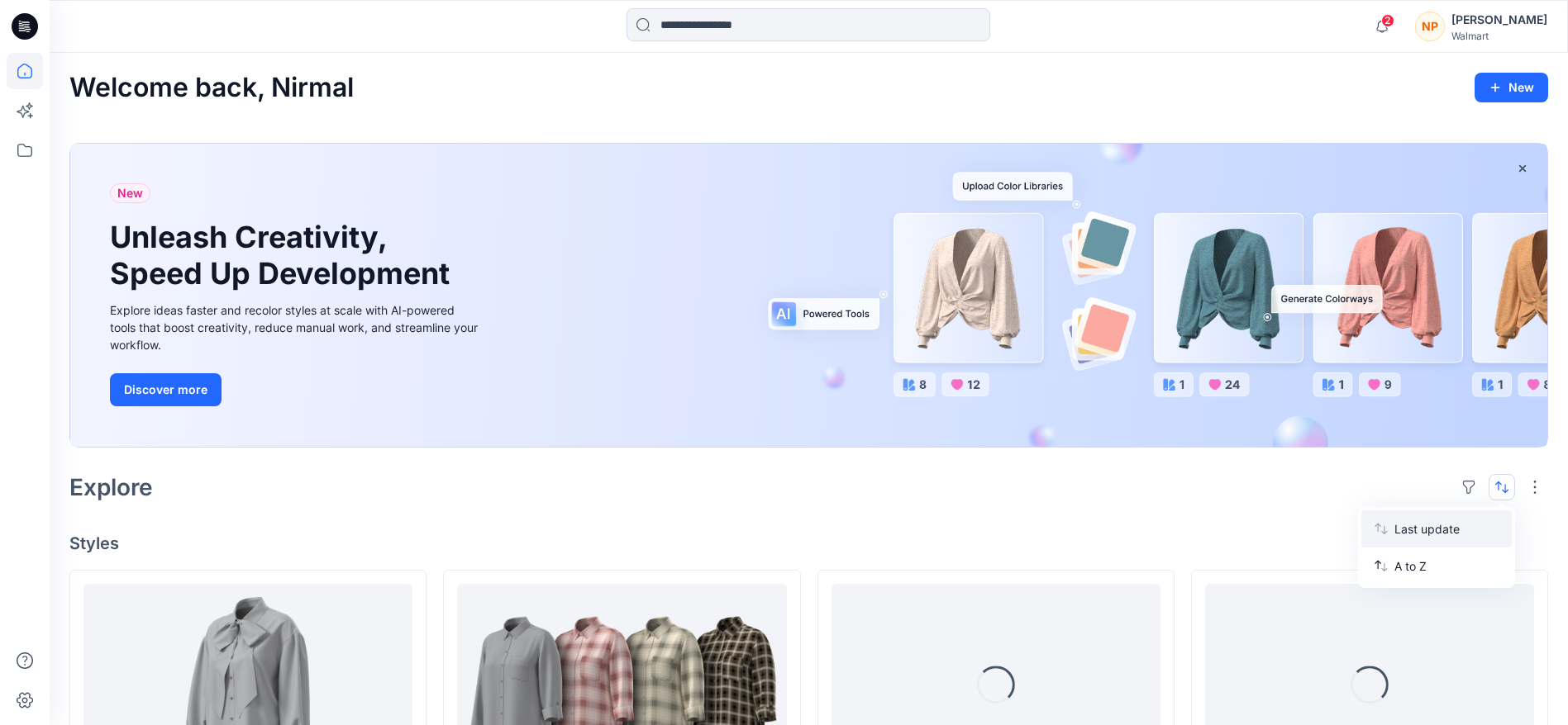
click at [1456, 526] on p "Last update" at bounding box center [1446, 528] width 104 height 17
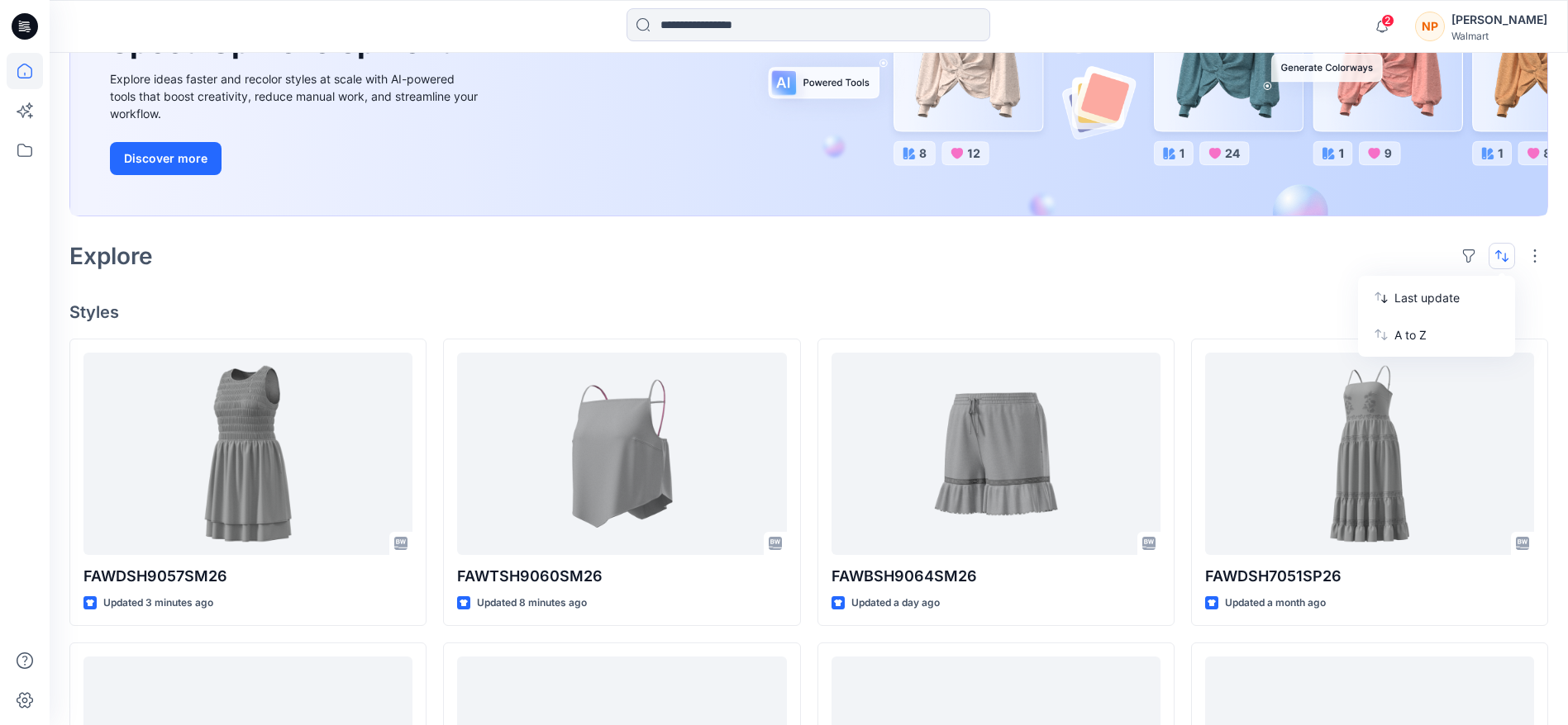
scroll to position [248, 0]
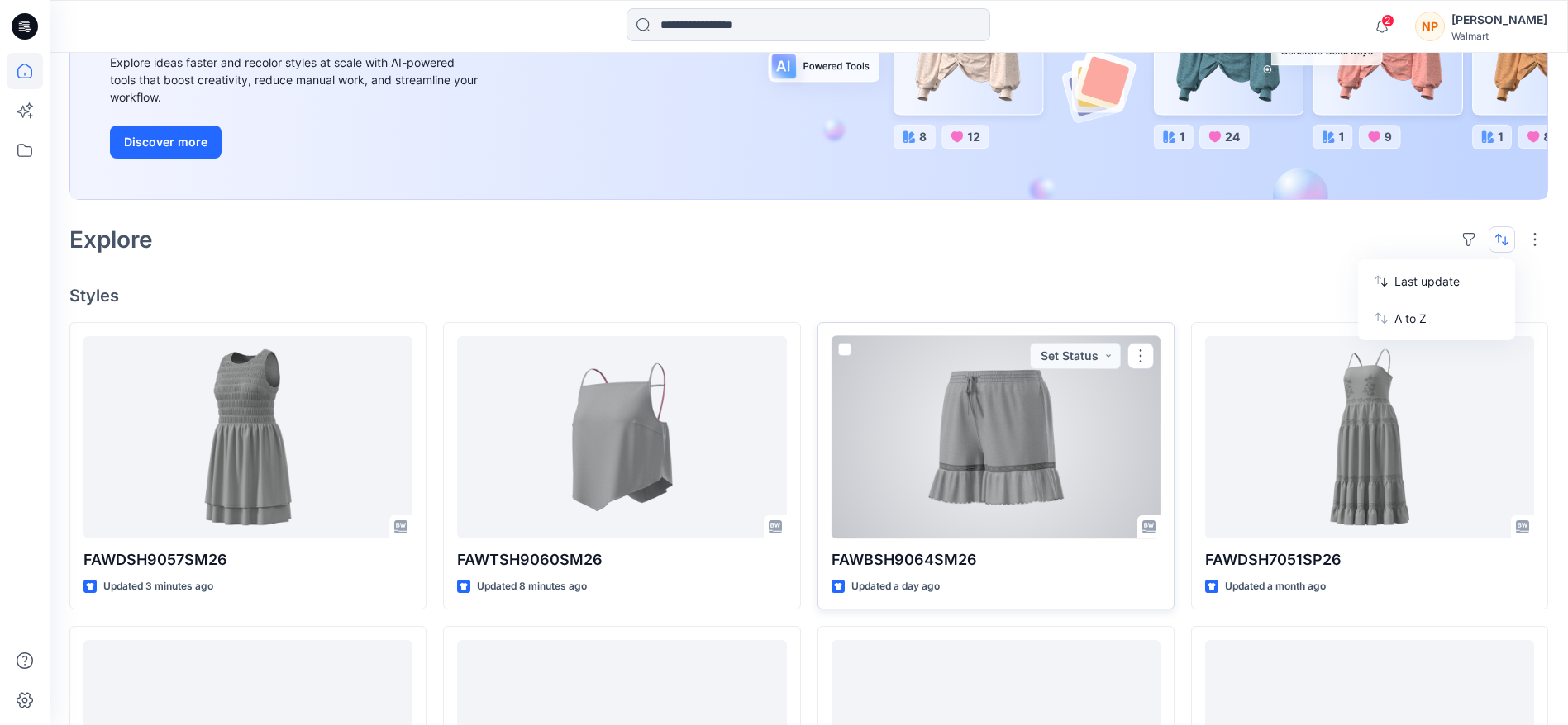
click at [974, 445] on div at bounding box center [996, 438] width 329 height 203
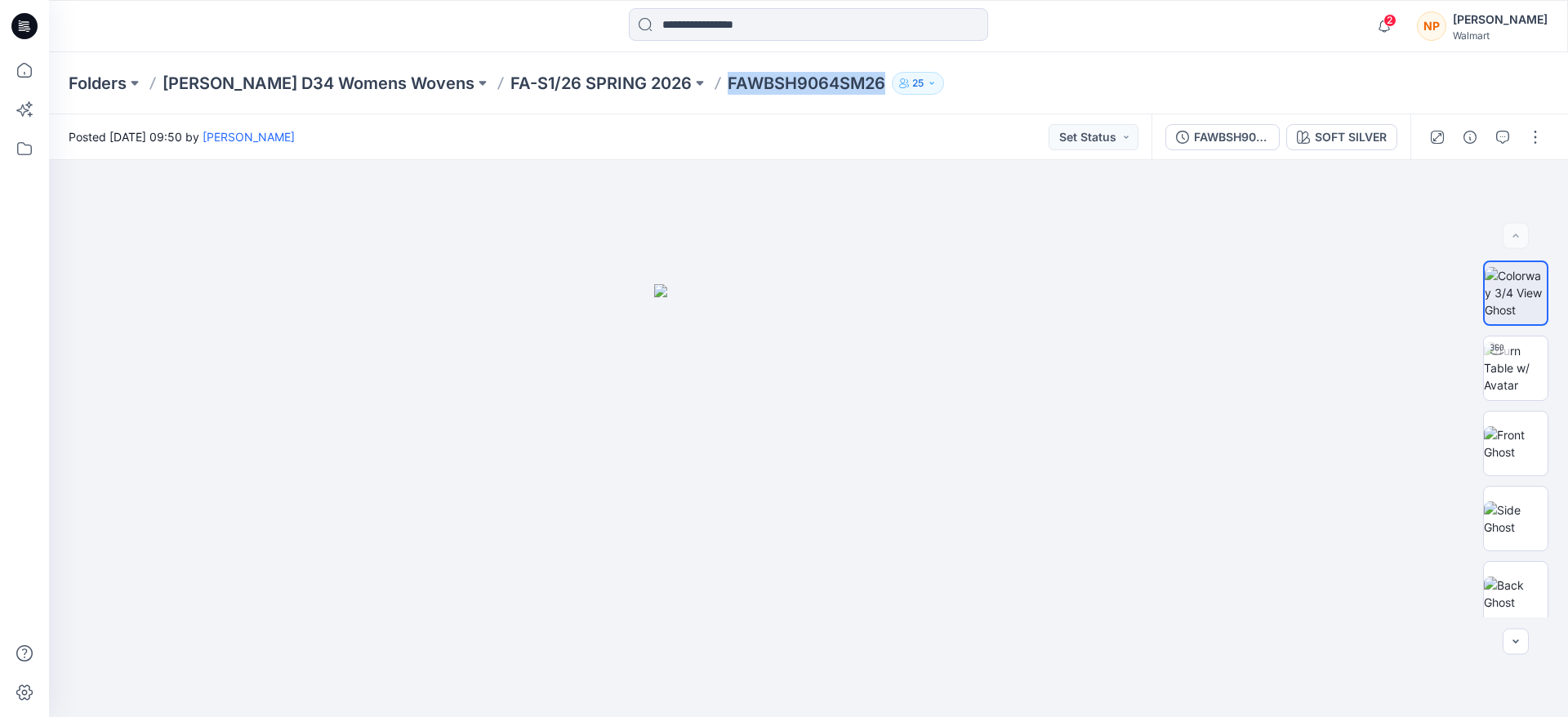
drag, startPoint x: 828, startPoint y: 83, endPoint x: 667, endPoint y: 95, distance: 161.4
click at [667, 95] on div "Folders [PERSON_NAME] D34 Womens Wovens FA-S1/26 SPRING 2026 FAWBSH9064SM26 25" at bounding box center [808, 83] width 1519 height 62
copy p "FAWBSH9064SM26"
click at [1500, 138] on icon "button" at bounding box center [1502, 137] width 13 height 13
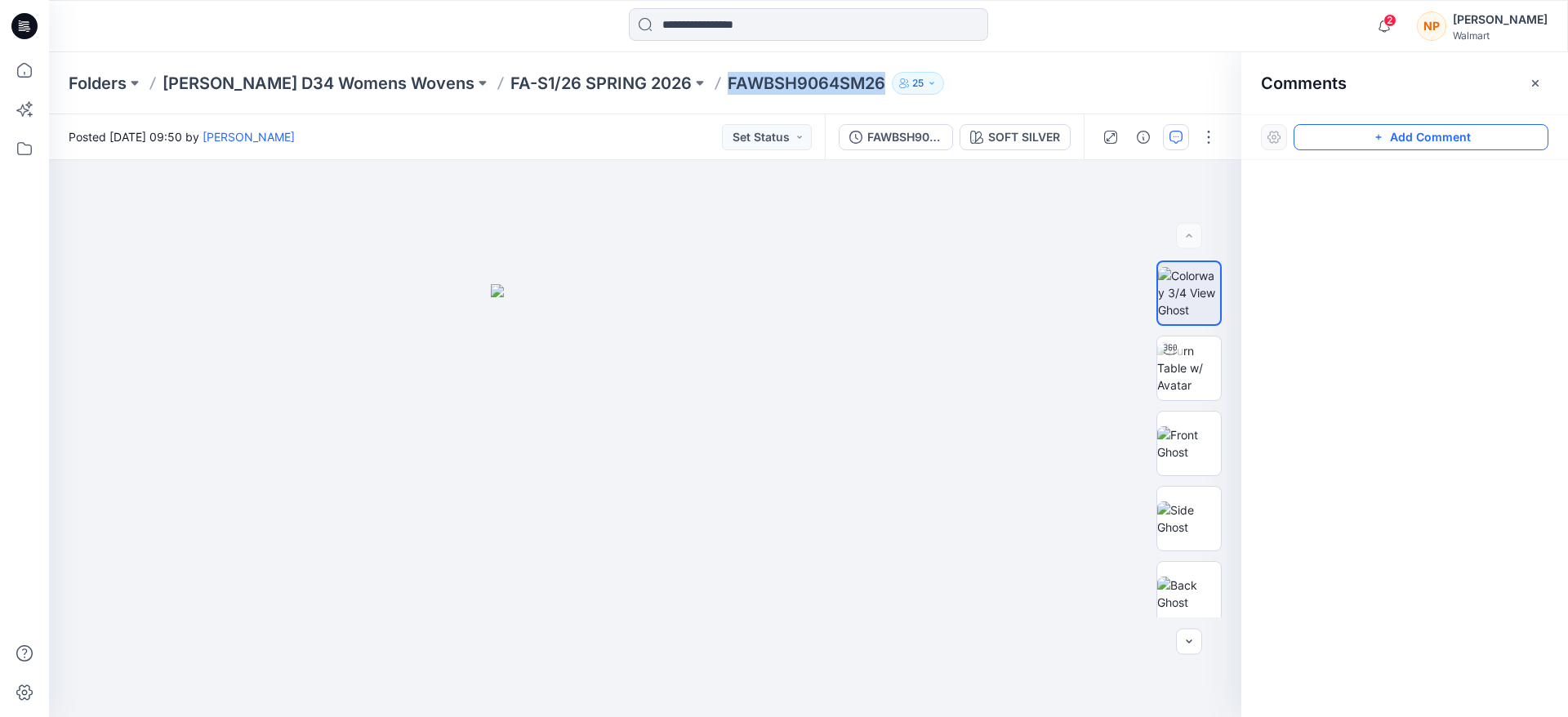
click at [1455, 132] on button "Add Comment" at bounding box center [1422, 137] width 255 height 27
click at [1198, 371] on img at bounding box center [1189, 368] width 64 height 51
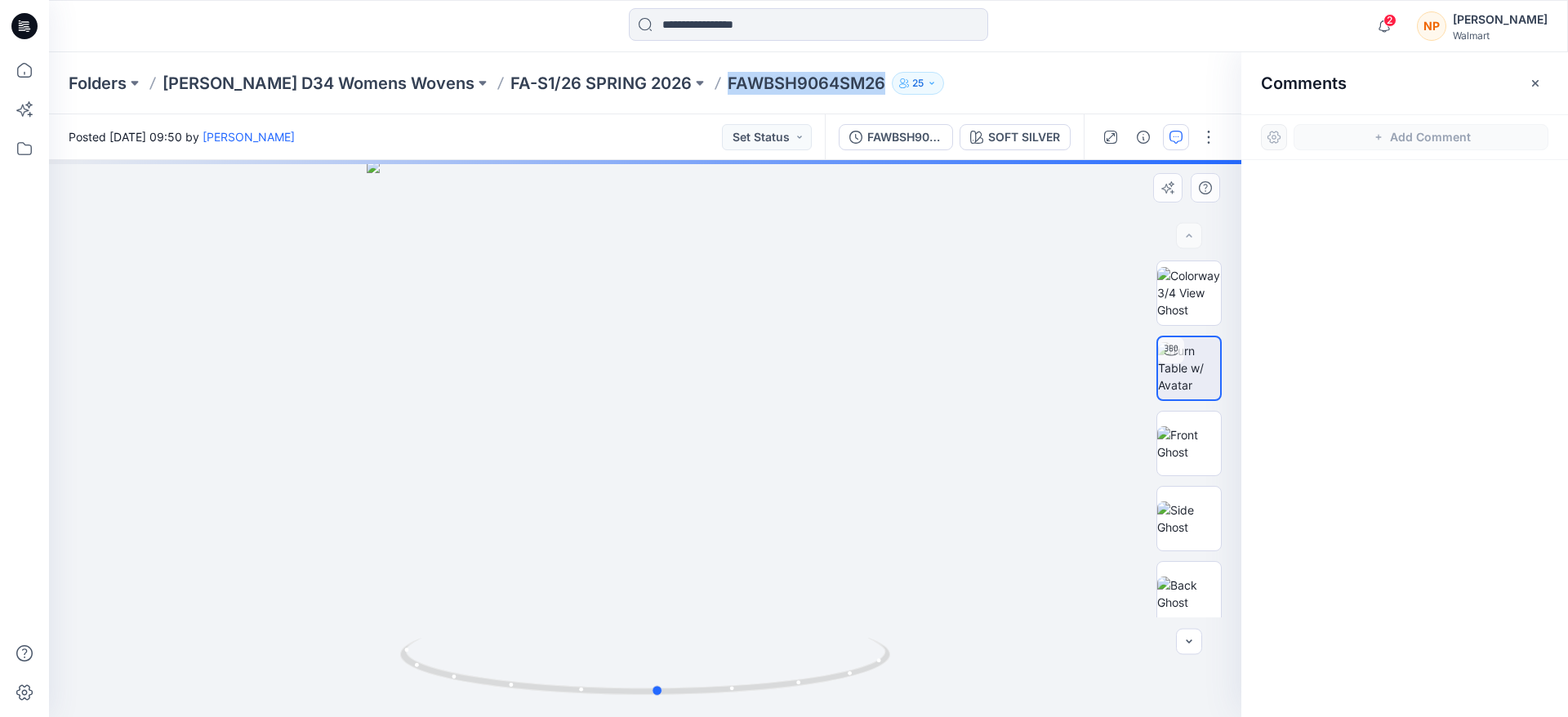
drag, startPoint x: 815, startPoint y: 645, endPoint x: 338, endPoint y: 600, distance: 479.1
click at [338, 600] on div at bounding box center [645, 438] width 1193 height 557
click at [1177, 144] on button "button" at bounding box center [1176, 137] width 27 height 27
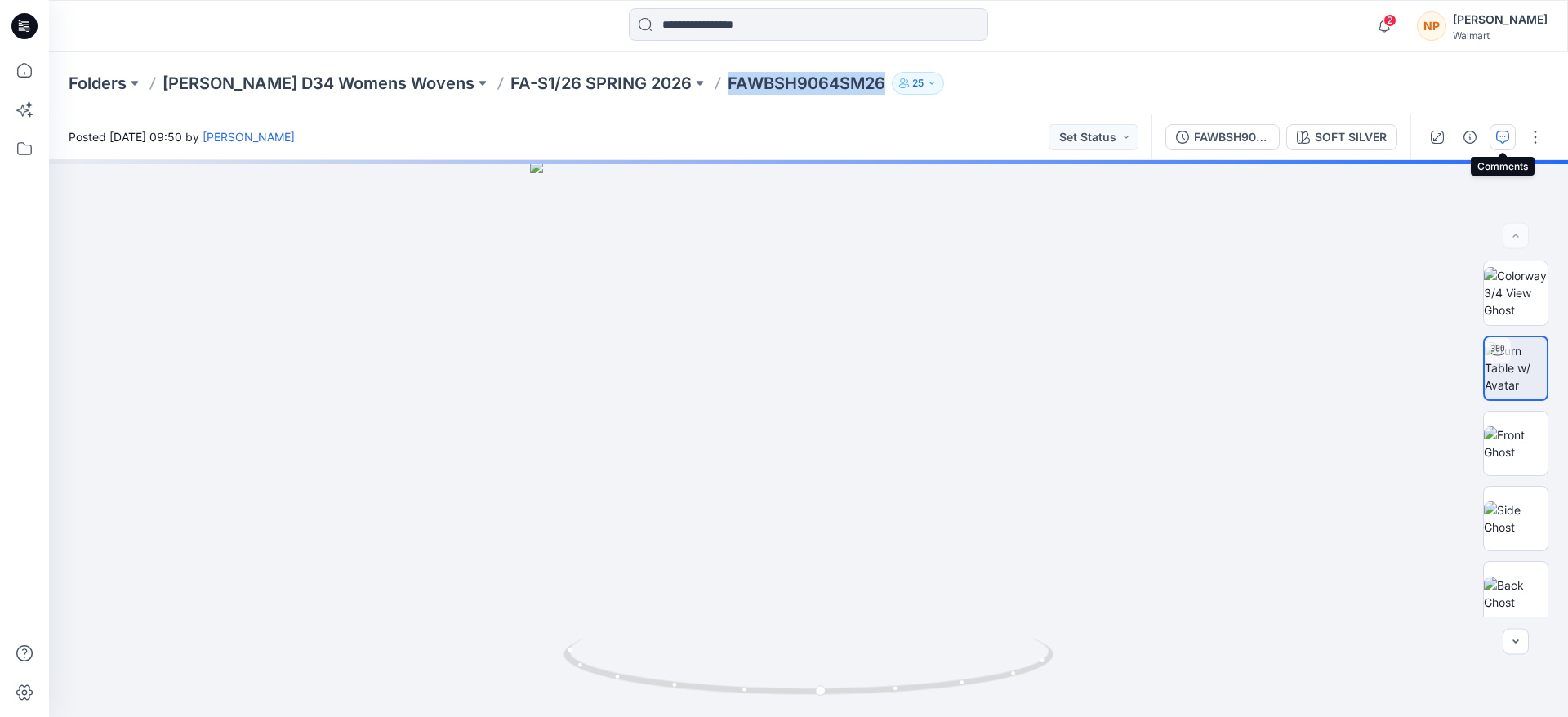
click at [1505, 132] on icon "button" at bounding box center [1502, 137] width 13 height 13
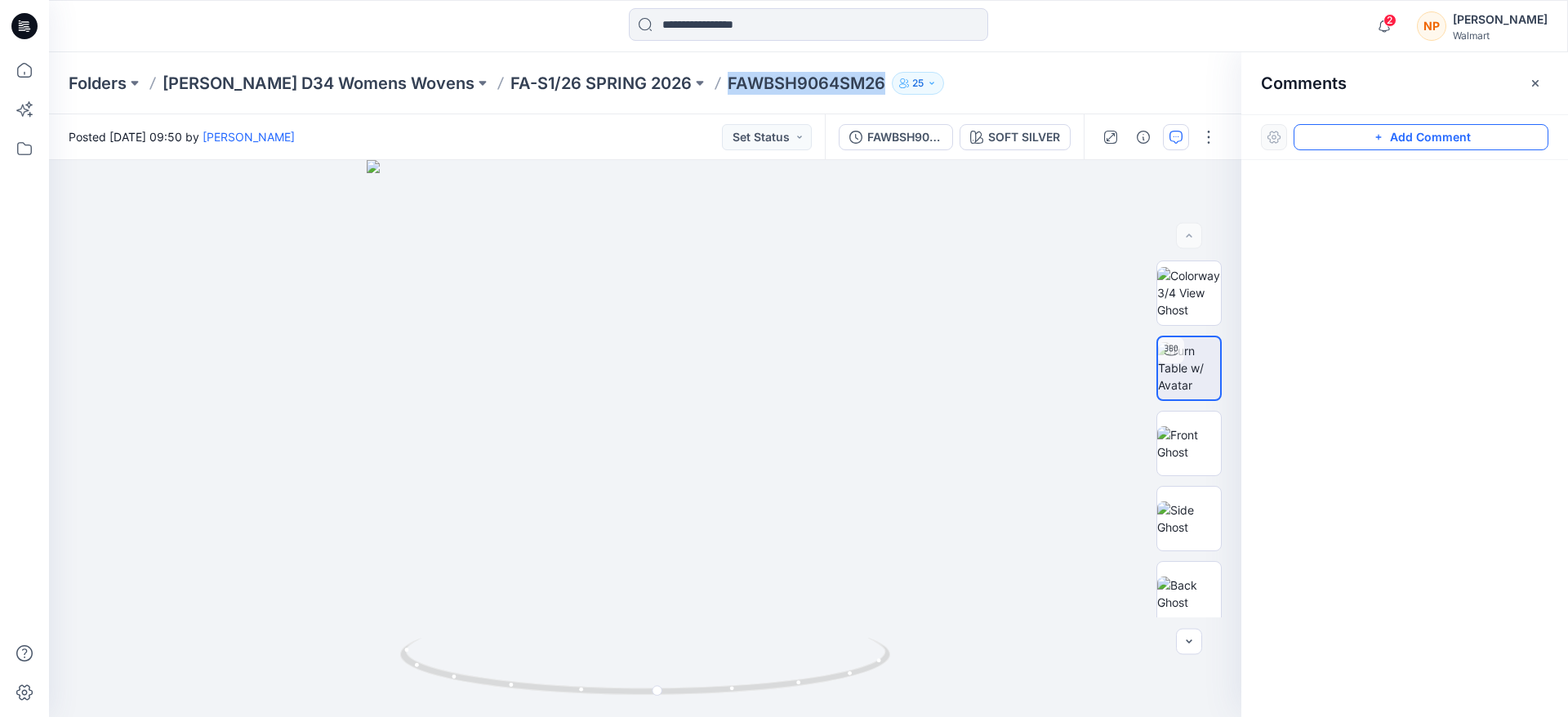
click at [1424, 137] on button "Add Comment" at bounding box center [1422, 137] width 255 height 27
click at [794, 420] on div "1" at bounding box center [645, 438] width 1193 height 557
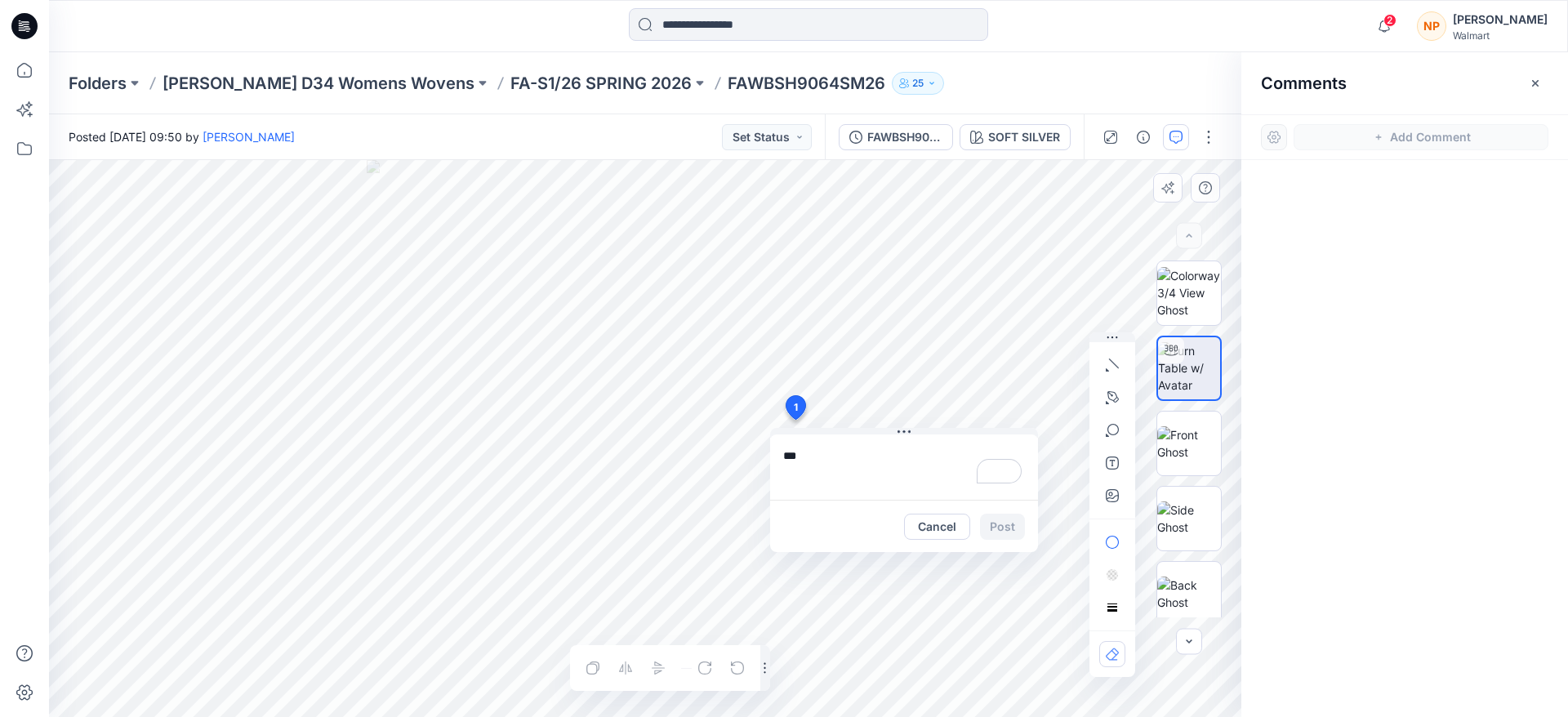
click at [812, 460] on textarea "To enrich screen reader interactions, please activate Accessibility in Grammarl…" at bounding box center [903, 468] width 268 height 66
click at [931, 464] on textarea "**********" at bounding box center [903, 468] width 268 height 66
click at [792, 461] on textarea "**********" at bounding box center [903, 468] width 268 height 66
click at [927, 455] on textarea "**********" at bounding box center [903, 468] width 268 height 66
click at [861, 470] on textarea "**********" at bounding box center [903, 468] width 268 height 66
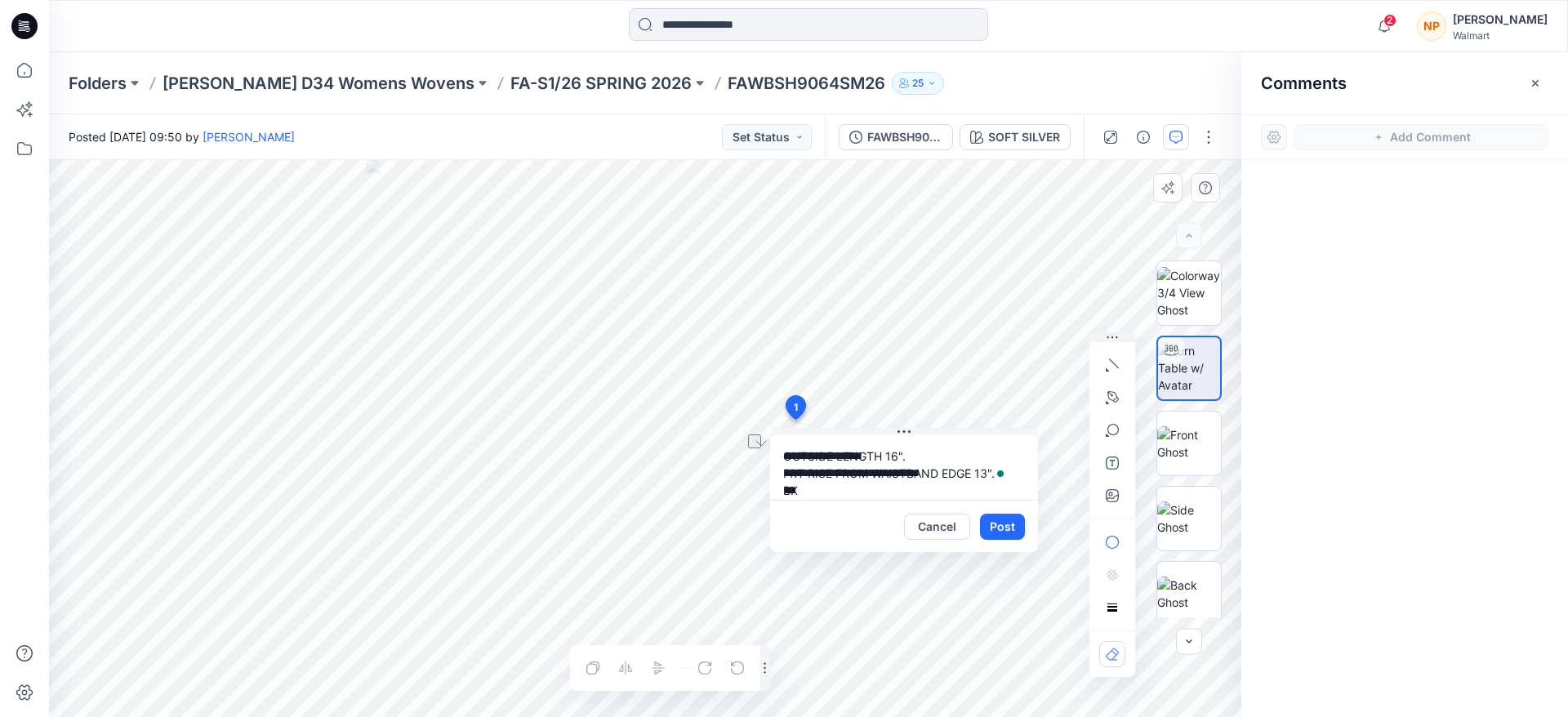
drag, startPoint x: 976, startPoint y: 471, endPoint x: 809, endPoint y: 469, distance: 167.0
click at [809, 469] on textarea "**********" at bounding box center [903, 468] width 268 height 66
click at [805, 485] on textarea "**********" at bounding box center [903, 468] width 268 height 66
paste textarea "**********"
click at [976, 492] on textarea "**********" at bounding box center [903, 468] width 268 height 66
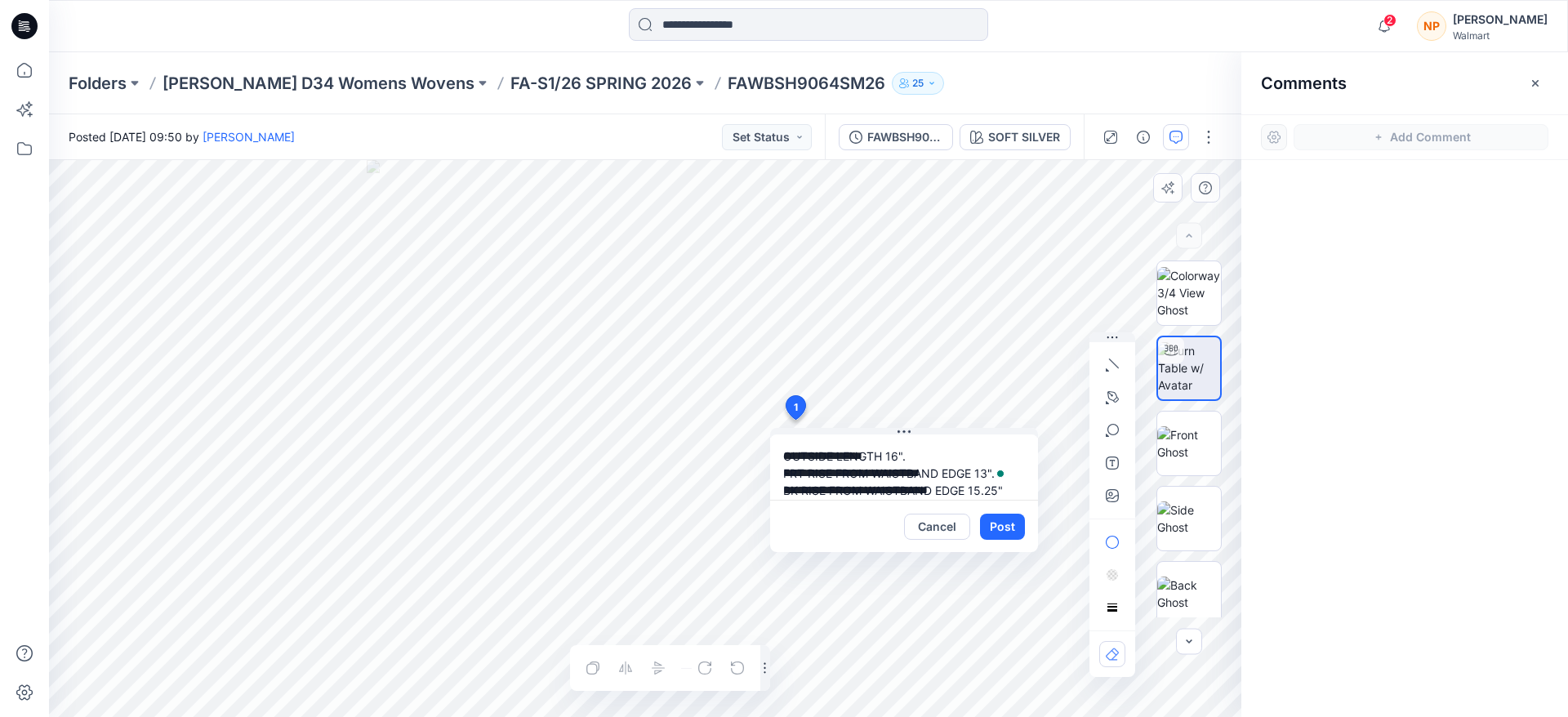
scroll to position [29, 0]
click at [904, 483] on textarea "**********" at bounding box center [903, 468] width 268 height 66
click at [890, 478] on textarea "**********" at bounding box center [903, 468] width 268 height 66
click at [933, 479] on textarea "**********" at bounding box center [903, 468] width 268 height 66
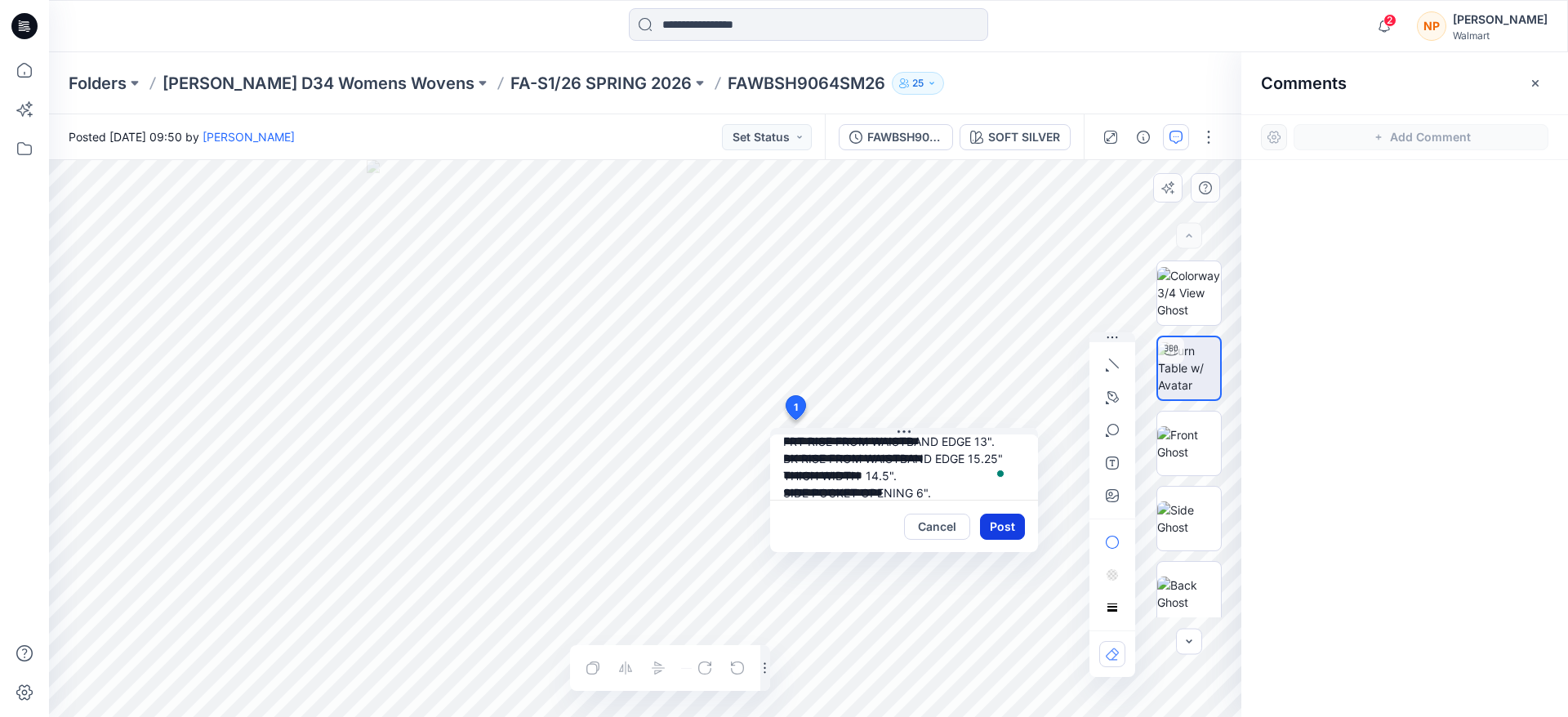
type textarea "**********"
click at [1019, 531] on button "Post" at bounding box center [1002, 526] width 45 height 27
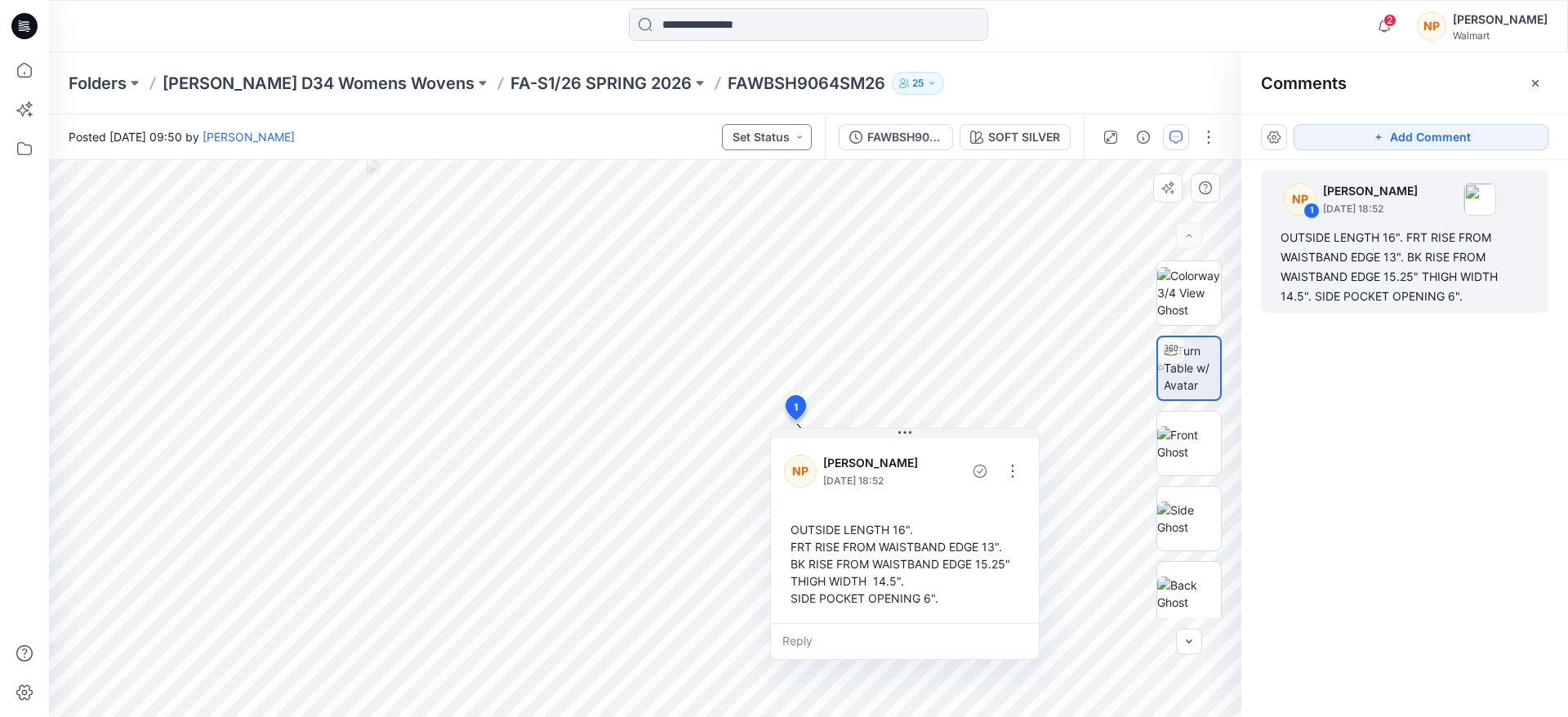
click at [792, 138] on button "Set Status" at bounding box center [767, 137] width 90 height 27
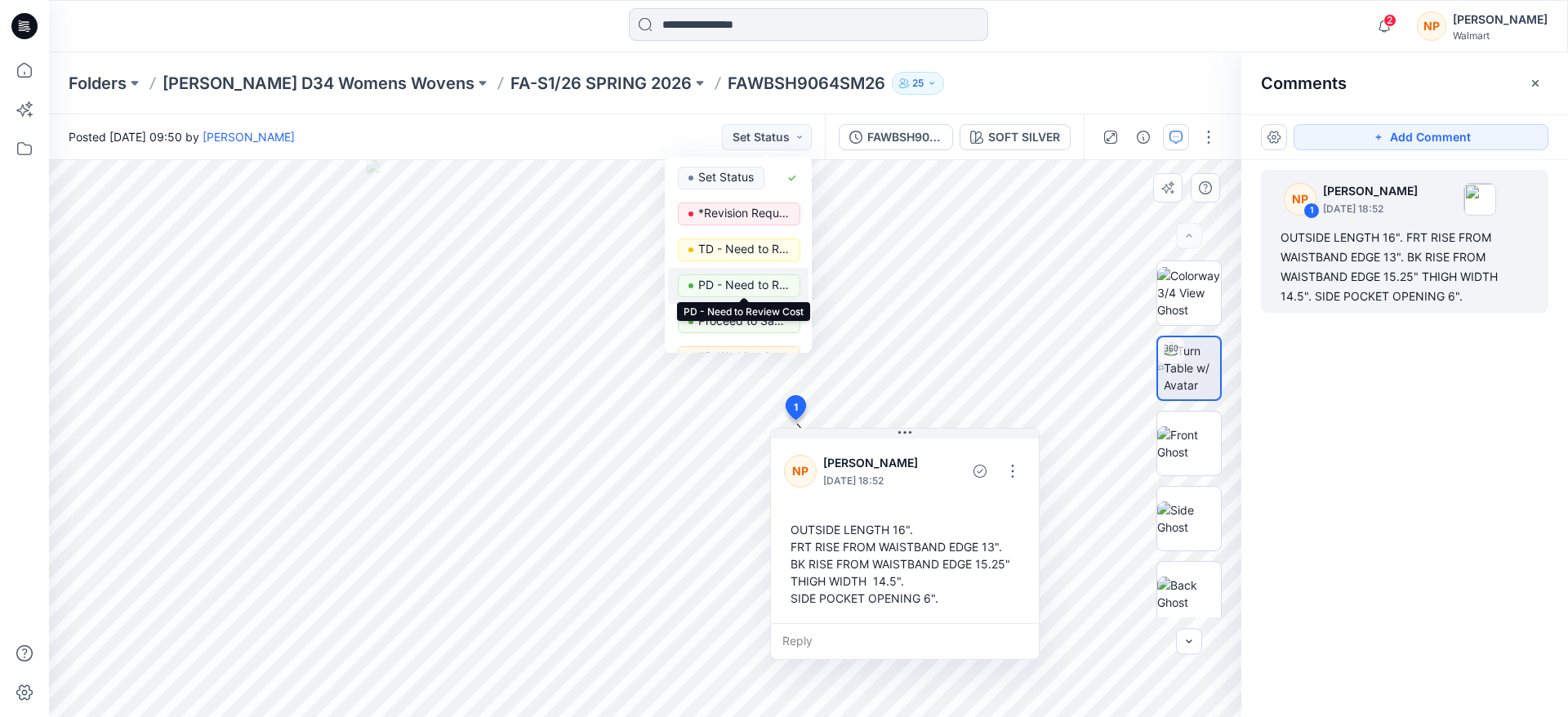
click at [736, 285] on p "PD - Need to Review Cost" at bounding box center [743, 286] width 91 height 22
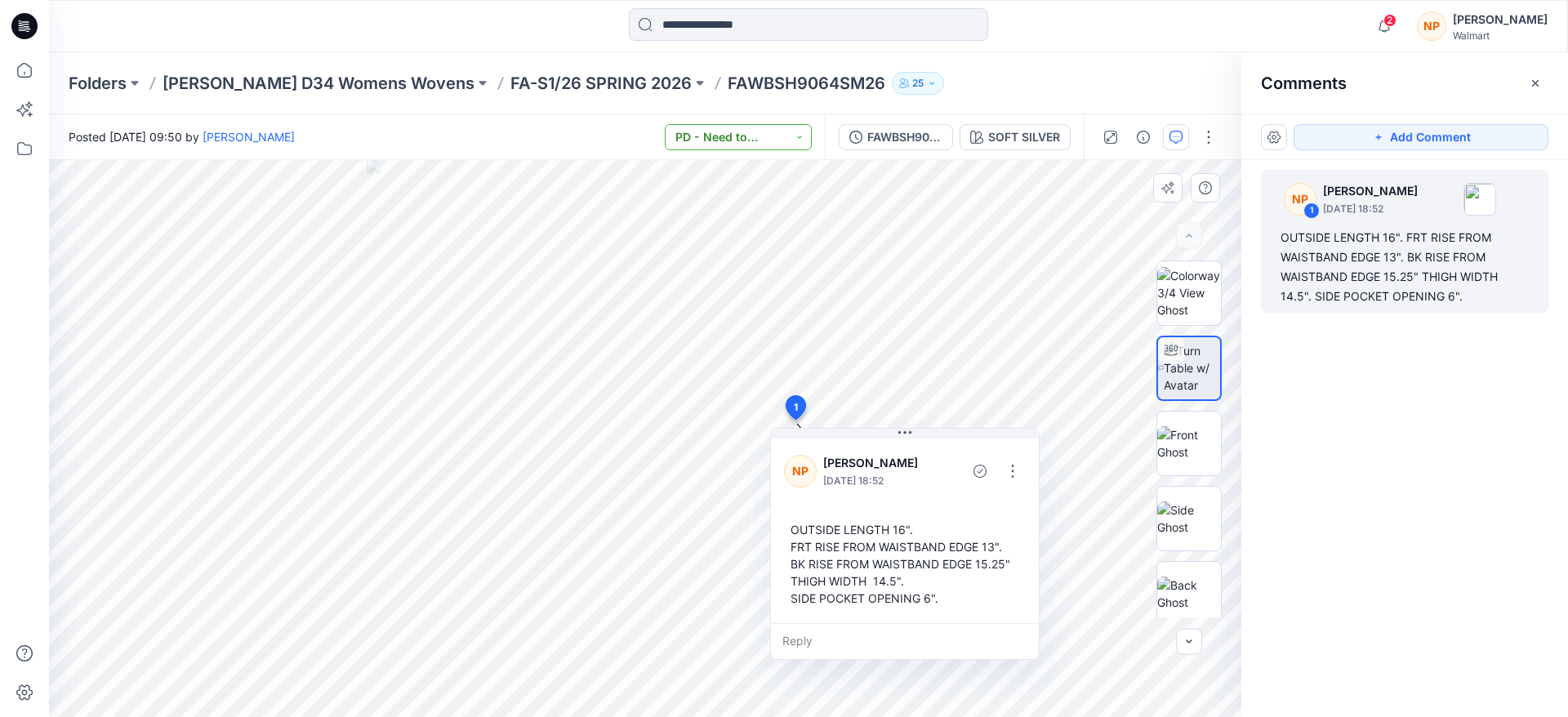
click at [788, 137] on button "PD - Need to Review Cost" at bounding box center [738, 137] width 147 height 27
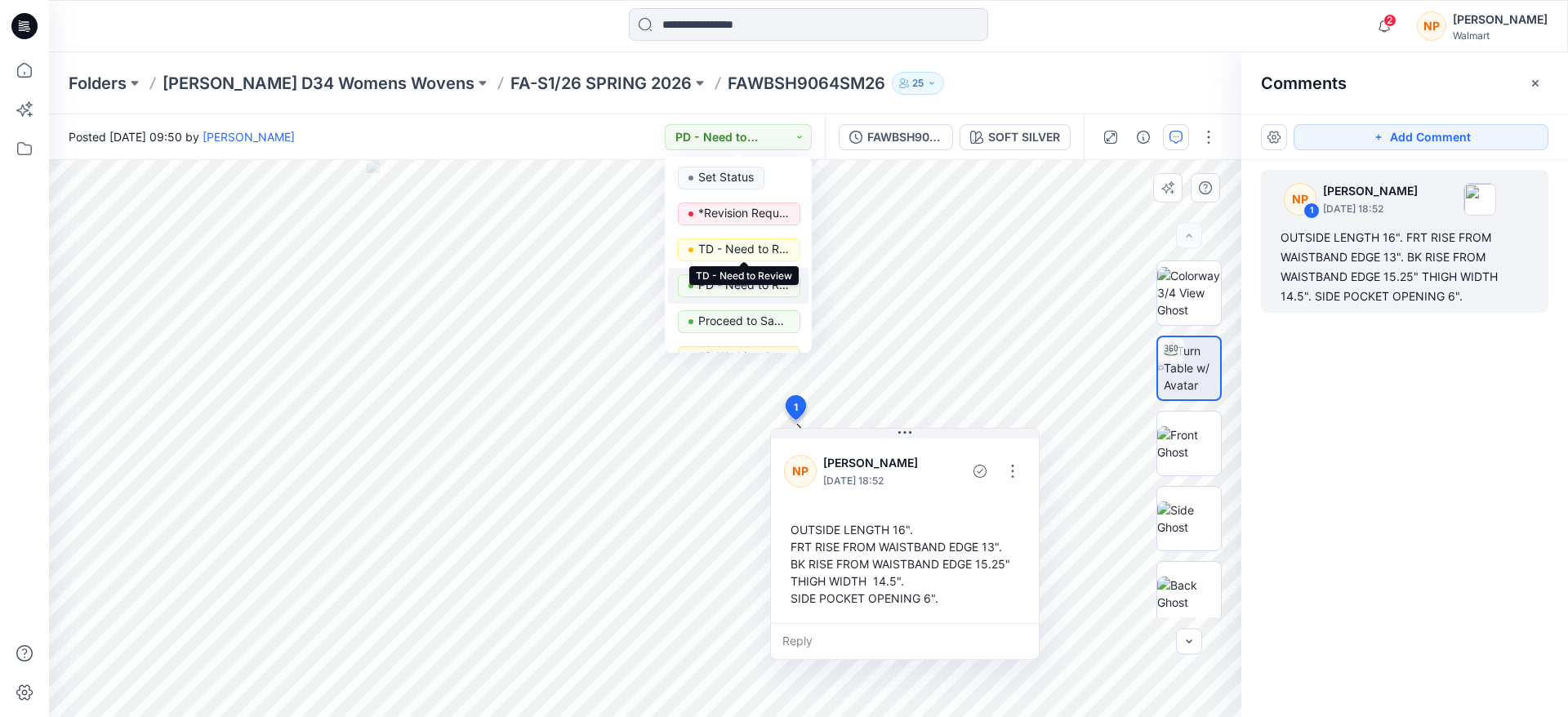
scroll to position [206, 0]
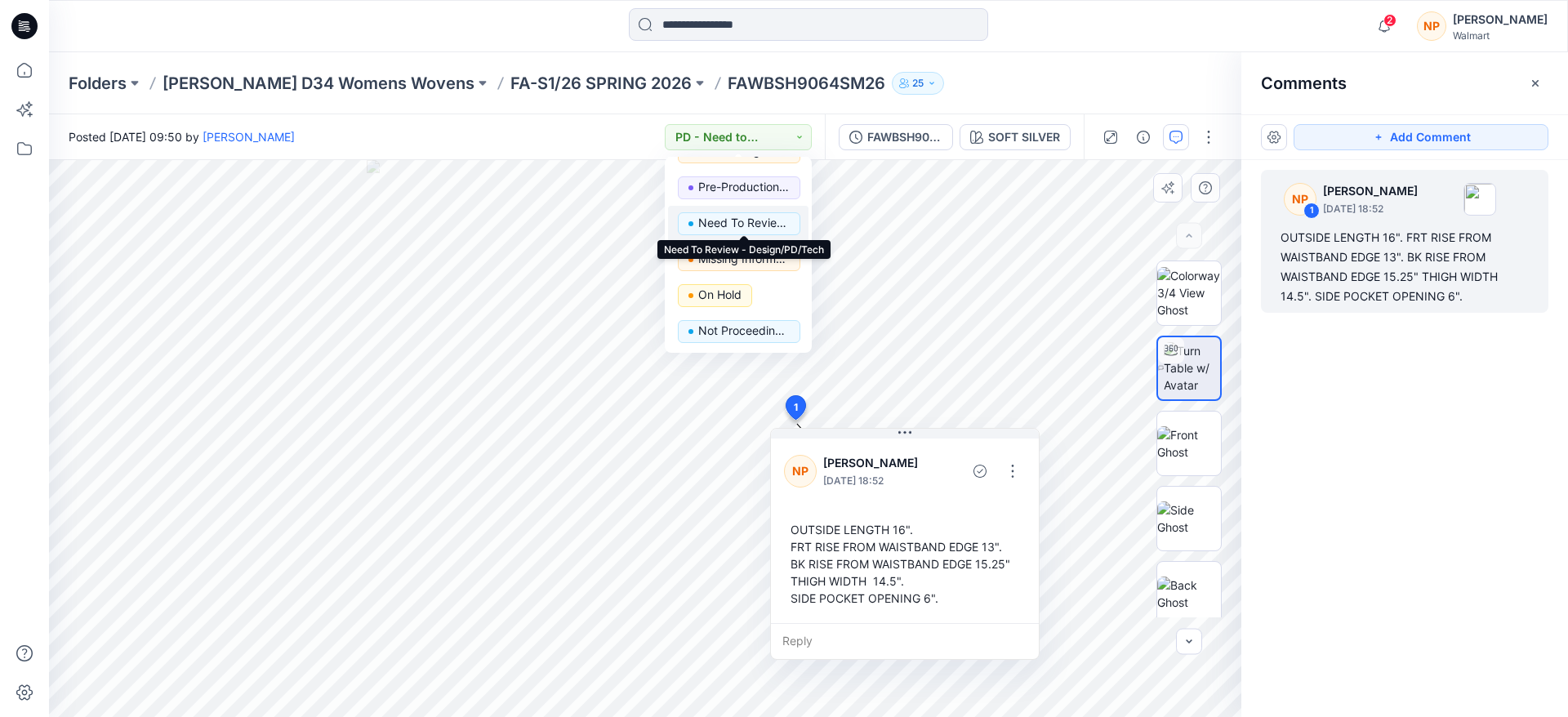
click at [775, 221] on p "Need To Review - Design/PD/Tech" at bounding box center [743, 223] width 91 height 22
